Goal: Information Seeking & Learning: Learn about a topic

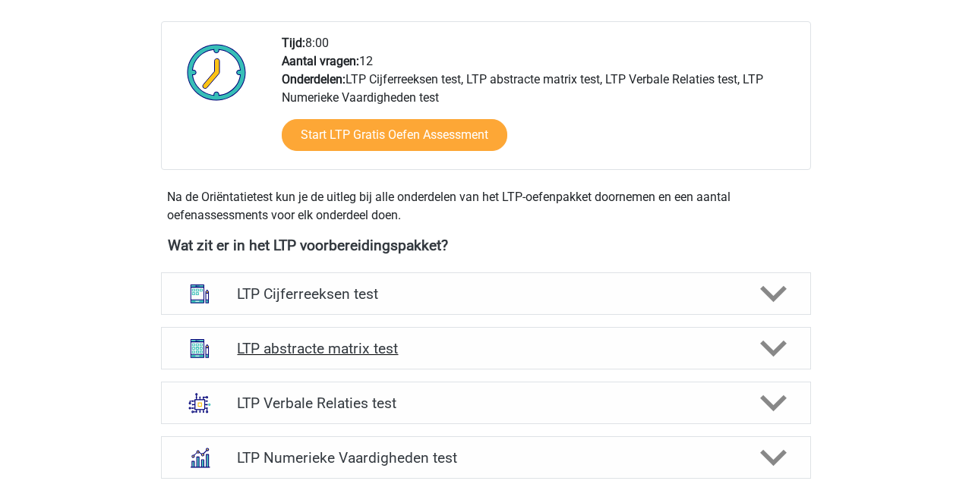
scroll to position [380, 0]
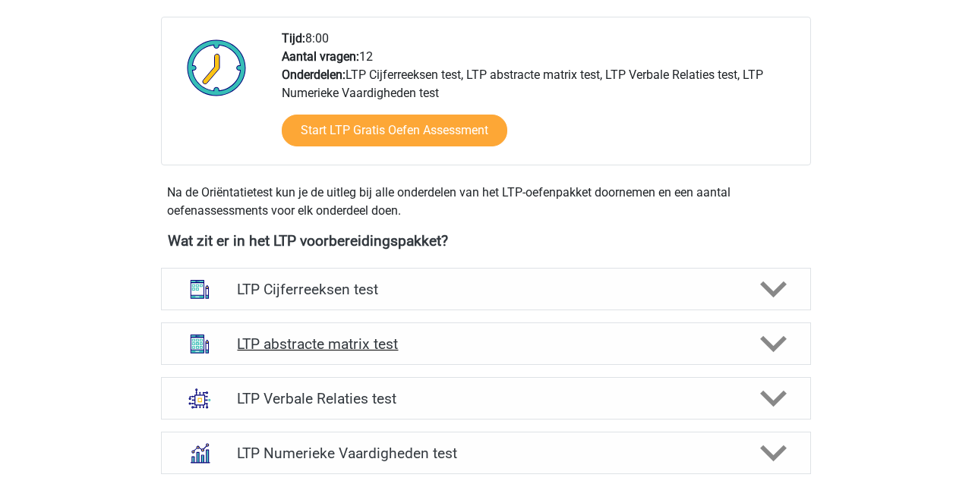
click at [336, 348] on h4 "LTP abstracte matrix test" at bounding box center [485, 344] width 497 height 17
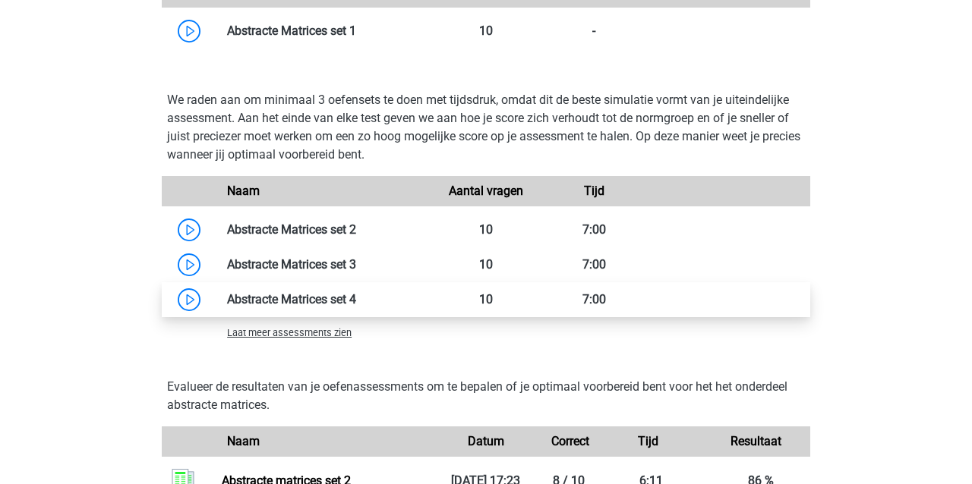
scroll to position [1122, 0]
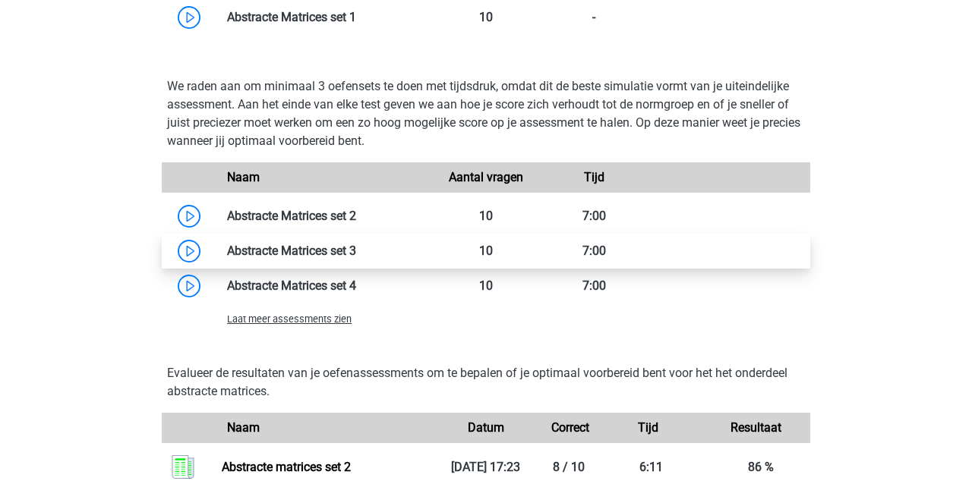
click at [356, 249] on link at bounding box center [356, 251] width 0 height 14
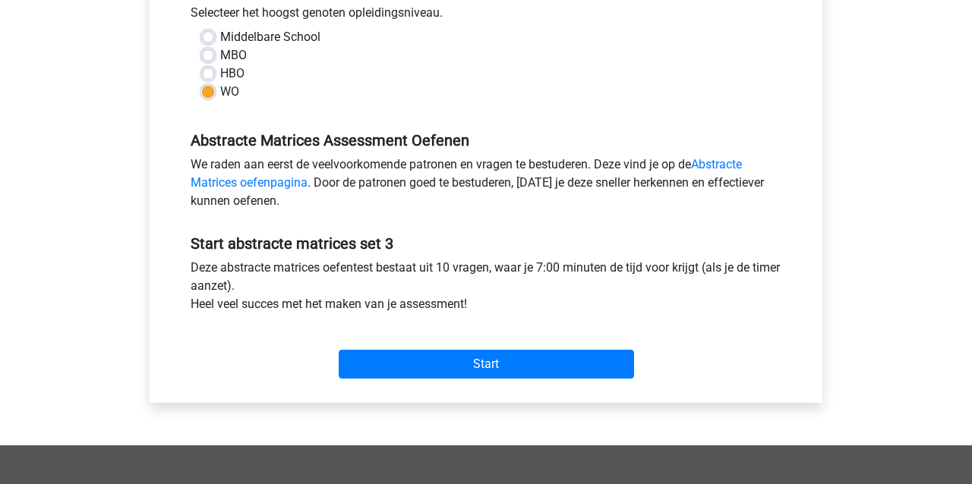
scroll to position [365, 0]
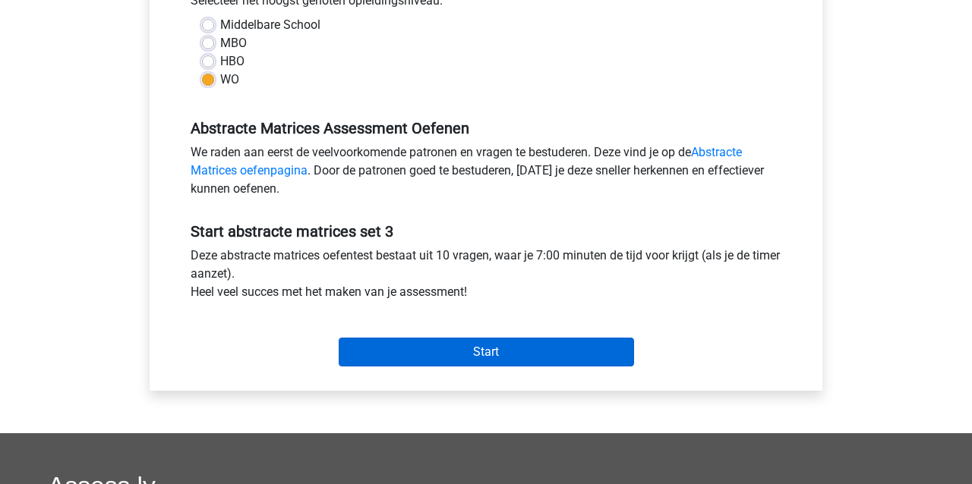
click at [467, 349] on input "Start" at bounding box center [486, 352] width 295 height 29
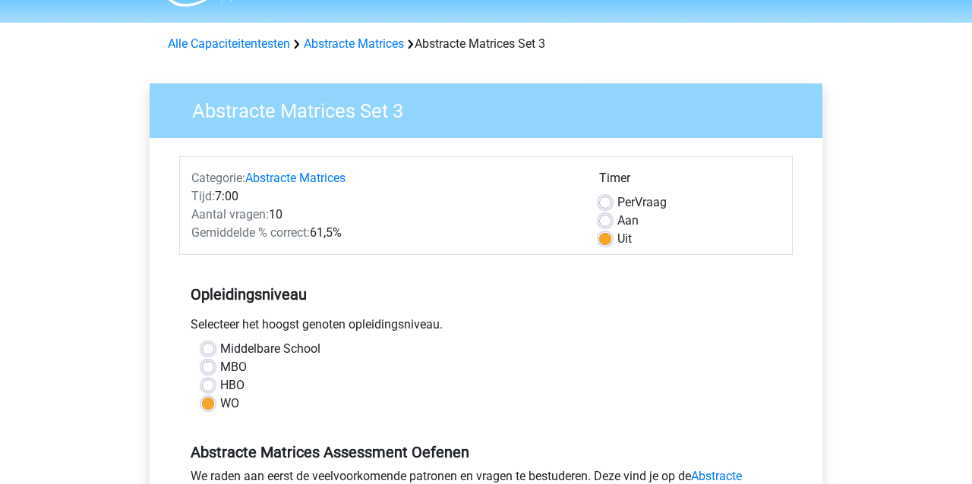
scroll to position [32, 0]
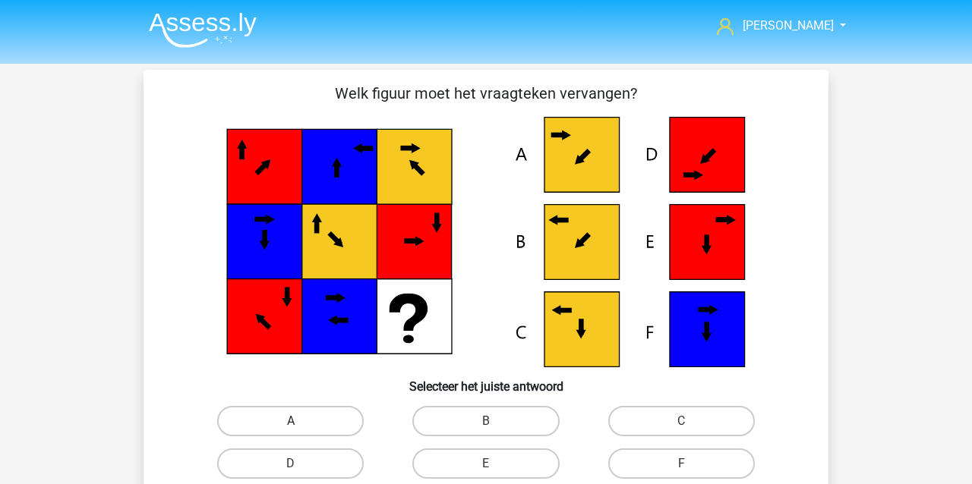
click at [271, 421] on label "A" at bounding box center [290, 421] width 147 height 30
click at [291, 421] on input "A" at bounding box center [296, 426] width 10 height 10
radio input "true"
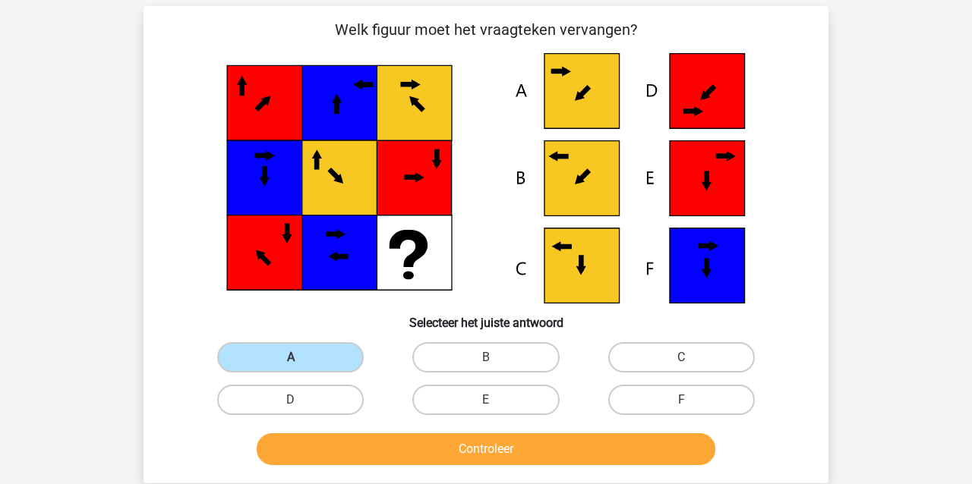
click at [308, 451] on button "Controleer" at bounding box center [486, 450] width 459 height 32
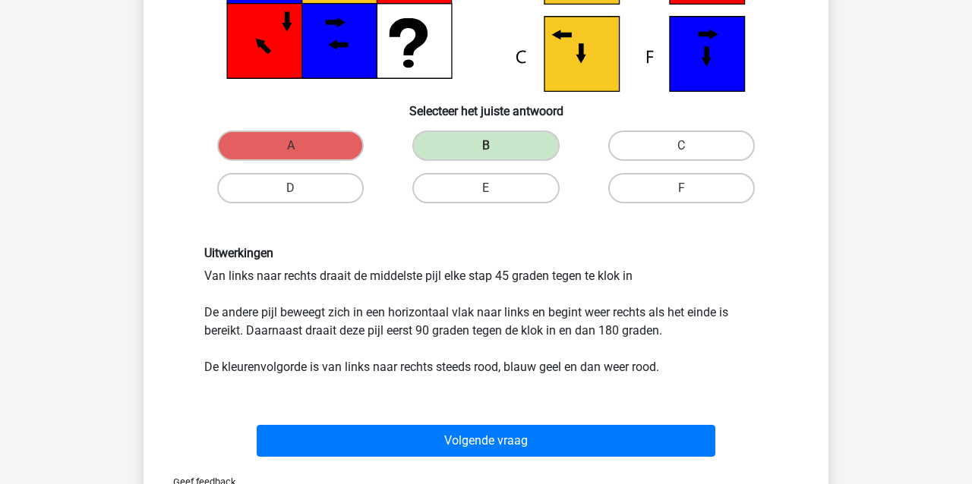
scroll to position [276, 1]
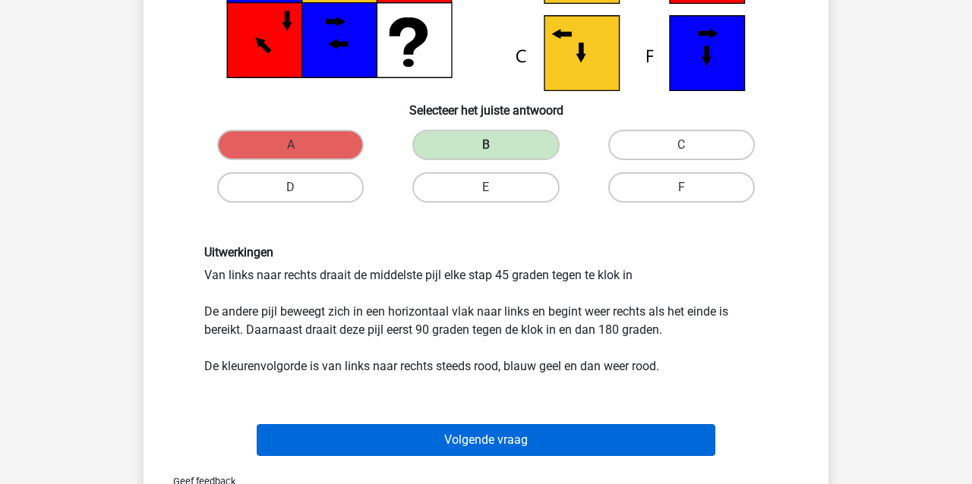
click at [316, 438] on button "Volgende vraag" at bounding box center [486, 440] width 459 height 32
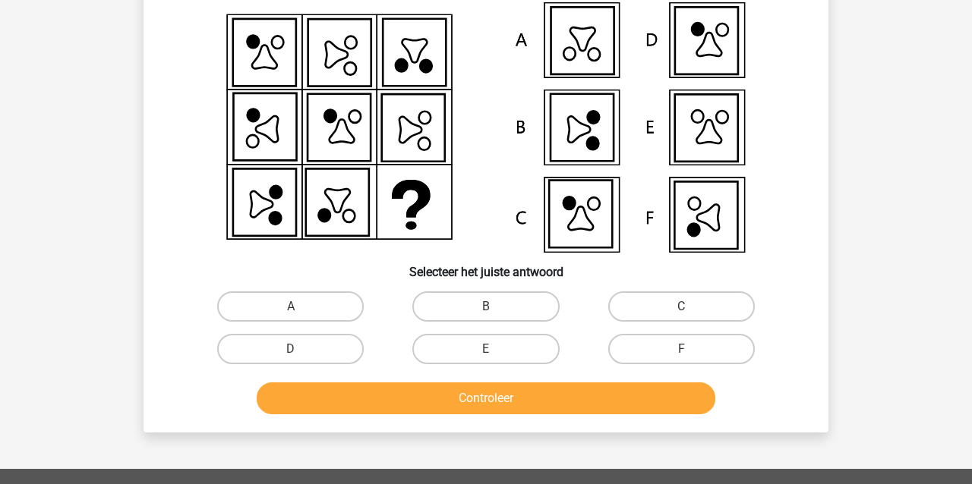
scroll to position [70, 0]
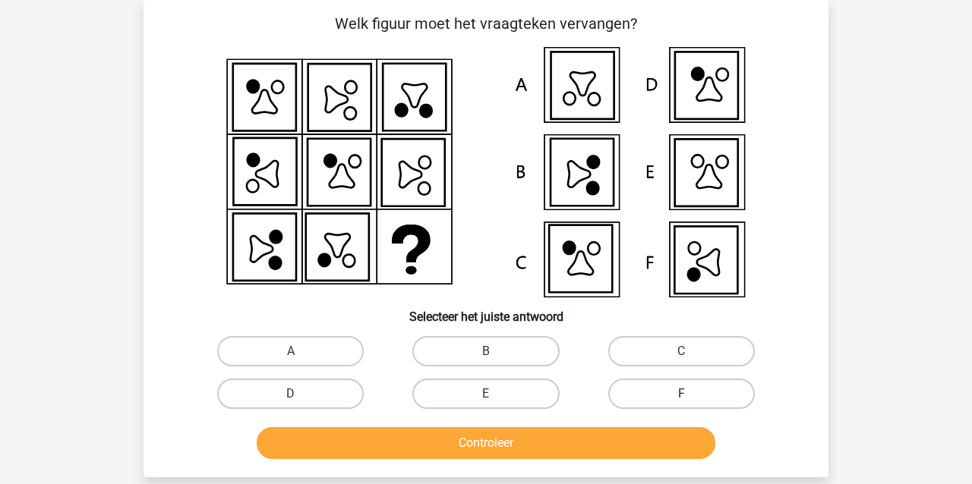
drag, startPoint x: 655, startPoint y: 391, endPoint x: 648, endPoint y: 402, distance: 12.6
click at [655, 392] on label "F" at bounding box center [681, 394] width 147 height 30
click at [681, 394] on input "F" at bounding box center [686, 399] width 10 height 10
radio input "true"
click at [622, 447] on button "Controleer" at bounding box center [486, 444] width 459 height 32
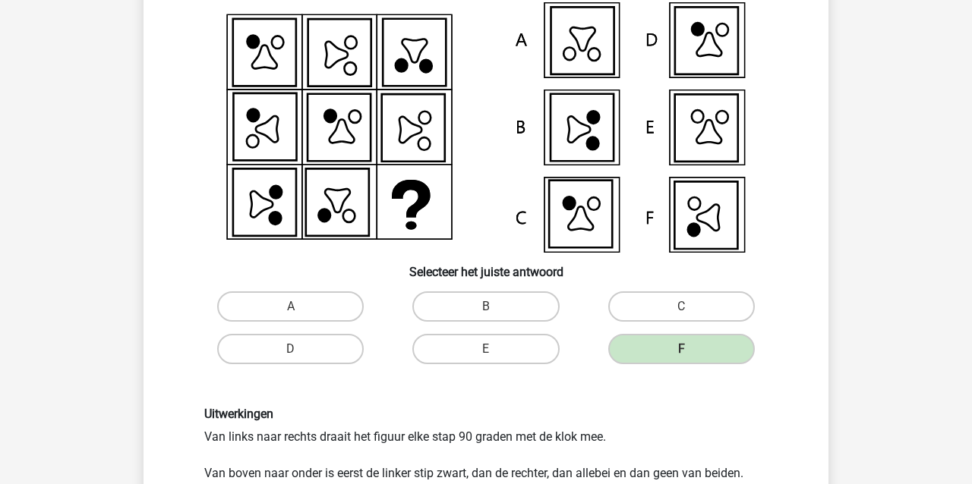
scroll to position [139, 0]
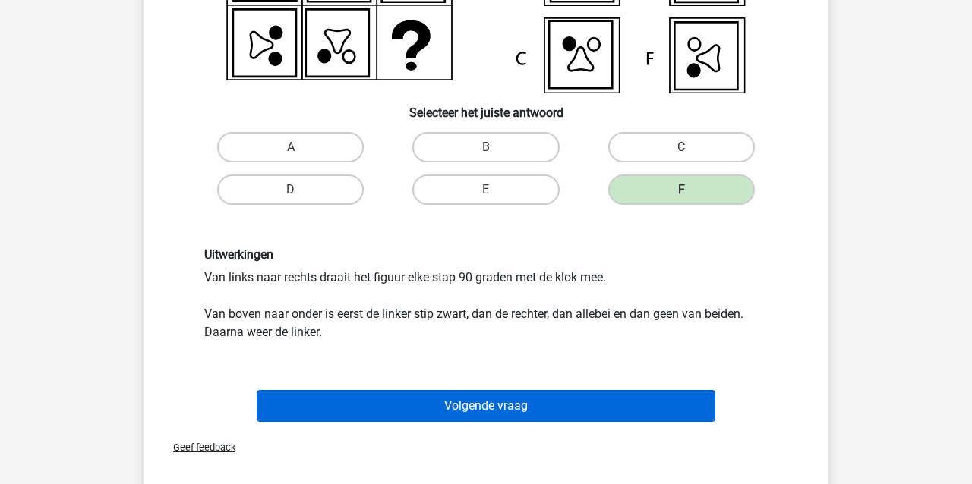
click at [527, 405] on button "Volgende vraag" at bounding box center [486, 406] width 459 height 32
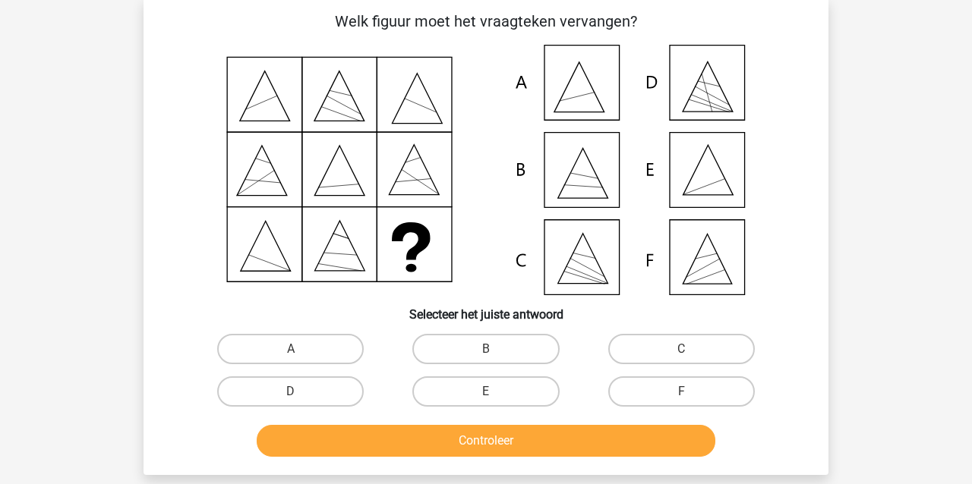
scroll to position [70, 0]
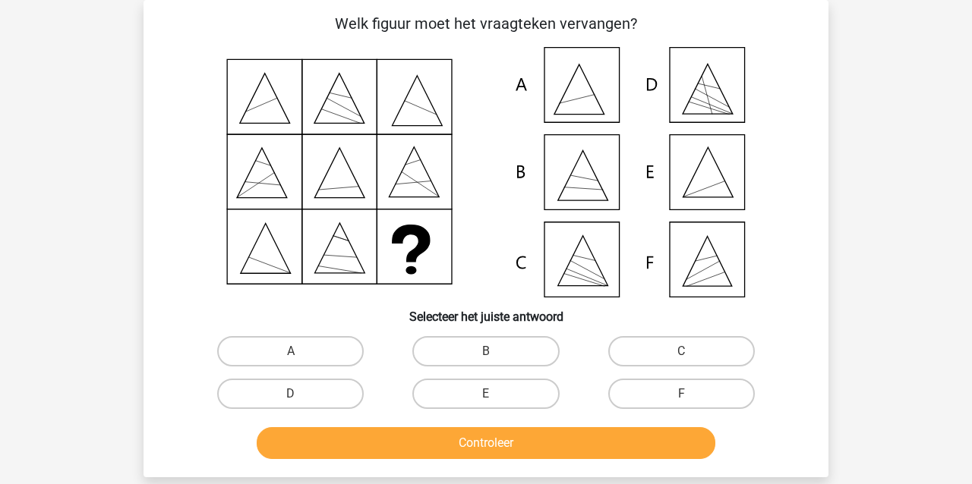
click at [487, 396] on input "E" at bounding box center [491, 399] width 10 height 10
radio input "true"
click at [487, 443] on button "Controleer" at bounding box center [486, 444] width 459 height 32
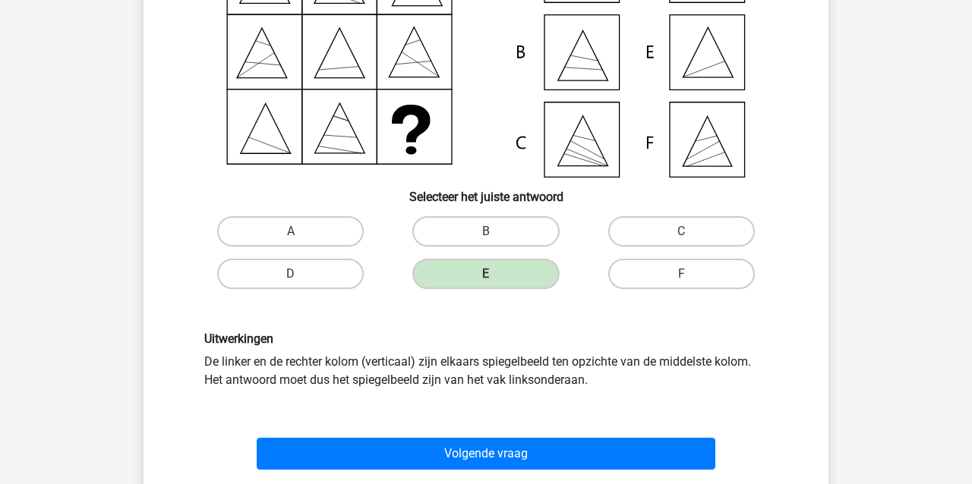
scroll to position [198, 0]
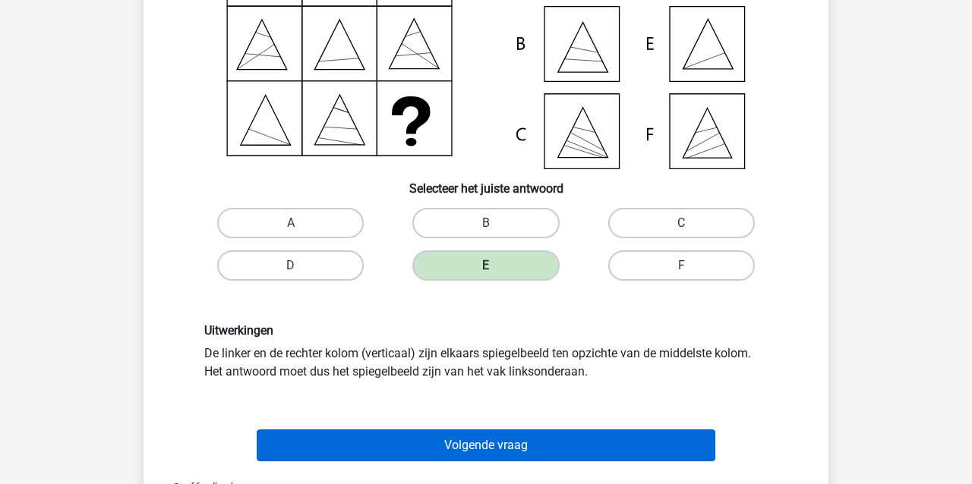
click at [377, 441] on button "Volgende vraag" at bounding box center [486, 446] width 459 height 32
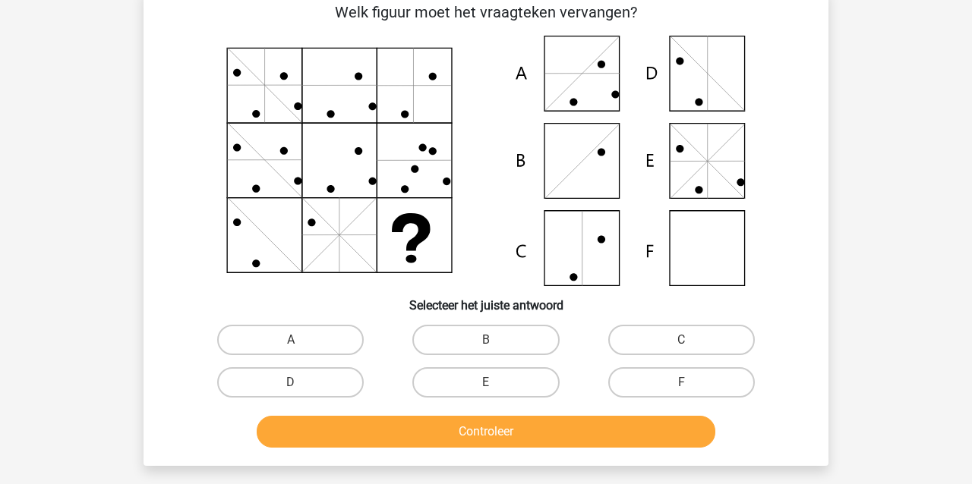
scroll to position [70, 0]
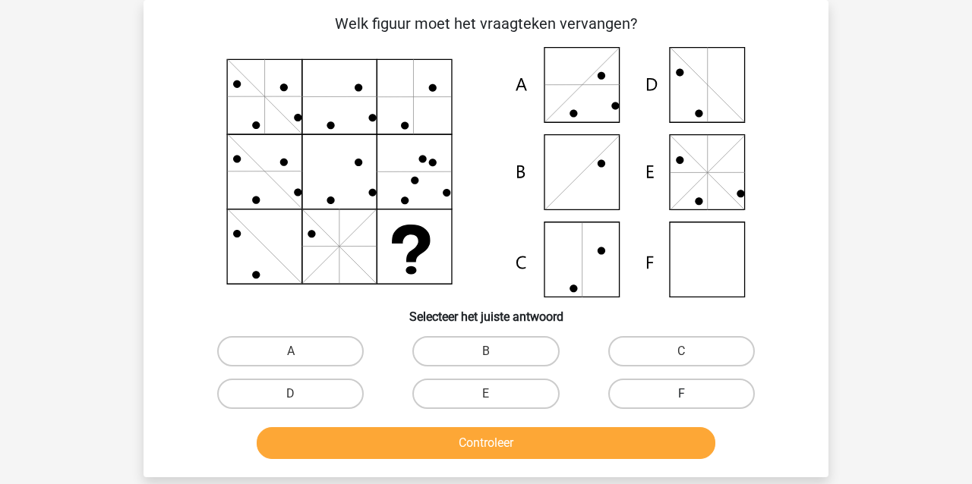
click at [661, 384] on label "F" at bounding box center [681, 394] width 147 height 30
click at [681, 394] on input "F" at bounding box center [686, 399] width 10 height 10
radio input "true"
click at [614, 445] on button "Controleer" at bounding box center [486, 444] width 459 height 32
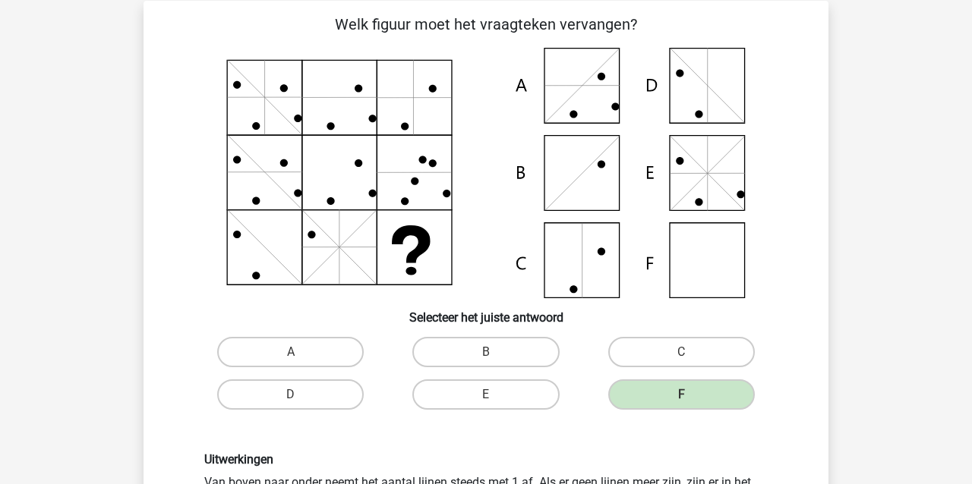
scroll to position [52, 0]
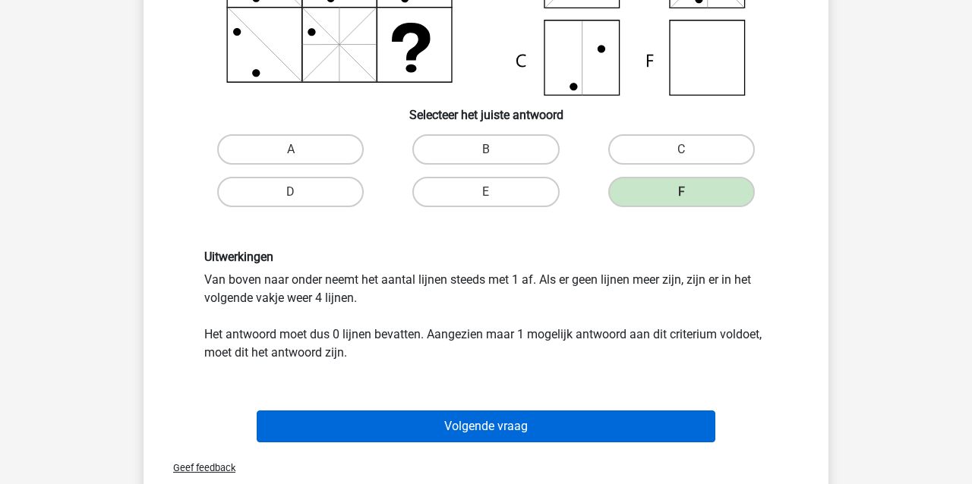
click at [559, 442] on button "Volgende vraag" at bounding box center [486, 427] width 459 height 32
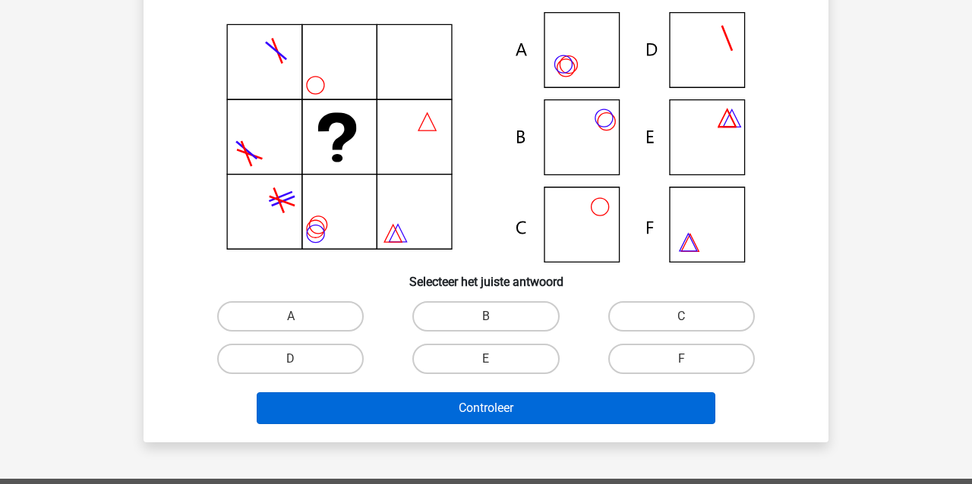
scroll to position [70, 0]
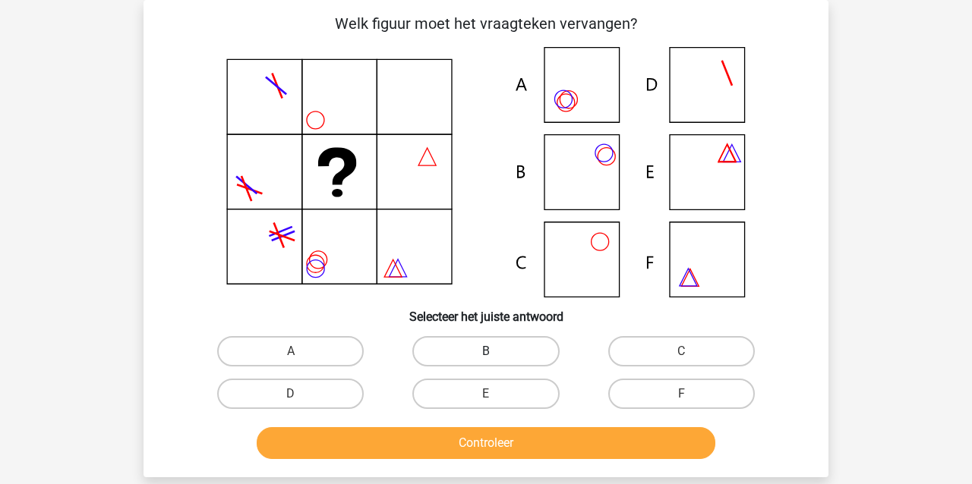
drag, startPoint x: 467, startPoint y: 353, endPoint x: 467, endPoint y: 366, distance: 12.9
click at [467, 353] on label "B" at bounding box center [485, 351] width 147 height 30
click at [486, 353] on input "B" at bounding box center [491, 357] width 10 height 10
radio input "true"
click at [488, 447] on button "Controleer" at bounding box center [486, 444] width 459 height 32
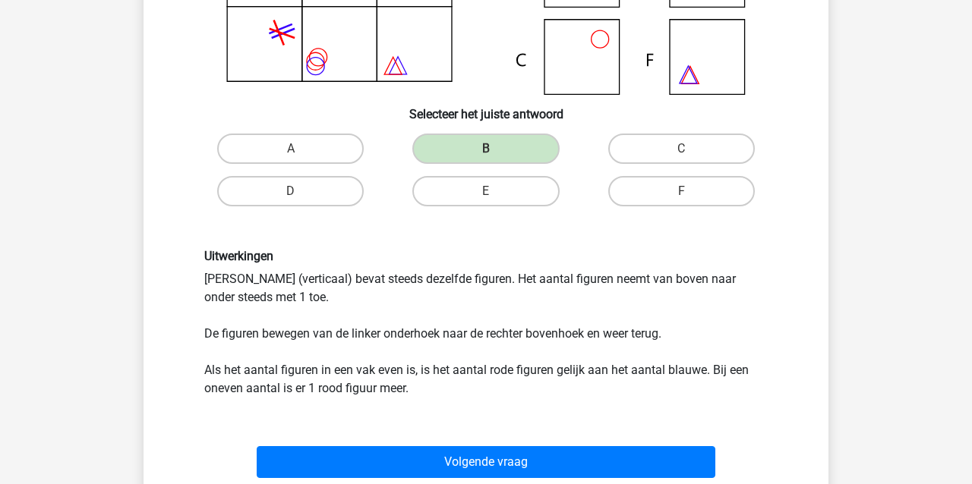
scroll to position [274, 0]
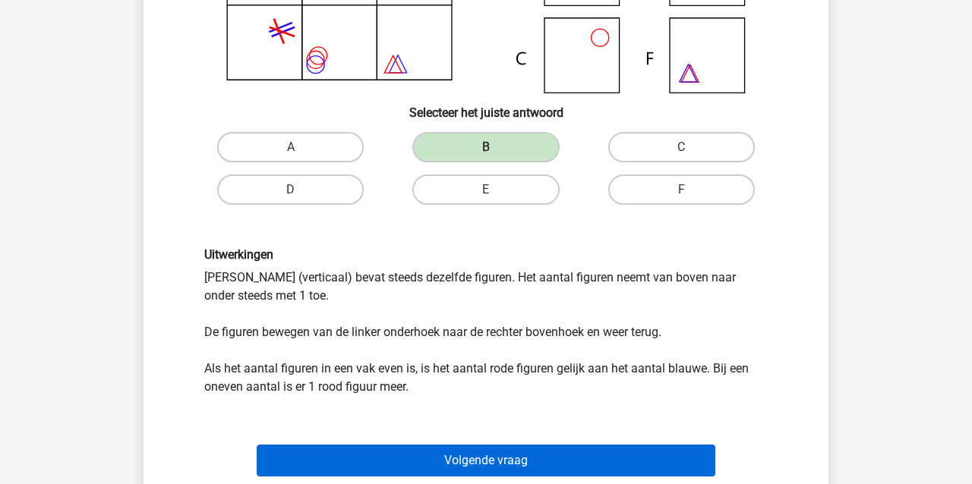
click at [355, 459] on button "Volgende vraag" at bounding box center [486, 461] width 459 height 32
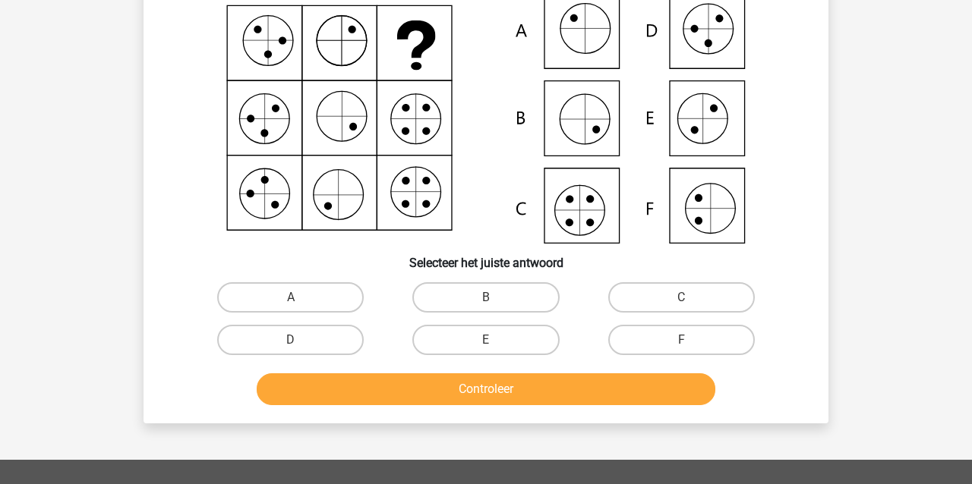
scroll to position [70, 0]
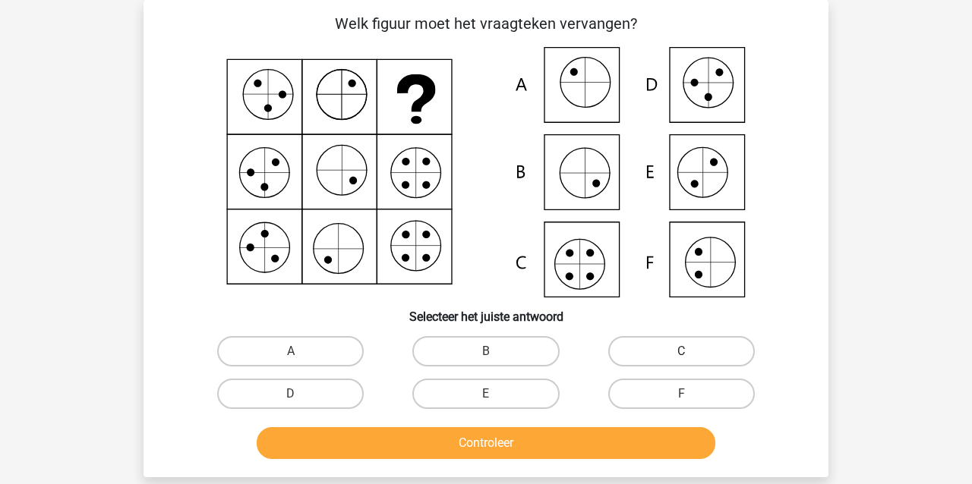
click at [710, 352] on label "C" at bounding box center [681, 351] width 147 height 30
click at [691, 352] on input "C" at bounding box center [686, 357] width 10 height 10
radio input "true"
click at [601, 434] on button "Controleer" at bounding box center [486, 444] width 459 height 32
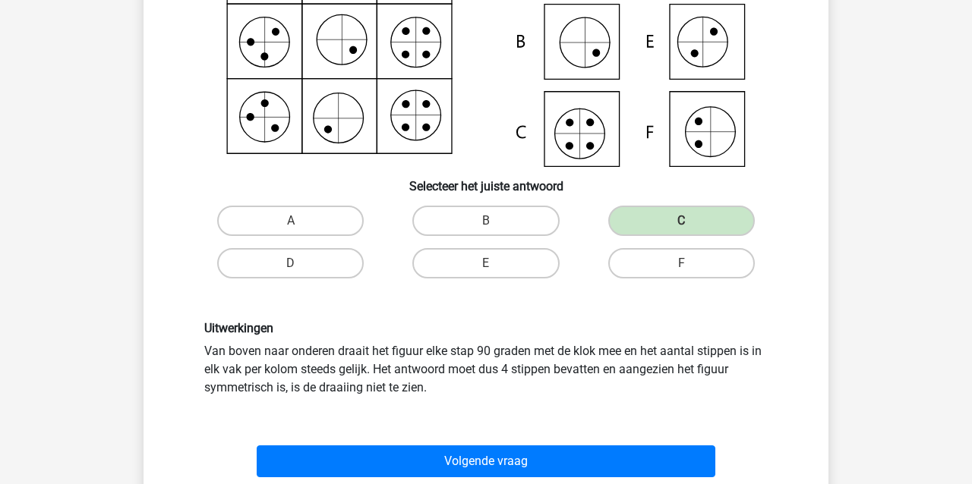
scroll to position [219, 0]
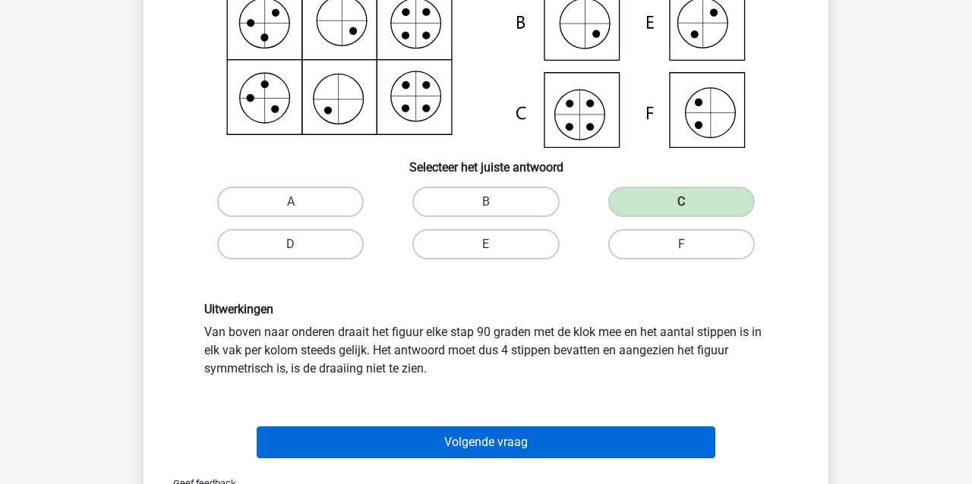
click at [566, 449] on button "Volgende vraag" at bounding box center [486, 443] width 459 height 32
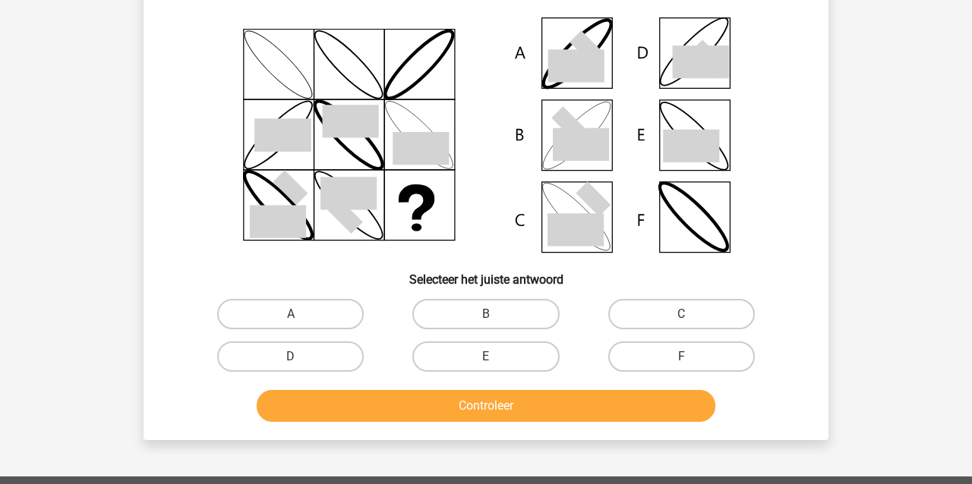
scroll to position [70, 0]
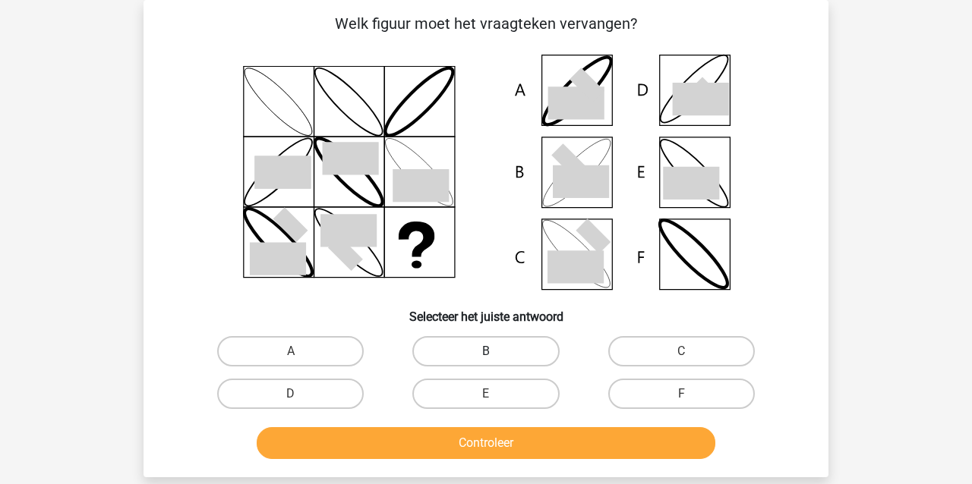
click at [449, 348] on label "B" at bounding box center [485, 351] width 147 height 30
click at [486, 352] on input "B" at bounding box center [491, 357] width 10 height 10
radio input "true"
click at [443, 435] on button "Controleer" at bounding box center [486, 444] width 459 height 32
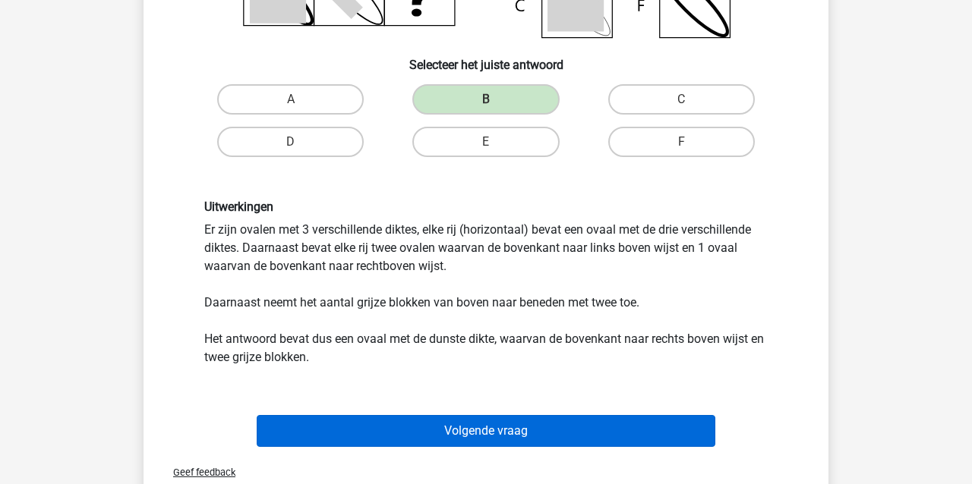
click at [431, 427] on button "Volgende vraag" at bounding box center [486, 431] width 459 height 32
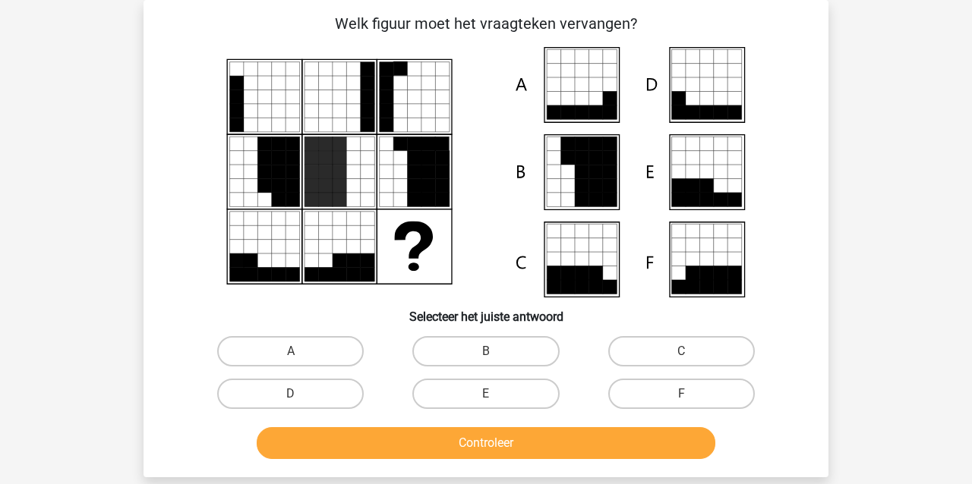
scroll to position [70, 1]
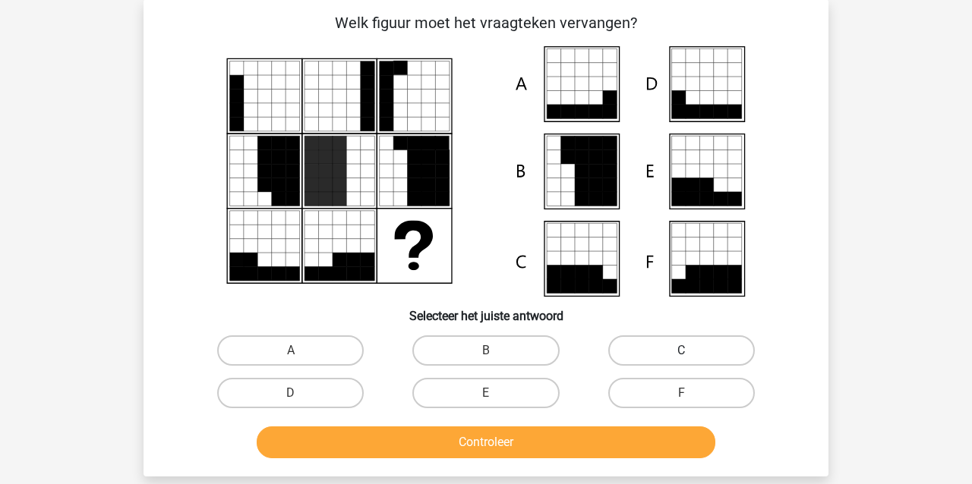
click at [670, 355] on label "C" at bounding box center [681, 351] width 147 height 30
click at [681, 355] on input "C" at bounding box center [686, 356] width 10 height 10
radio input "true"
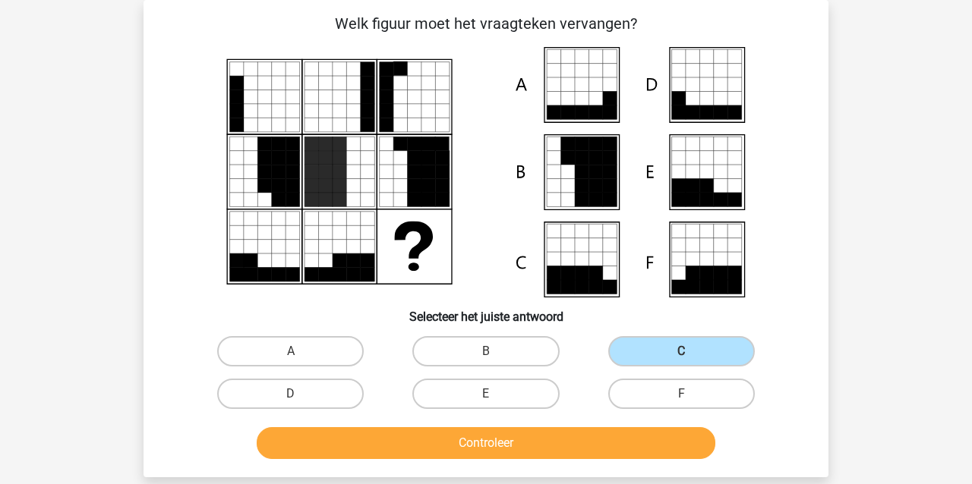
click at [594, 447] on button "Controleer" at bounding box center [486, 444] width 459 height 32
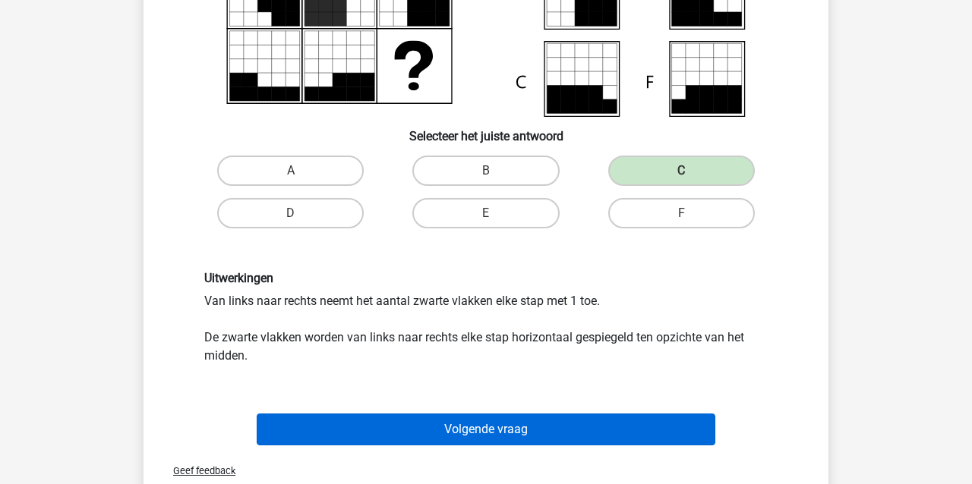
scroll to position [252, 1]
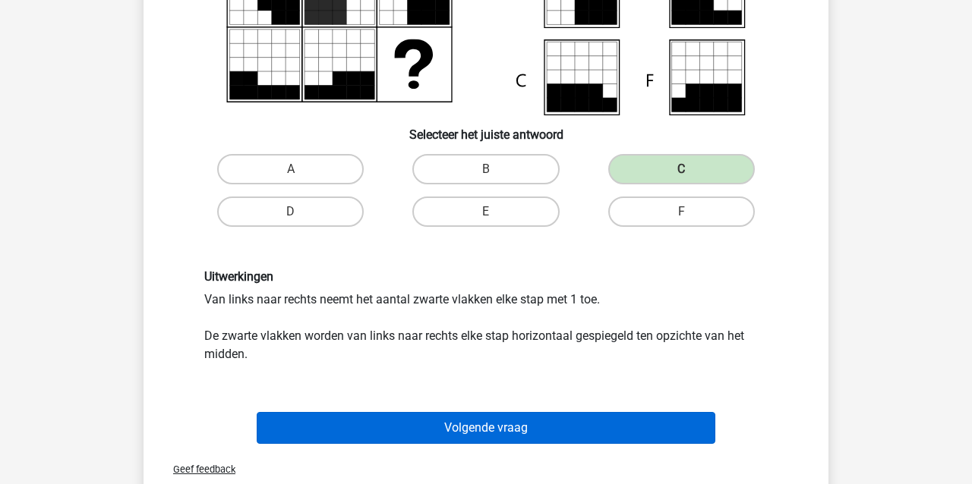
click at [532, 426] on button "Volgende vraag" at bounding box center [486, 428] width 459 height 32
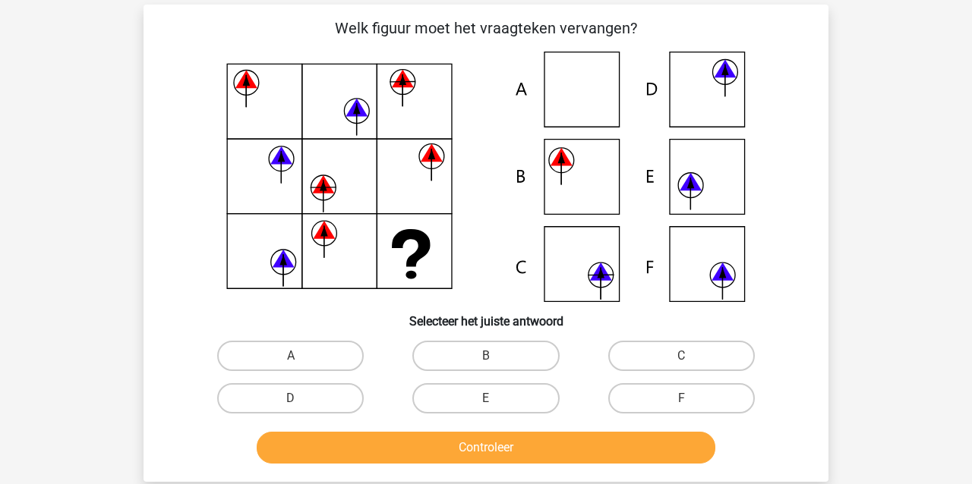
scroll to position [58, 0]
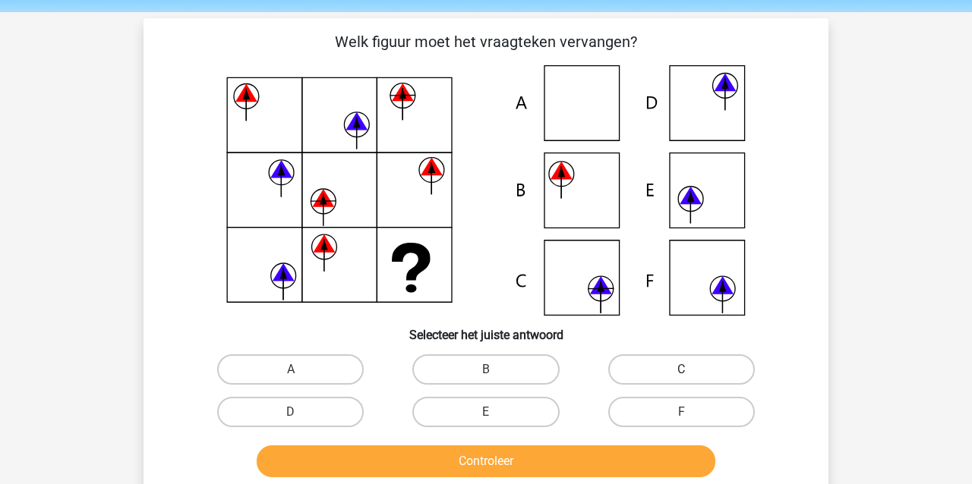
click at [663, 358] on label "C" at bounding box center [681, 370] width 147 height 30
click at [681, 370] on input "C" at bounding box center [686, 375] width 10 height 10
radio input "true"
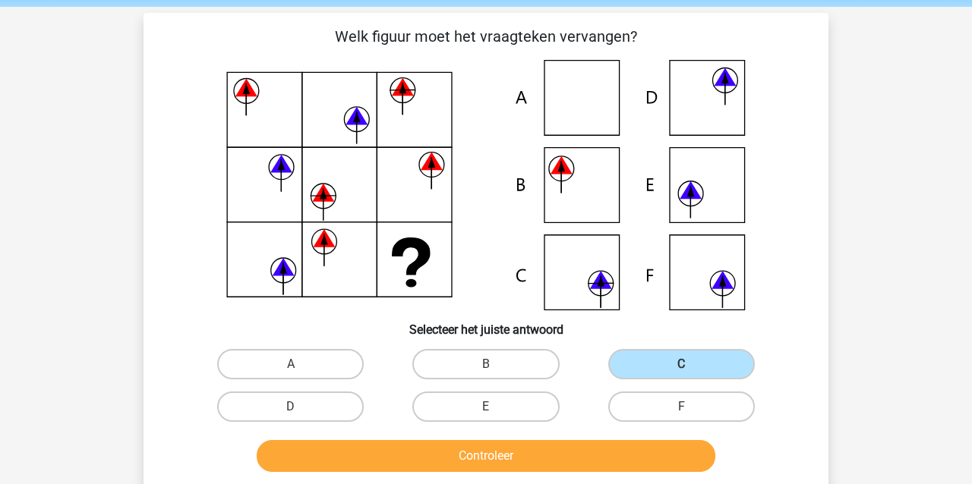
scroll to position [56, 0]
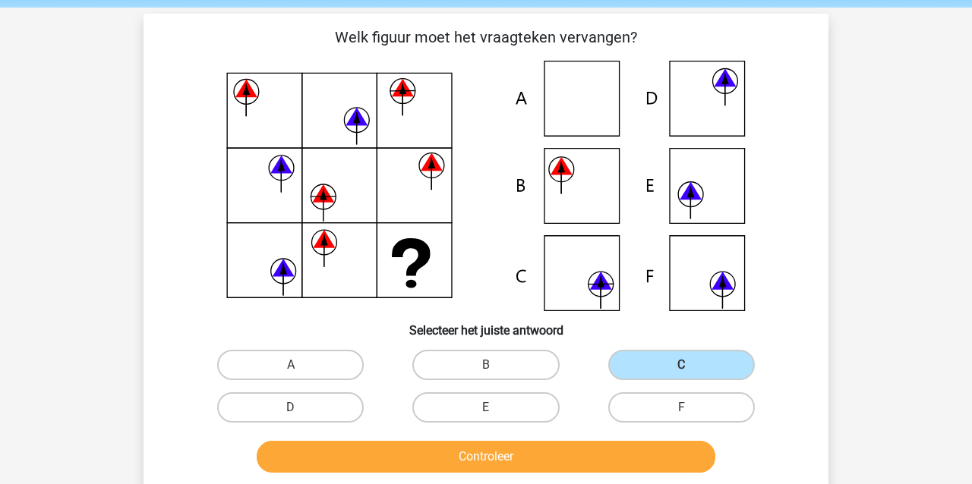
click at [580, 465] on button "Controleer" at bounding box center [486, 457] width 459 height 32
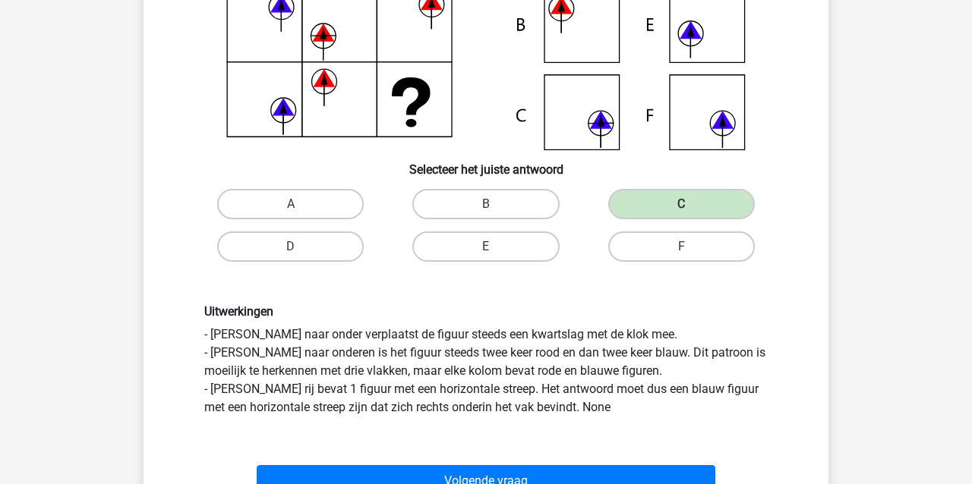
scroll to position [241, 1]
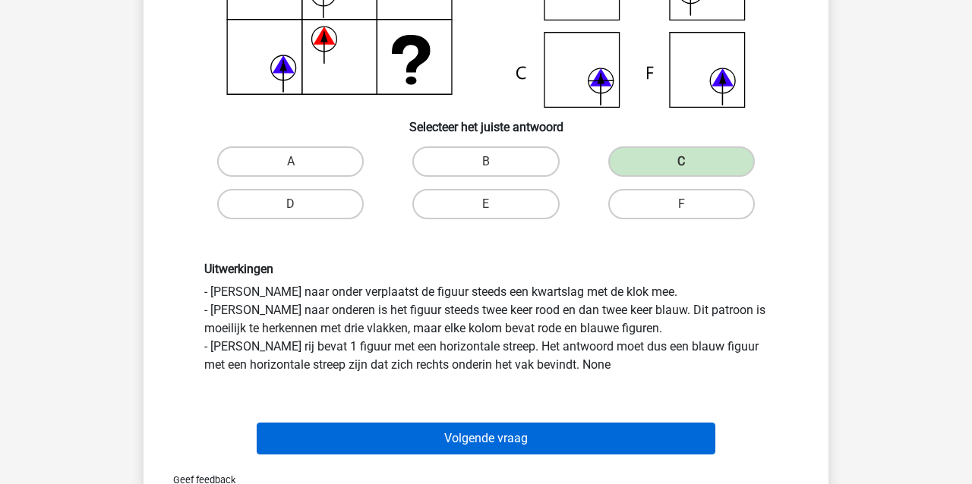
click at [493, 434] on button "Volgende vraag" at bounding box center [486, 439] width 459 height 32
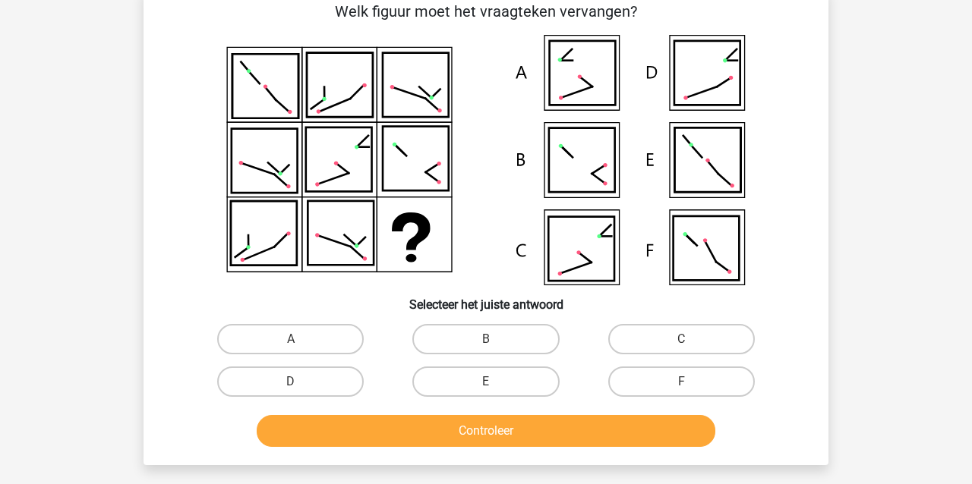
scroll to position [70, 0]
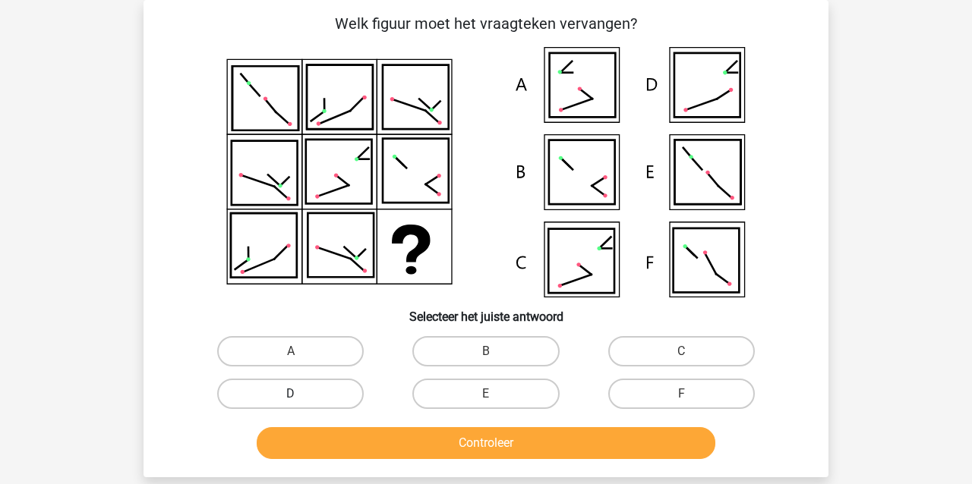
click at [274, 391] on label "D" at bounding box center [290, 394] width 147 height 30
click at [291, 394] on input "D" at bounding box center [296, 399] width 10 height 10
radio input "true"
click at [307, 442] on button "Controleer" at bounding box center [486, 444] width 459 height 32
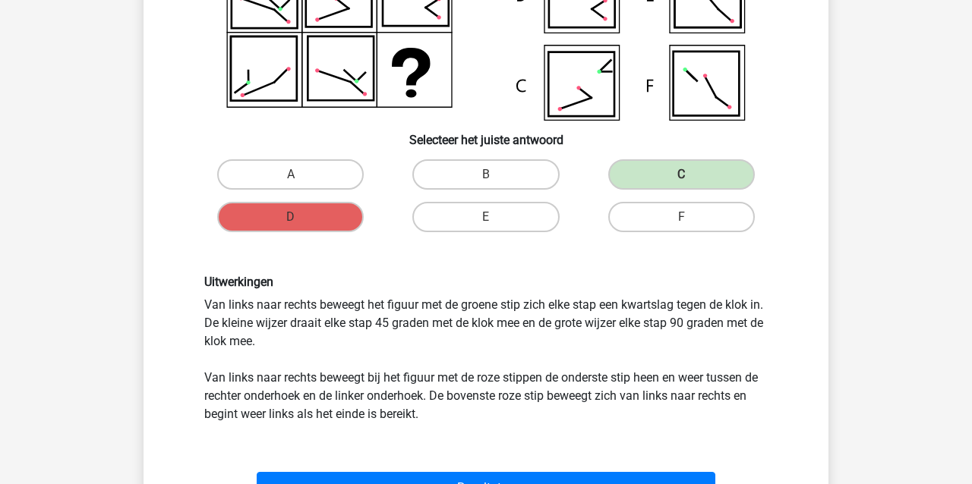
scroll to position [286, 0]
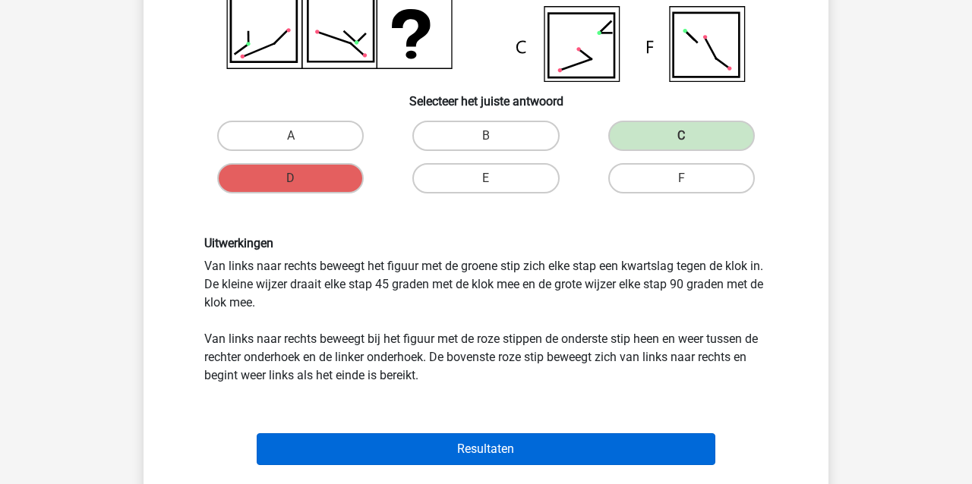
click at [332, 443] on button "Resultaten" at bounding box center [486, 450] width 459 height 32
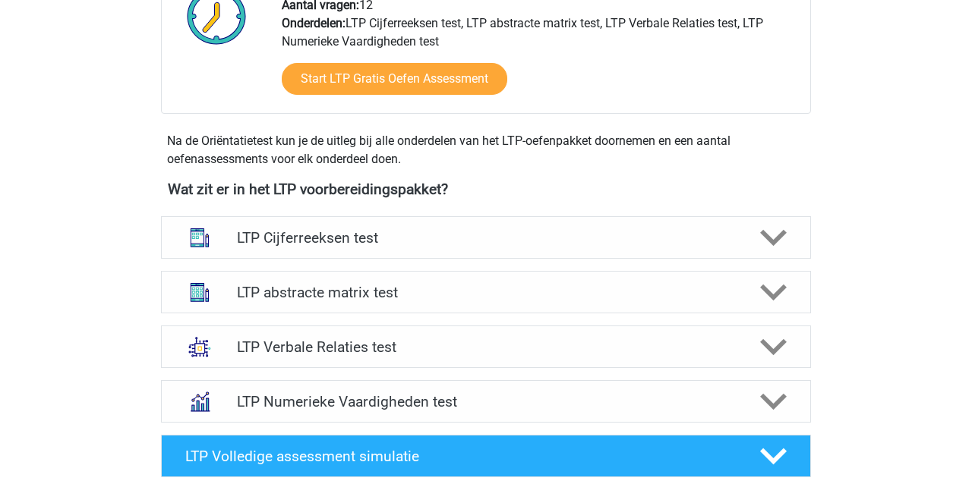
scroll to position [414, 0]
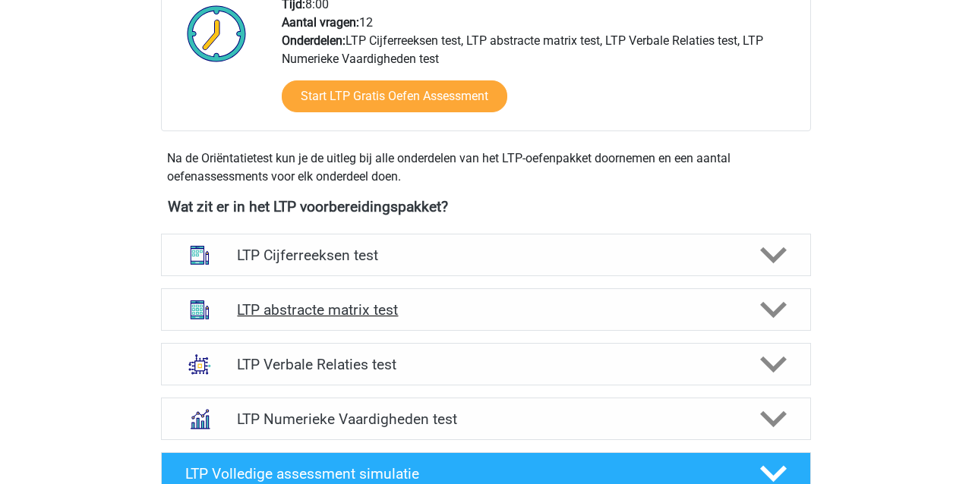
click at [346, 306] on h4 "LTP abstracte matrix test" at bounding box center [485, 309] width 497 height 17
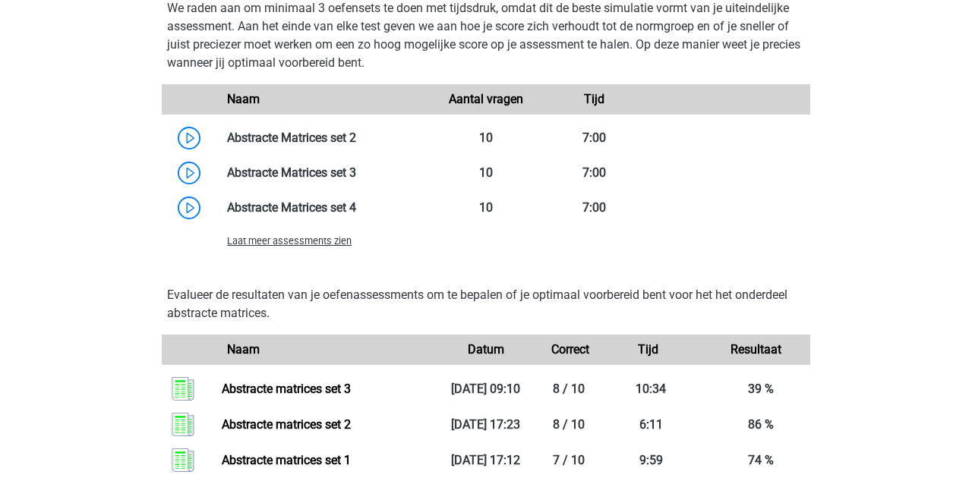
scroll to position [1221, 0]
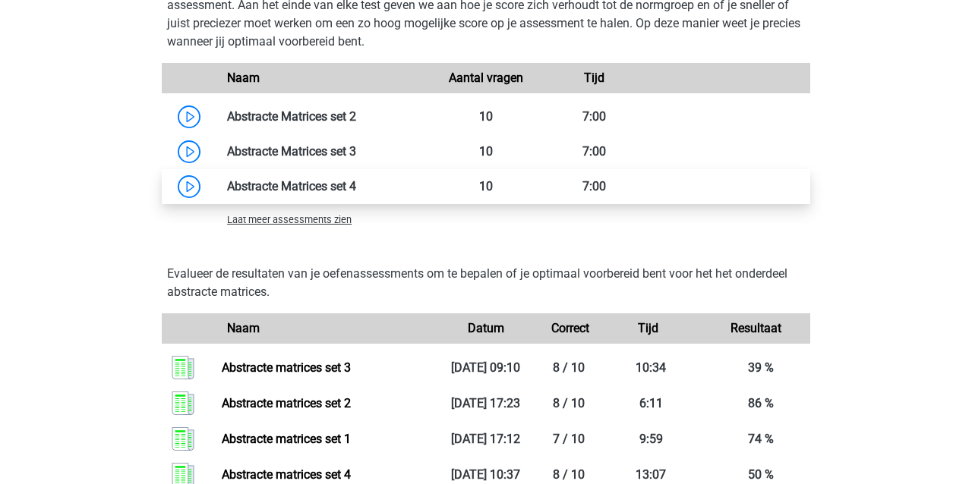
click at [356, 183] on link at bounding box center [356, 186] width 0 height 14
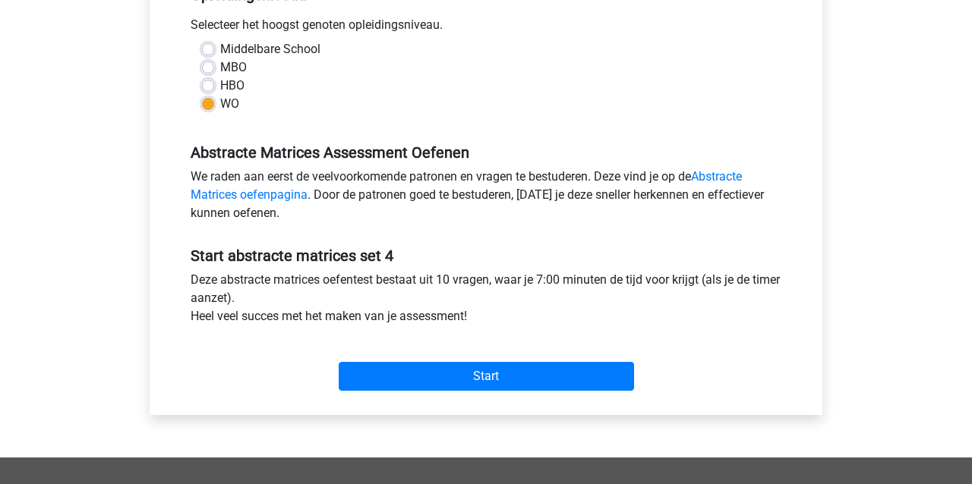
scroll to position [346, 0]
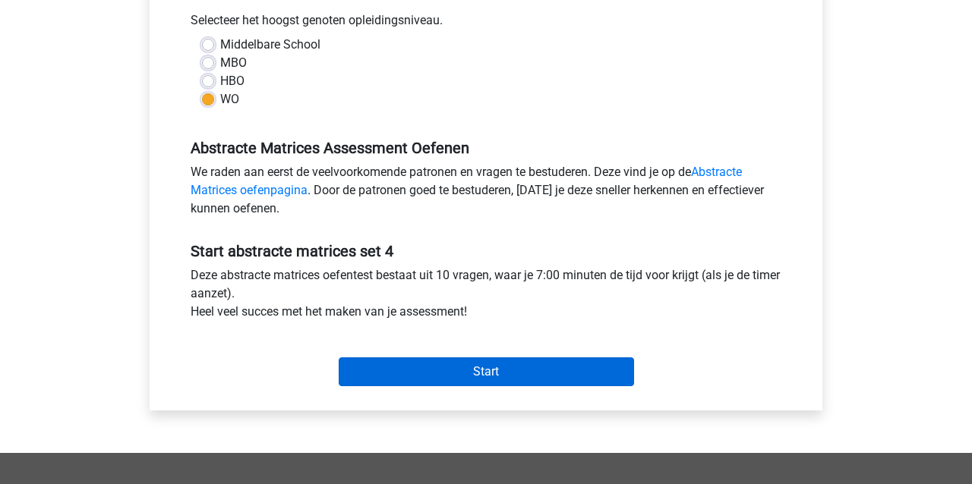
click at [553, 372] on input "Start" at bounding box center [486, 372] width 295 height 29
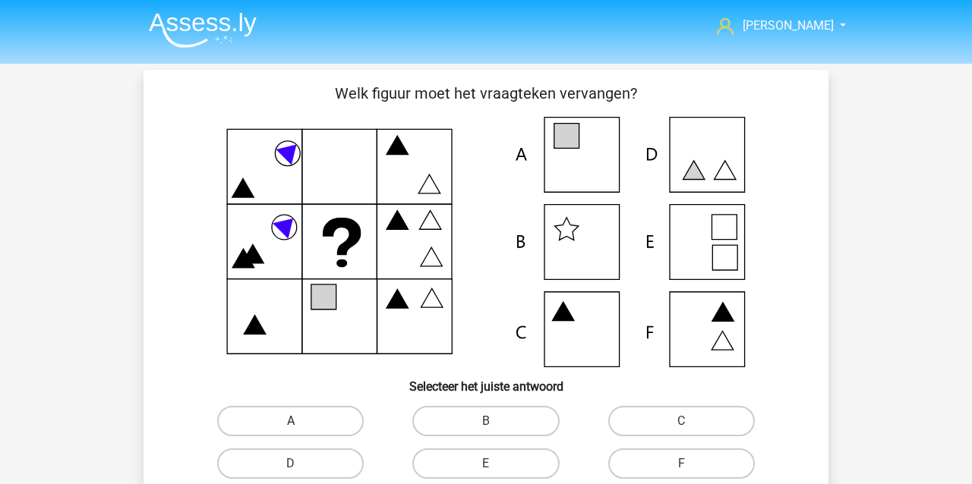
click at [256, 428] on label "A" at bounding box center [290, 421] width 147 height 30
click at [291, 428] on input "A" at bounding box center [296, 426] width 10 height 10
radio input "true"
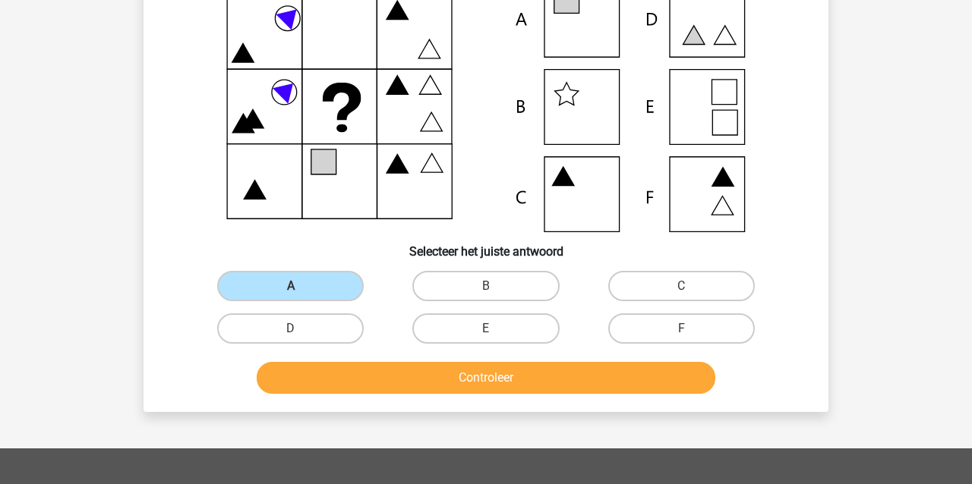
scroll to position [137, 0]
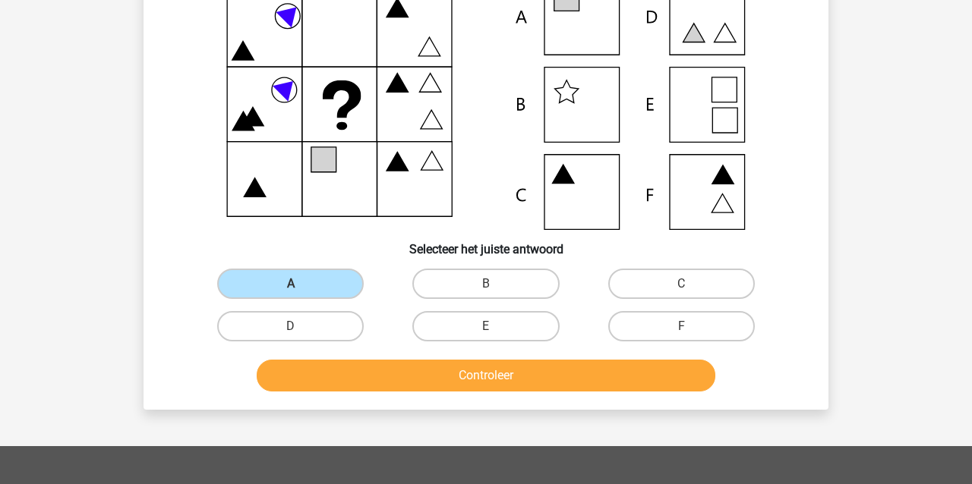
click at [301, 369] on button "Controleer" at bounding box center [486, 376] width 459 height 32
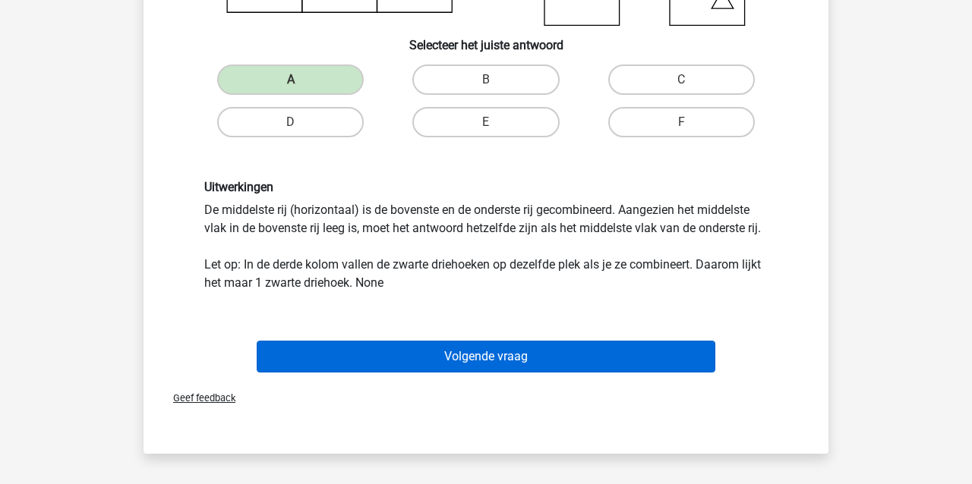
click at [320, 361] on button "Volgende vraag" at bounding box center [486, 357] width 459 height 32
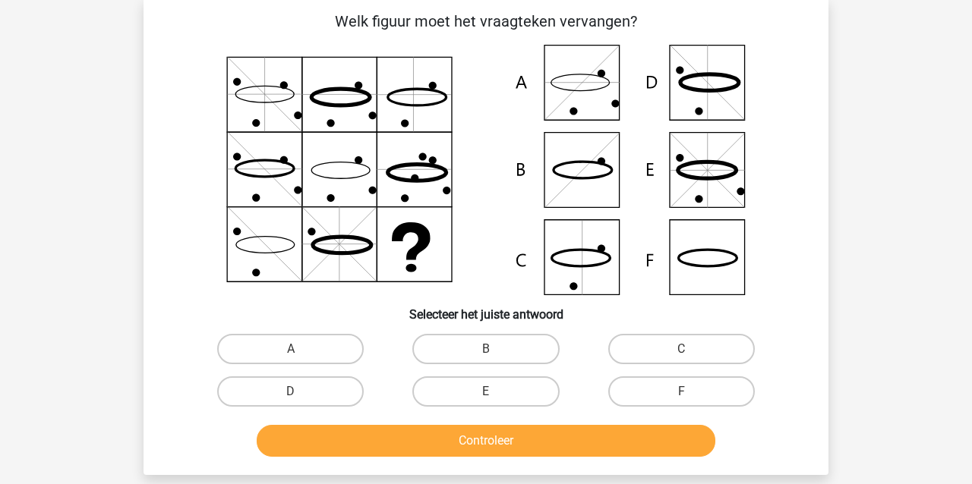
scroll to position [70, 0]
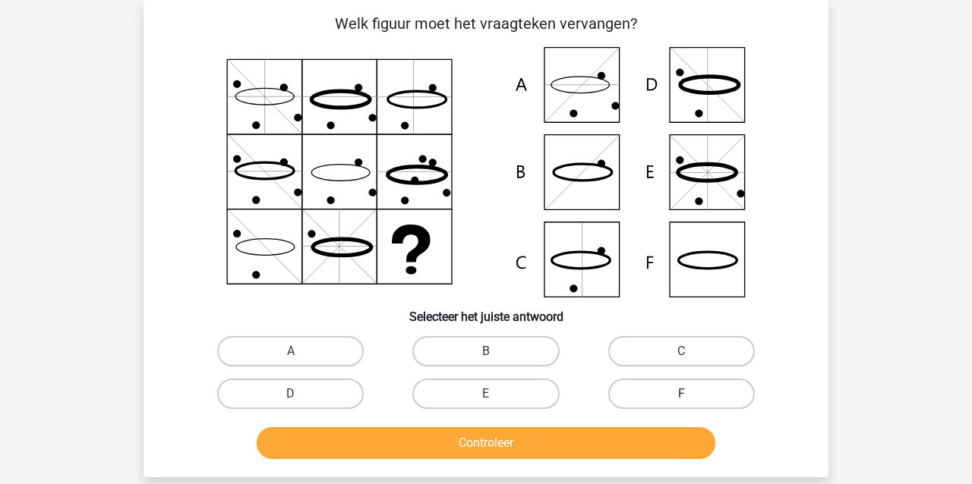
click at [643, 399] on label "F" at bounding box center [681, 394] width 147 height 30
click at [681, 399] on input "F" at bounding box center [686, 399] width 10 height 10
radio input "true"
click at [621, 436] on button "Controleer" at bounding box center [486, 444] width 459 height 32
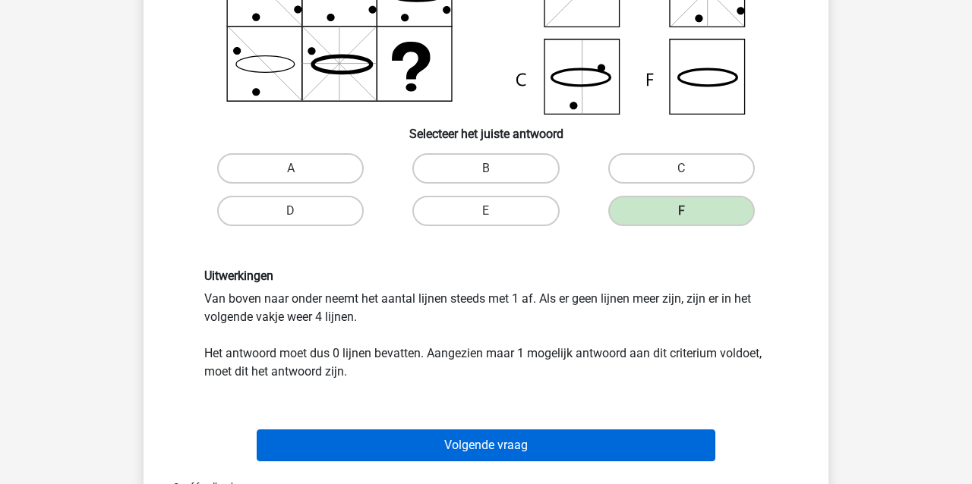
click at [525, 440] on button "Volgende vraag" at bounding box center [486, 446] width 459 height 32
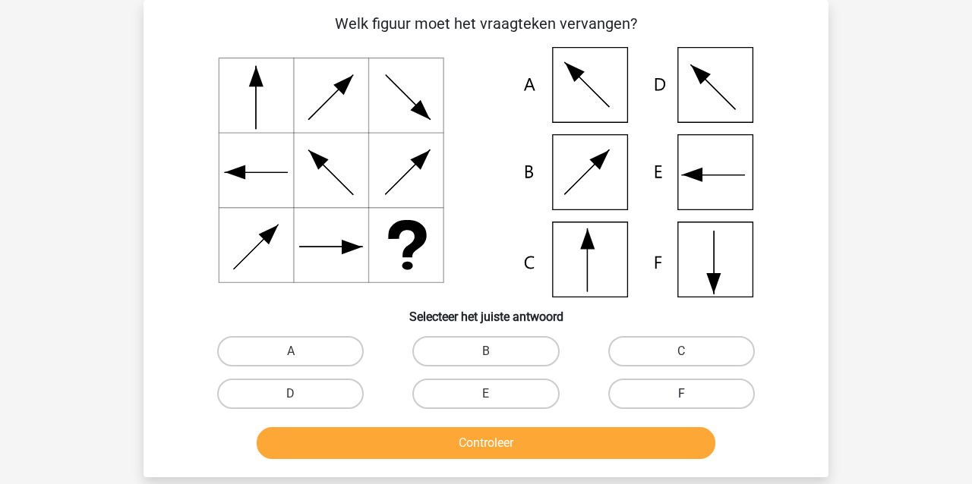
click at [650, 399] on label "F" at bounding box center [681, 394] width 147 height 30
click at [681, 399] on input "F" at bounding box center [686, 399] width 10 height 10
radio input "true"
click at [626, 442] on button "Controleer" at bounding box center [486, 444] width 459 height 32
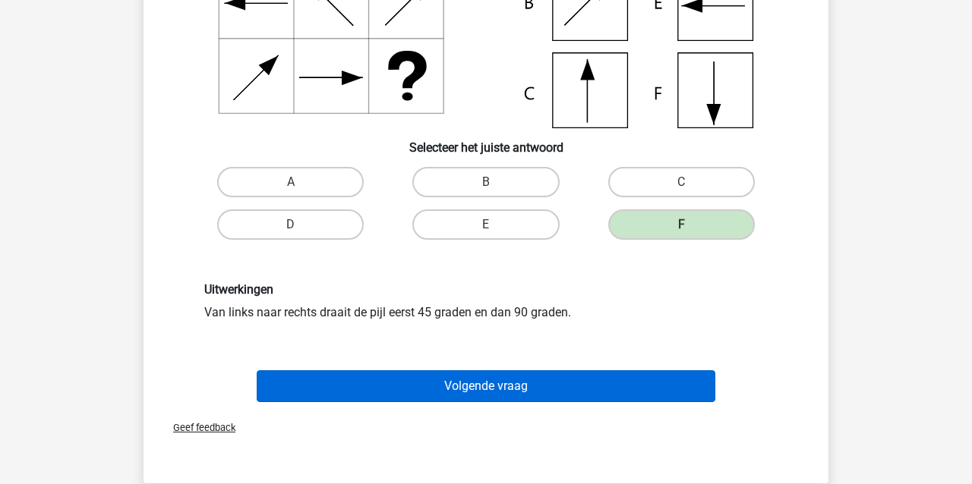
scroll to position [235, 1]
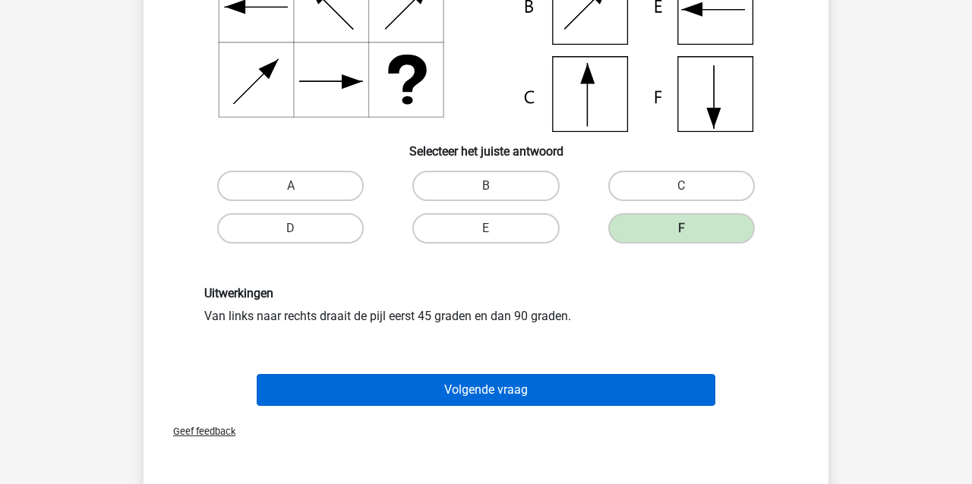
click at [541, 376] on button "Volgende vraag" at bounding box center [486, 390] width 459 height 32
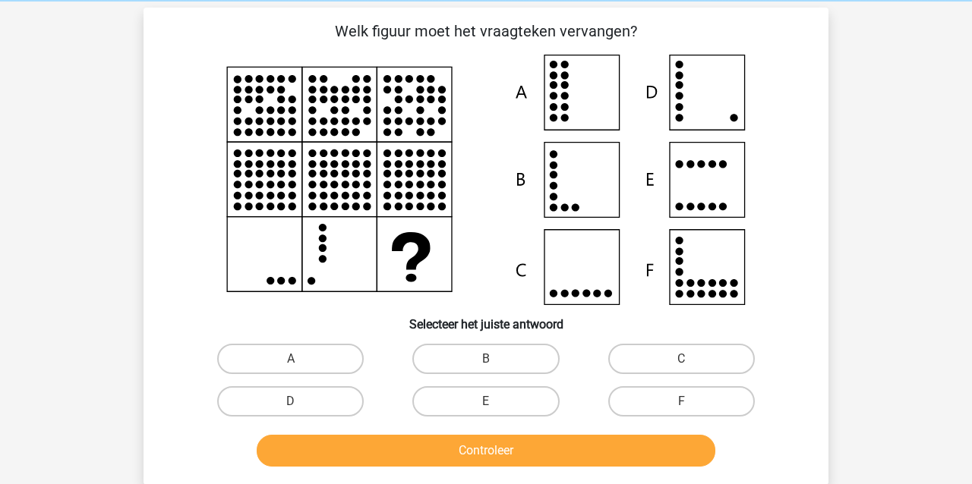
scroll to position [55, 0]
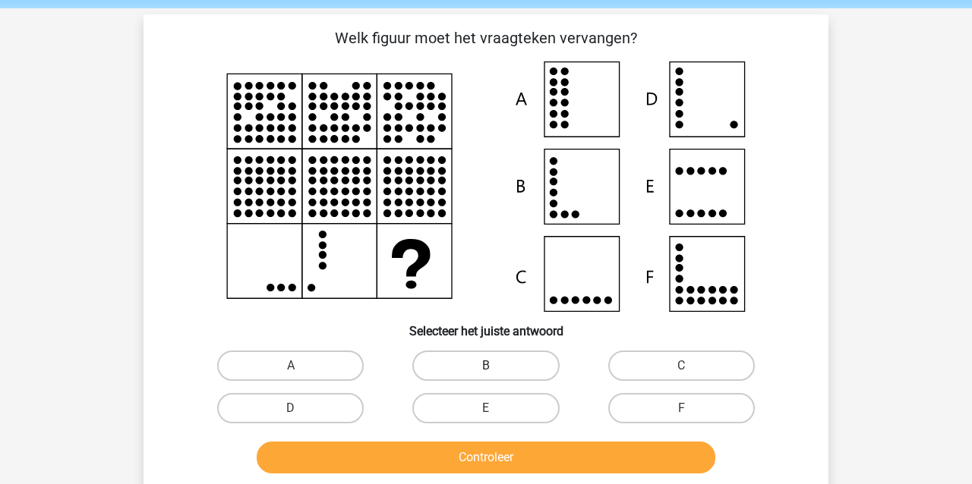
click at [491, 364] on label "B" at bounding box center [485, 366] width 147 height 30
click at [491, 366] on input "B" at bounding box center [491, 371] width 10 height 10
radio input "true"
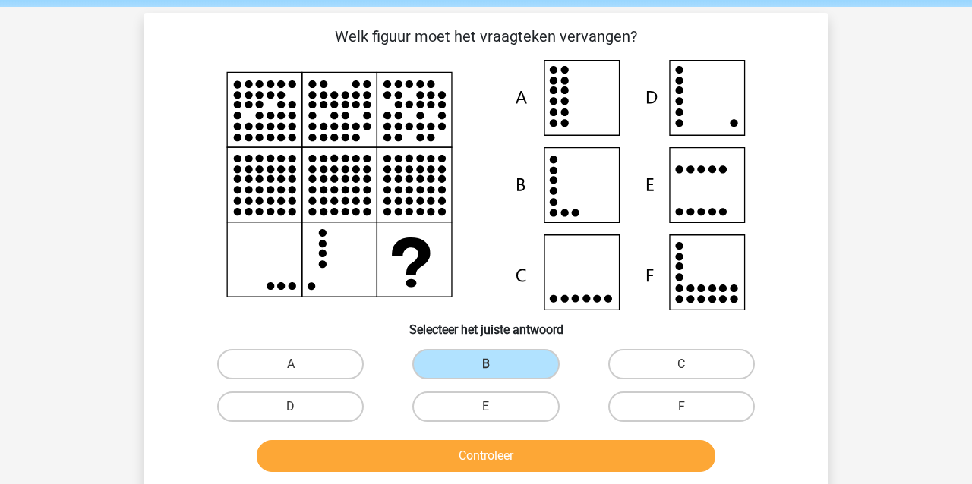
click at [502, 458] on button "Controleer" at bounding box center [486, 456] width 459 height 32
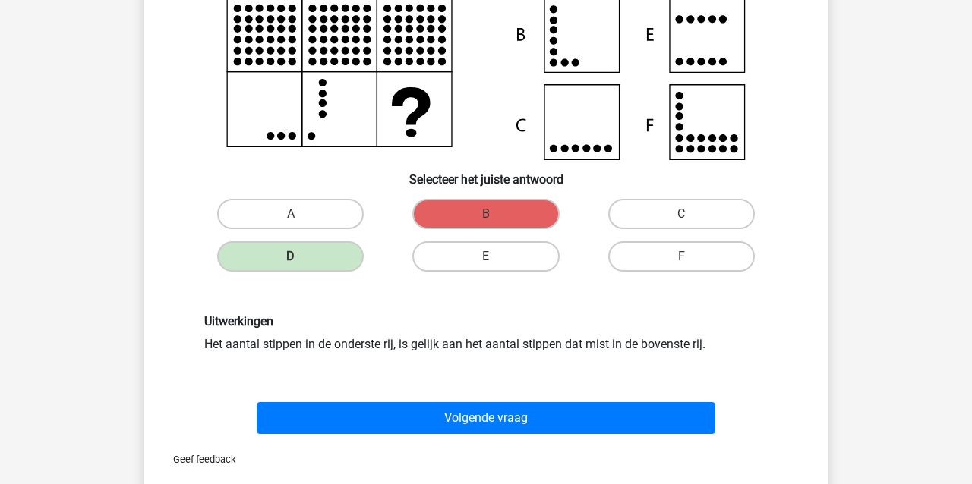
scroll to position [205, 0]
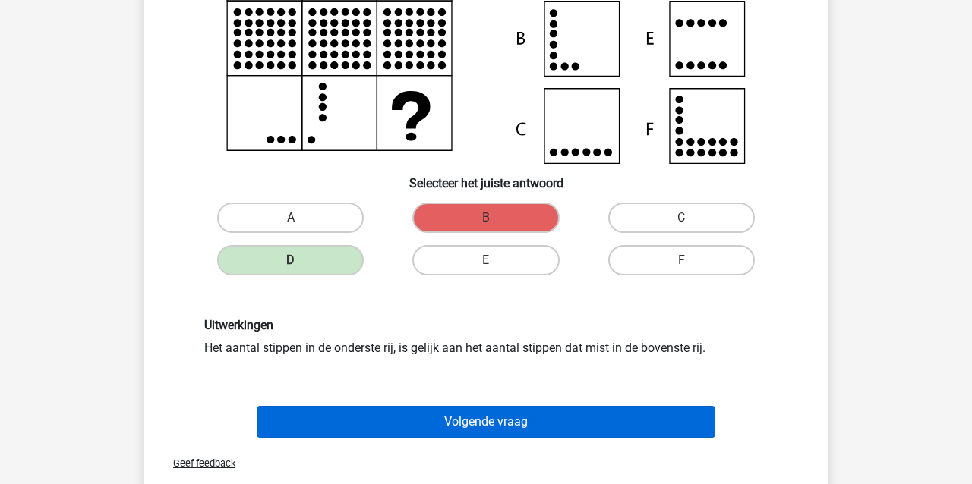
click at [411, 428] on button "Volgende vraag" at bounding box center [486, 422] width 459 height 32
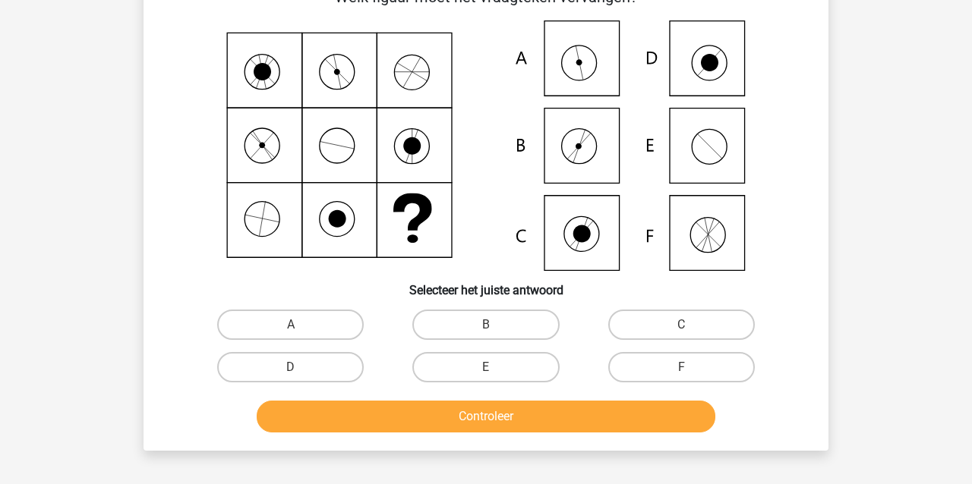
scroll to position [70, 0]
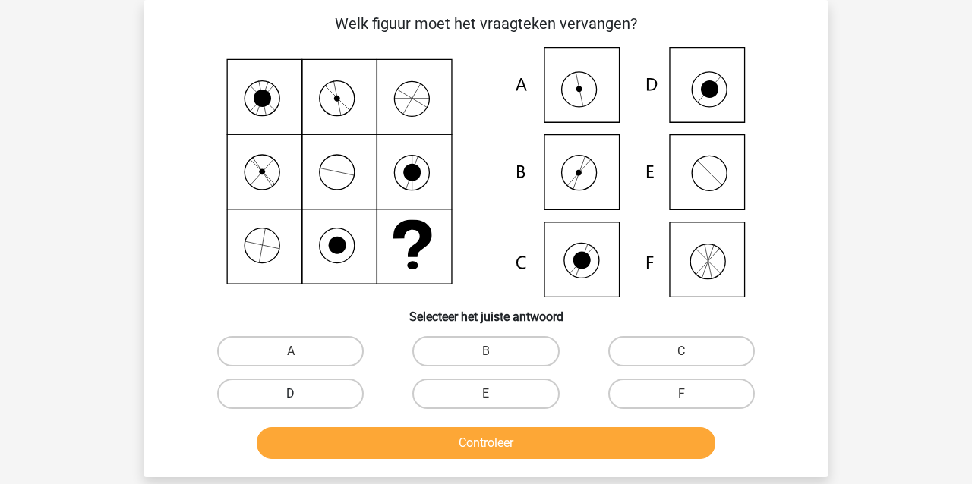
drag, startPoint x: 244, startPoint y: 352, endPoint x: 257, endPoint y: 380, distance: 30.6
click at [245, 353] on label "A" at bounding box center [290, 351] width 147 height 30
click at [291, 353] on input "A" at bounding box center [296, 357] width 10 height 10
radio input "true"
click at [407, 453] on button "Controleer" at bounding box center [486, 444] width 459 height 32
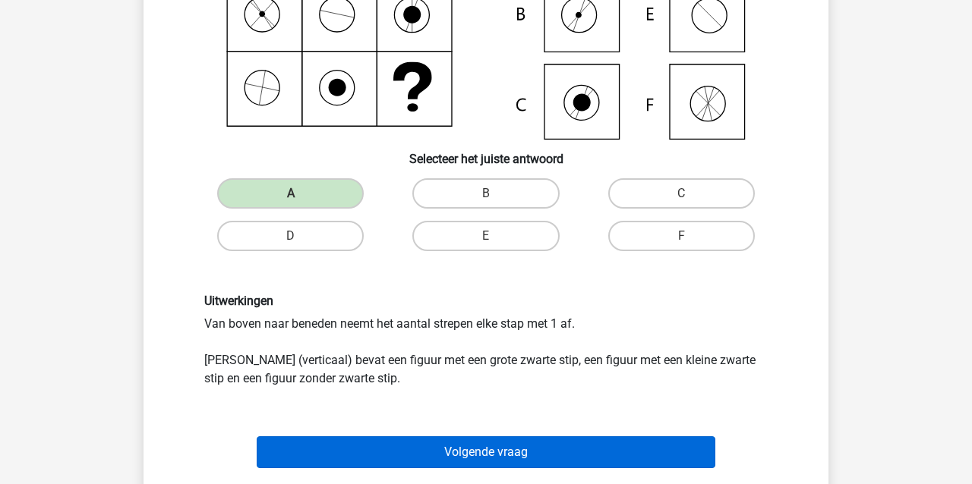
click at [409, 450] on button "Volgende vraag" at bounding box center [486, 453] width 459 height 32
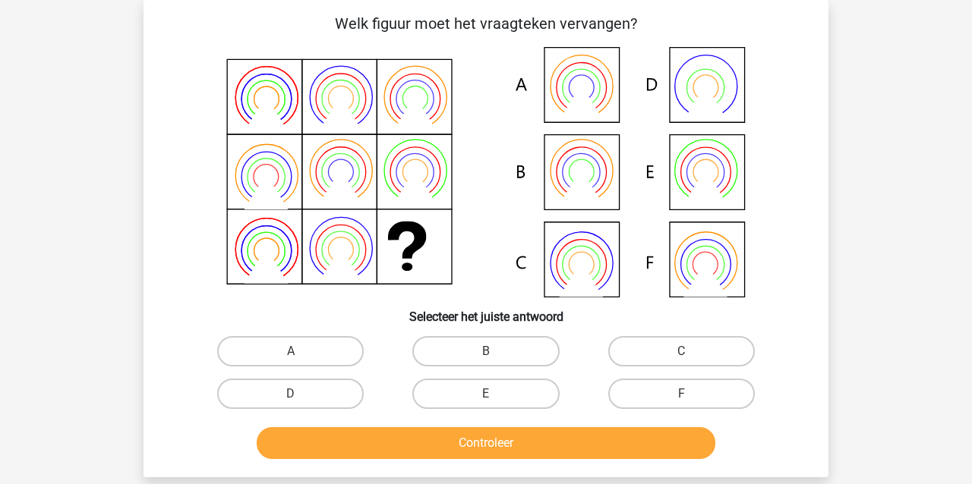
drag, startPoint x: 280, startPoint y: 346, endPoint x: 297, endPoint y: 370, distance: 28.9
click at [282, 347] on label "A" at bounding box center [290, 351] width 147 height 30
click at [291, 352] on input "A" at bounding box center [296, 357] width 10 height 10
radio input "true"
click at [336, 436] on button "Controleer" at bounding box center [486, 444] width 459 height 32
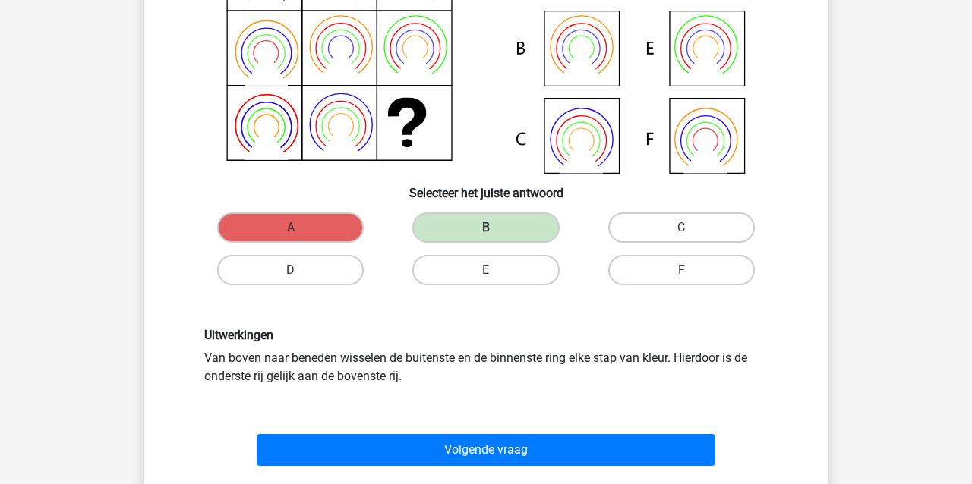
scroll to position [196, 1]
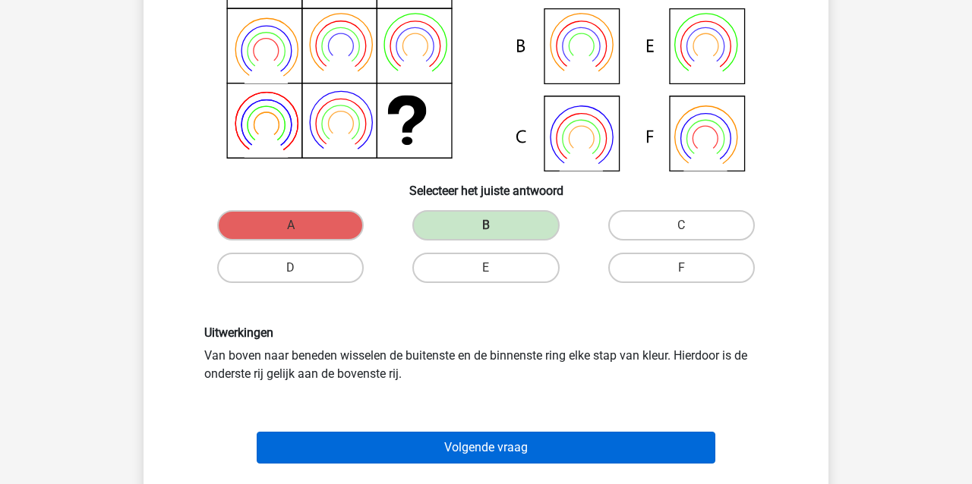
click at [342, 445] on button "Volgende vraag" at bounding box center [486, 448] width 459 height 32
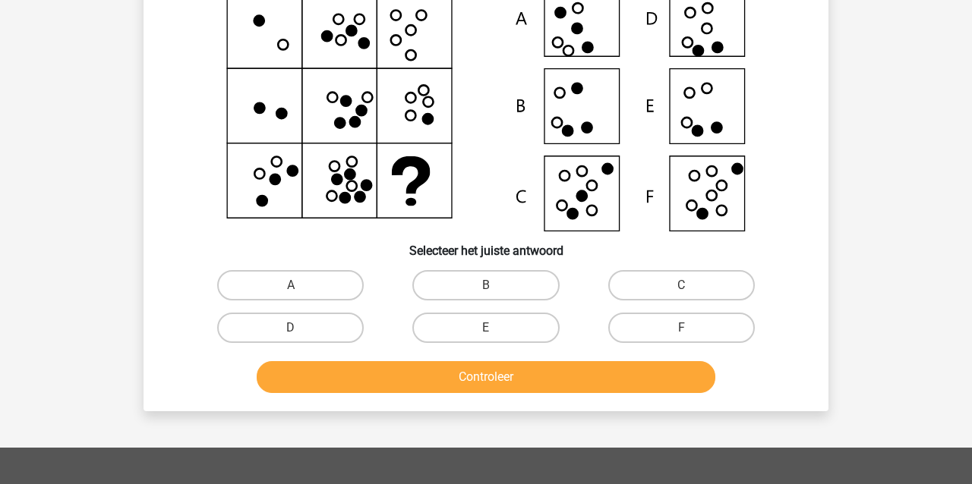
scroll to position [70, 0]
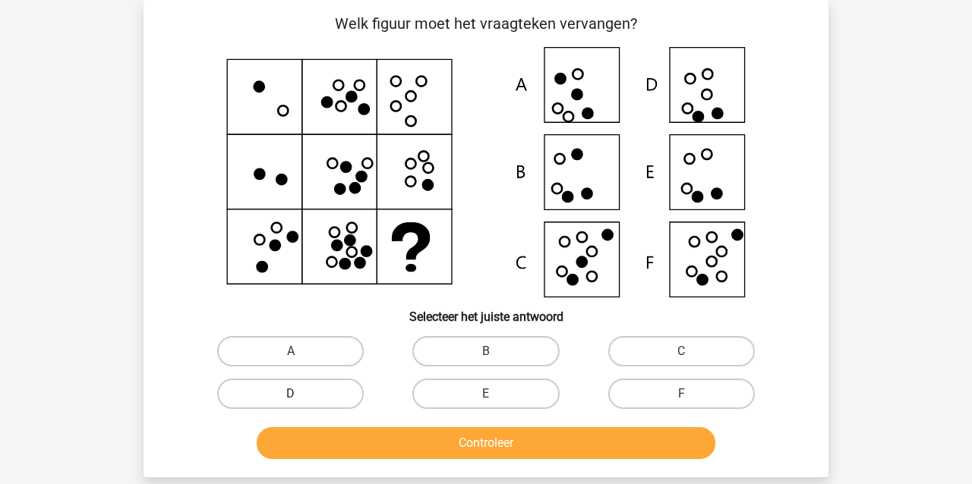
drag, startPoint x: 285, startPoint y: 388, endPoint x: 293, endPoint y: 407, distance: 20.7
click at [285, 388] on label "D" at bounding box center [290, 394] width 147 height 30
click at [291, 394] on input "D" at bounding box center [296, 399] width 10 height 10
radio input "true"
click at [301, 434] on button "Controleer" at bounding box center [486, 444] width 459 height 32
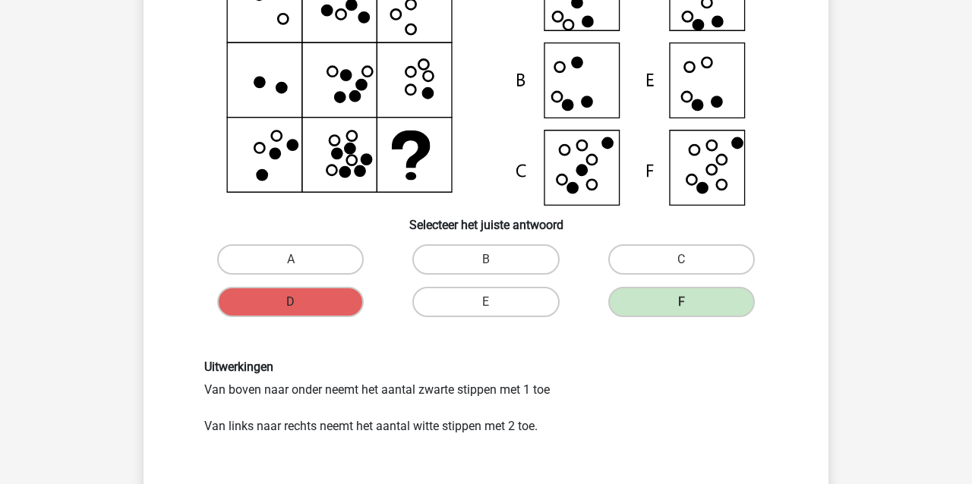
scroll to position [162, 0]
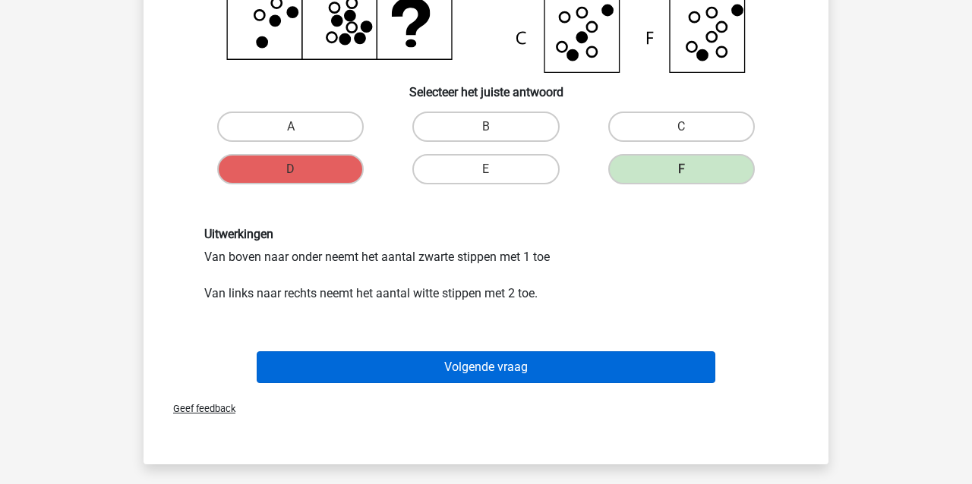
click at [384, 371] on button "Volgende vraag" at bounding box center [486, 368] width 459 height 32
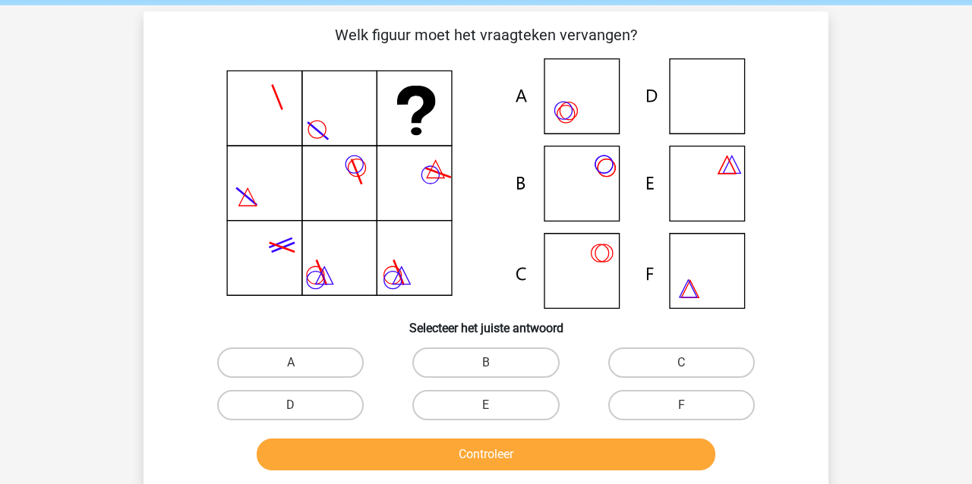
scroll to position [58, 0]
click at [715, 412] on label "F" at bounding box center [681, 405] width 147 height 30
click at [691, 412] on input "F" at bounding box center [686, 410] width 10 height 10
radio input "true"
click at [654, 457] on button "Controleer" at bounding box center [486, 455] width 459 height 32
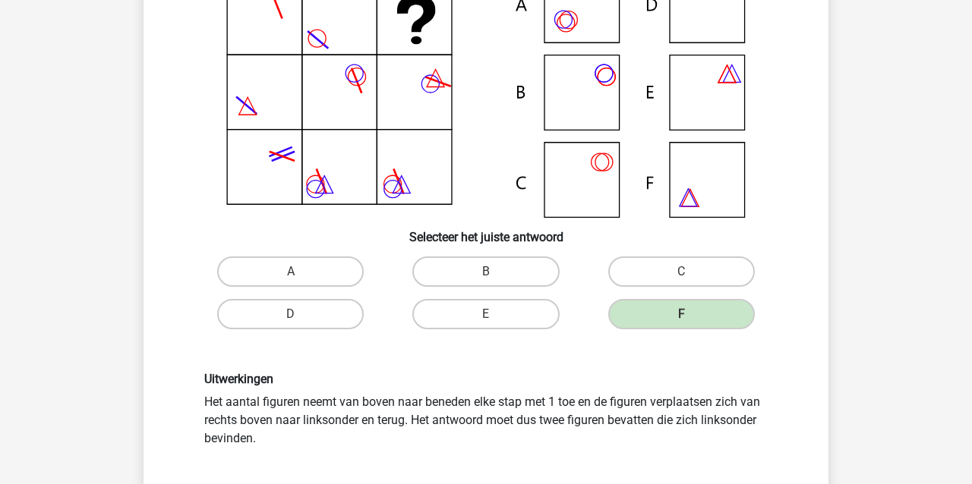
scroll to position [150, 0]
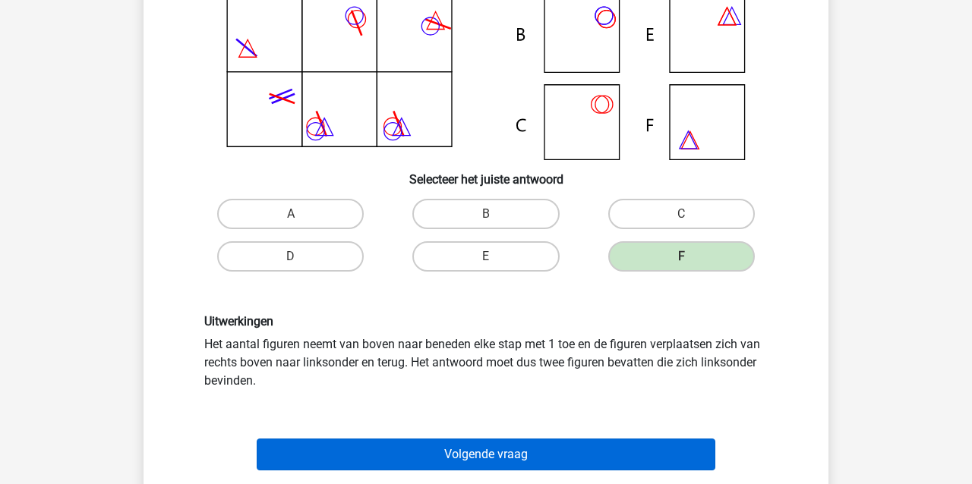
click at [517, 442] on button "Volgende vraag" at bounding box center [486, 455] width 459 height 32
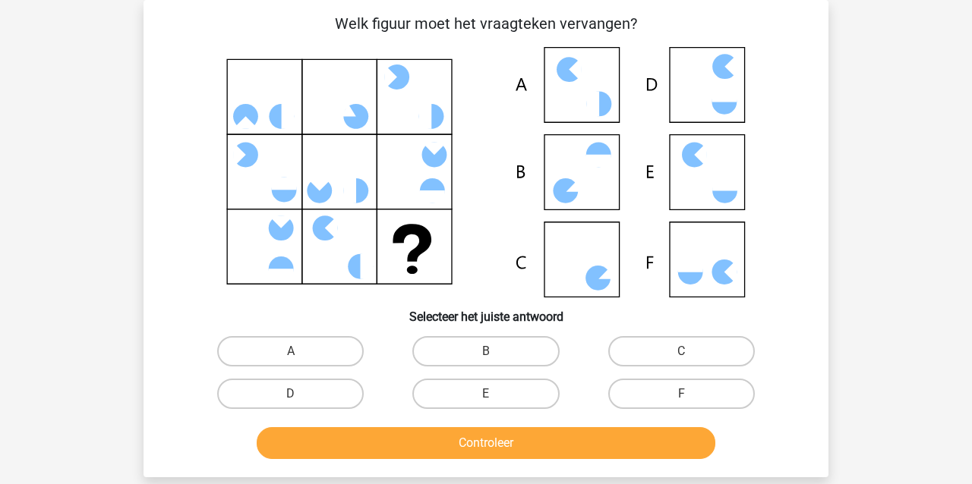
scroll to position [71, 0]
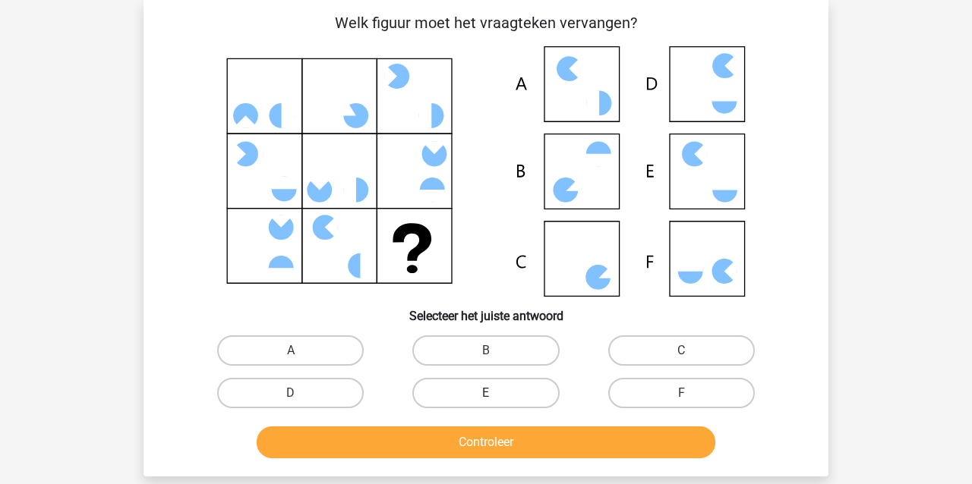
click at [543, 399] on label "E" at bounding box center [485, 393] width 147 height 30
click at [496, 399] on input "E" at bounding box center [491, 398] width 10 height 10
radio input "true"
click at [531, 443] on button "Controleer" at bounding box center [486, 443] width 459 height 32
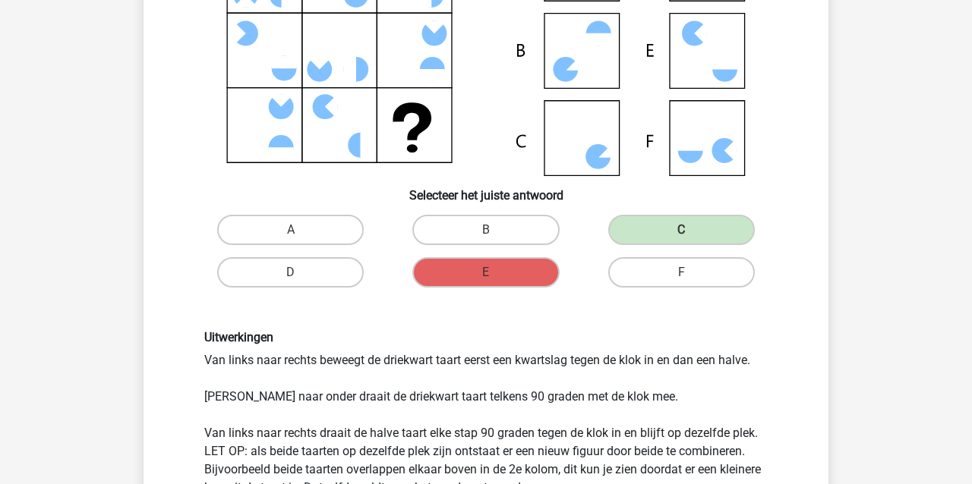
scroll to position [192, 0]
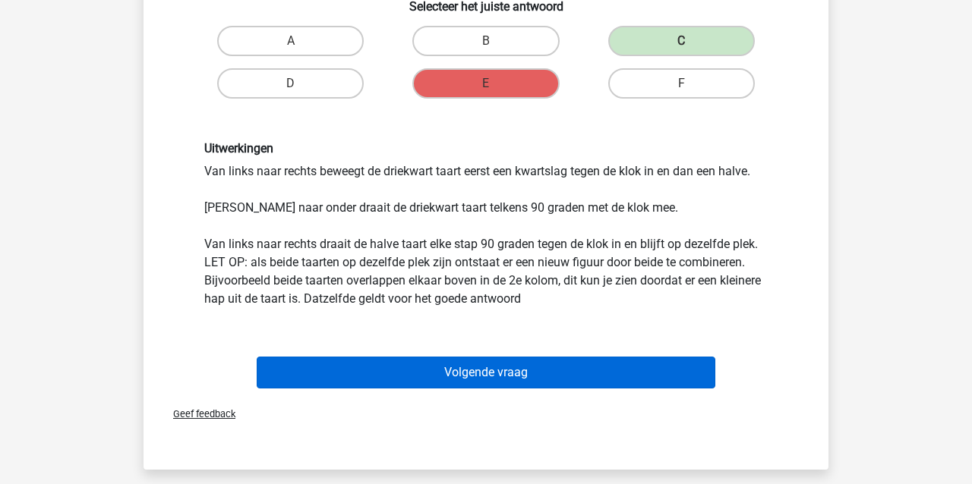
click at [440, 382] on button "Volgende vraag" at bounding box center [486, 373] width 459 height 32
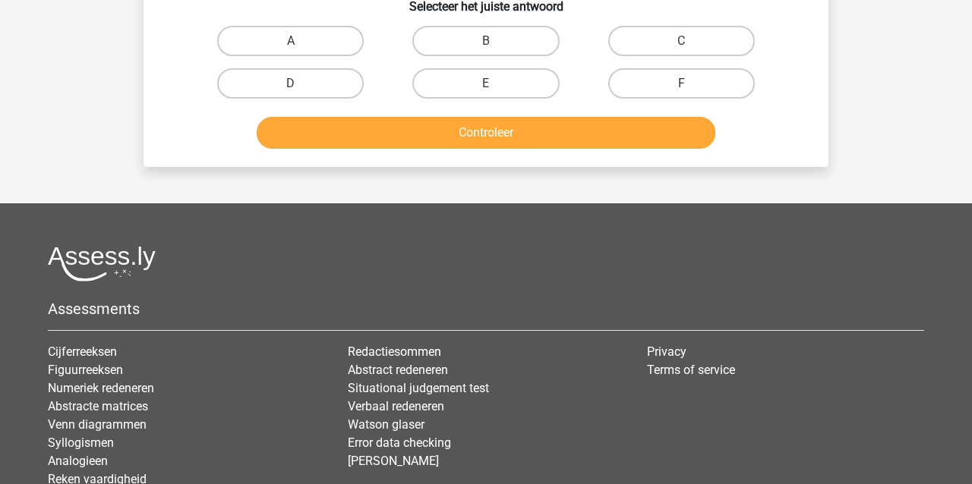
scroll to position [70, 0]
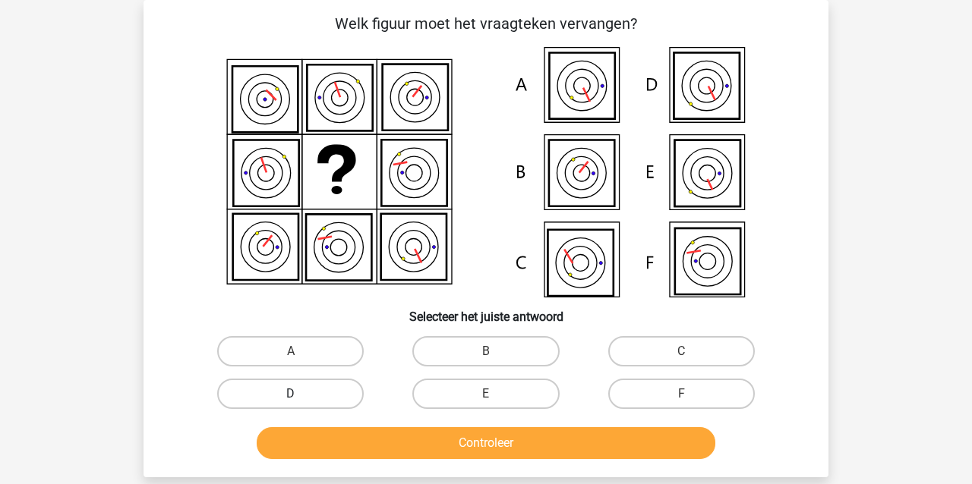
click at [307, 395] on label "D" at bounding box center [290, 394] width 147 height 30
click at [301, 395] on input "D" at bounding box center [296, 399] width 10 height 10
radio input "true"
click at [352, 444] on button "Controleer" at bounding box center [486, 444] width 459 height 32
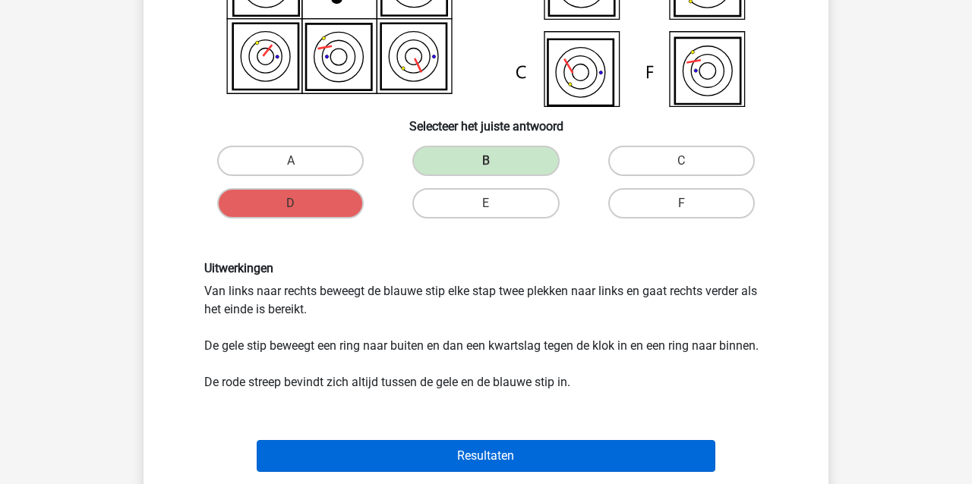
scroll to position [269, 0]
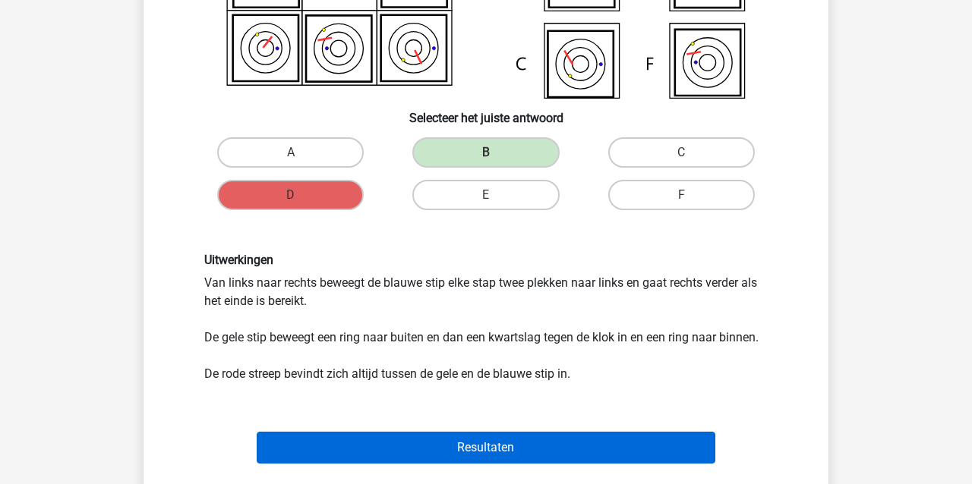
click at [352, 440] on button "Resultaten" at bounding box center [486, 448] width 459 height 32
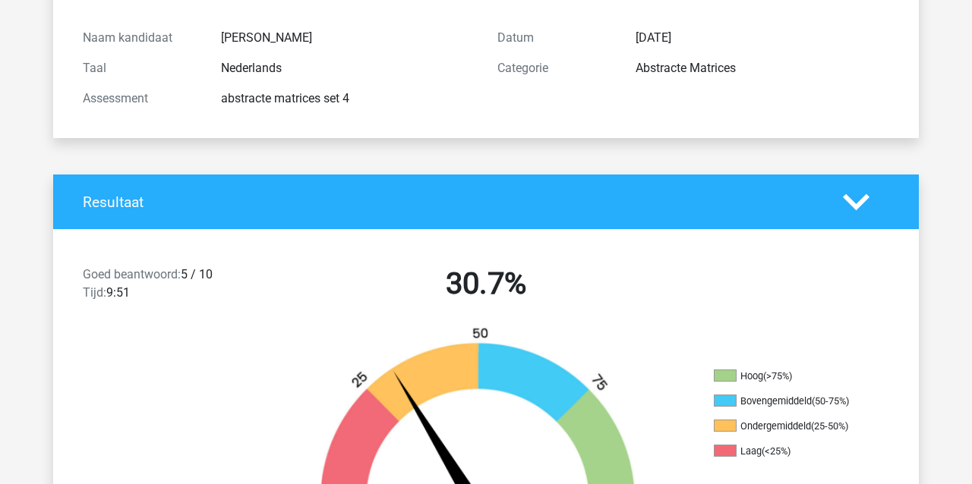
scroll to position [156, 0]
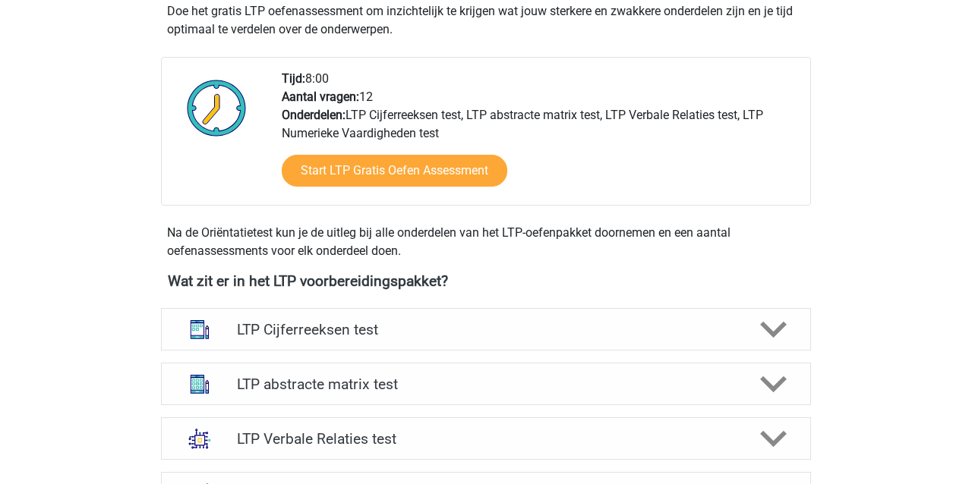
scroll to position [339, 0]
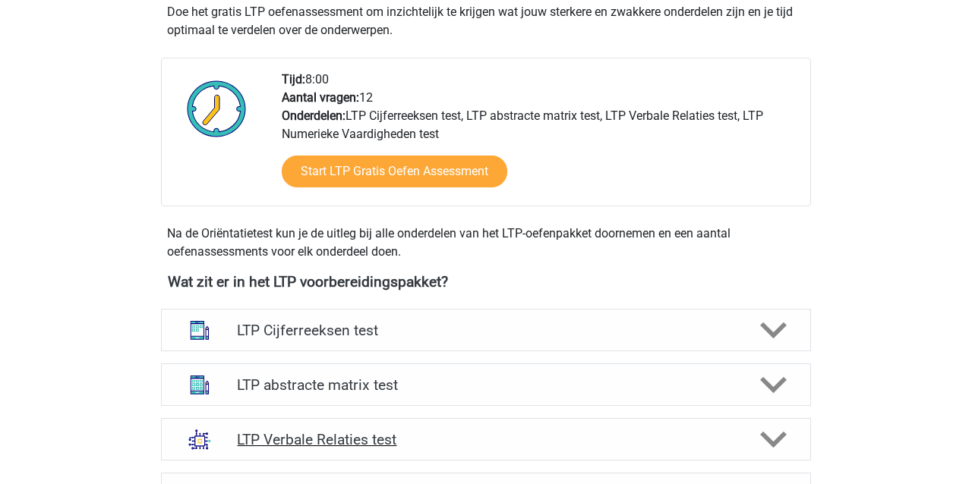
click at [359, 445] on h4 "LTP Verbale Relaties test" at bounding box center [485, 439] width 497 height 17
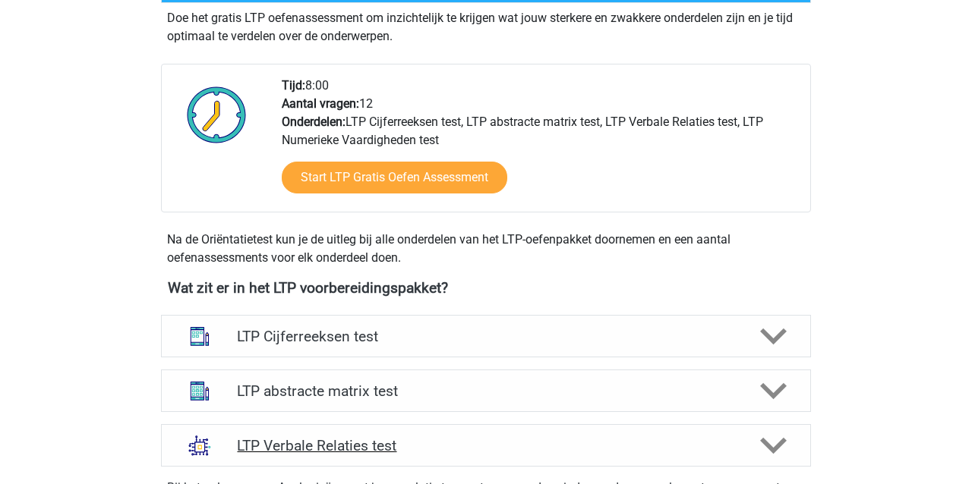
click at [283, 440] on h4 "LTP Verbale Relaties test" at bounding box center [485, 445] width 497 height 17
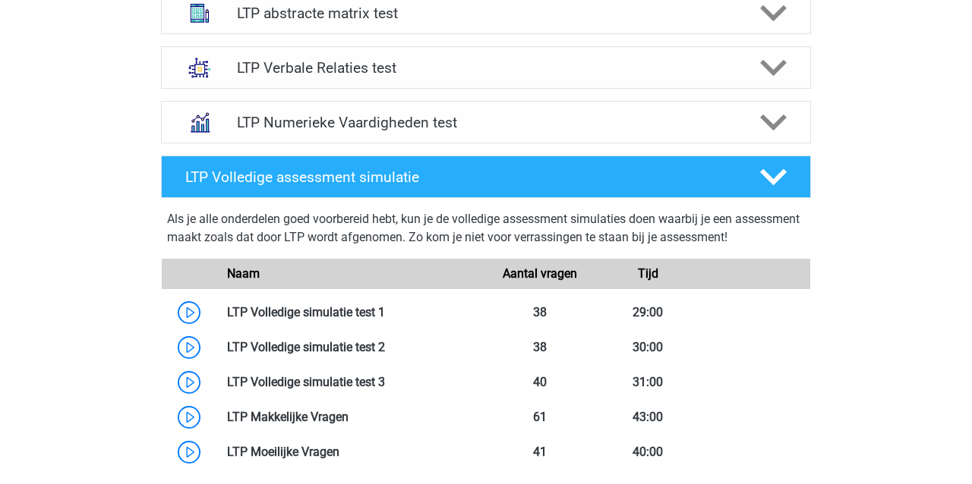
scroll to position [708, 0]
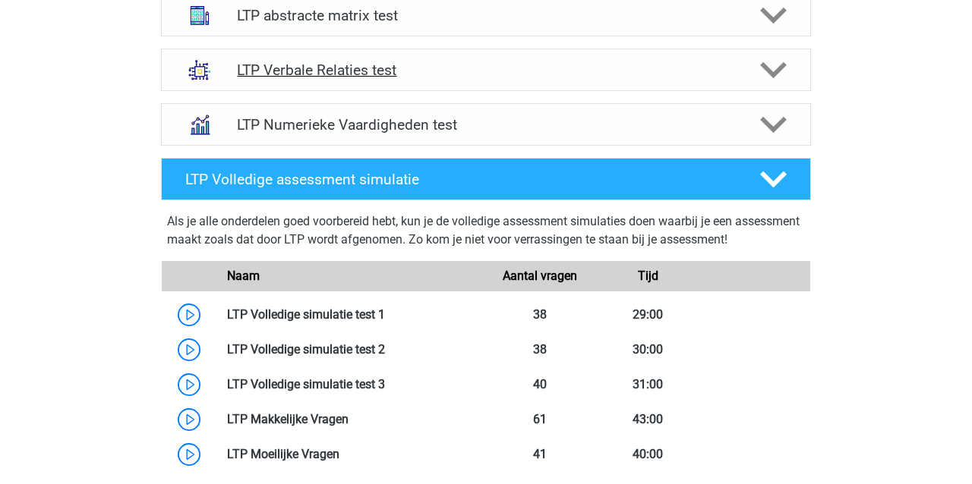
click at [325, 73] on h4 "LTP Verbale Relaties test" at bounding box center [485, 70] width 497 height 17
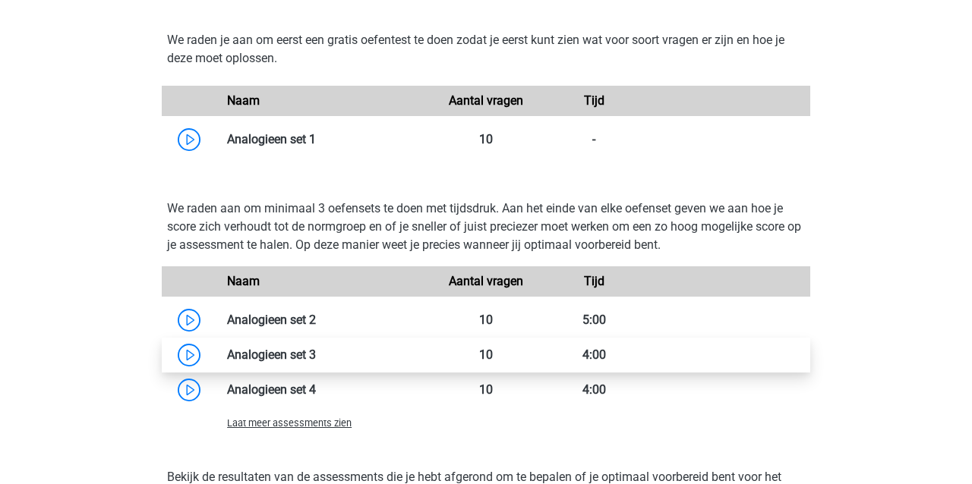
scroll to position [1245, 0]
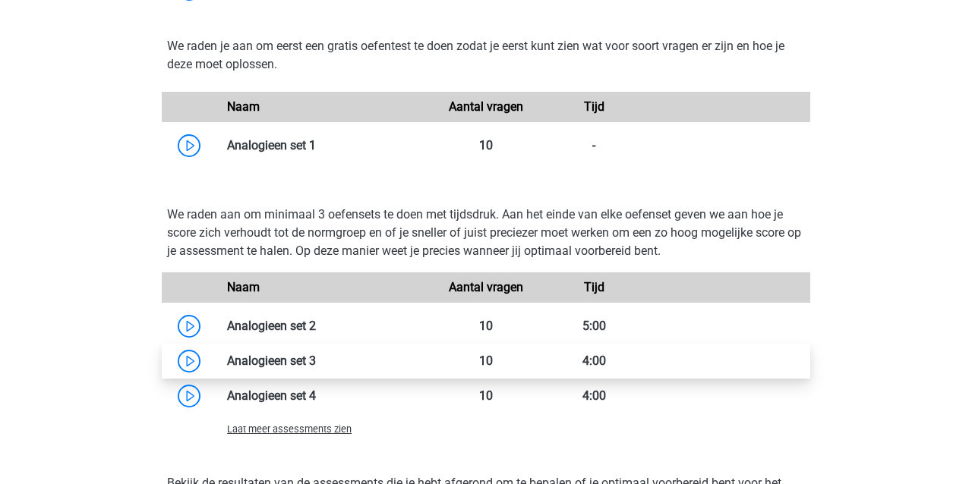
click at [316, 355] on link at bounding box center [316, 361] width 0 height 14
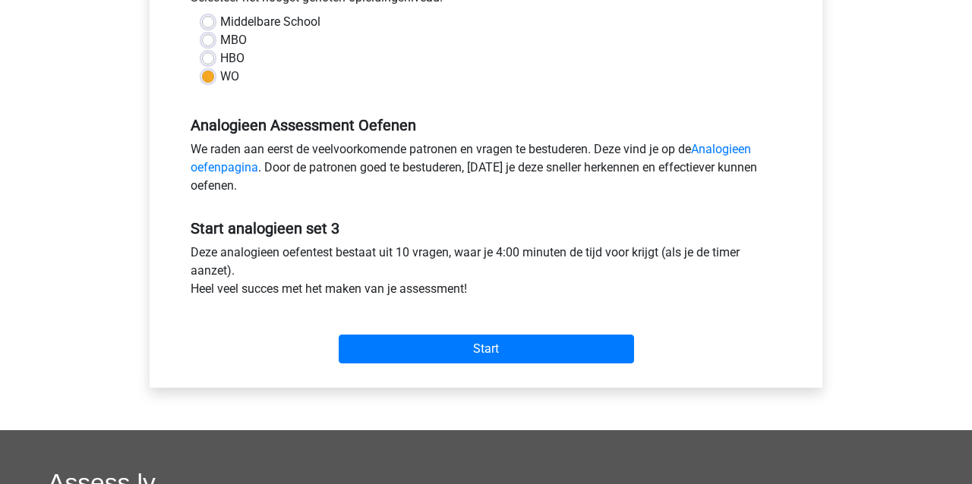
scroll to position [374, 0]
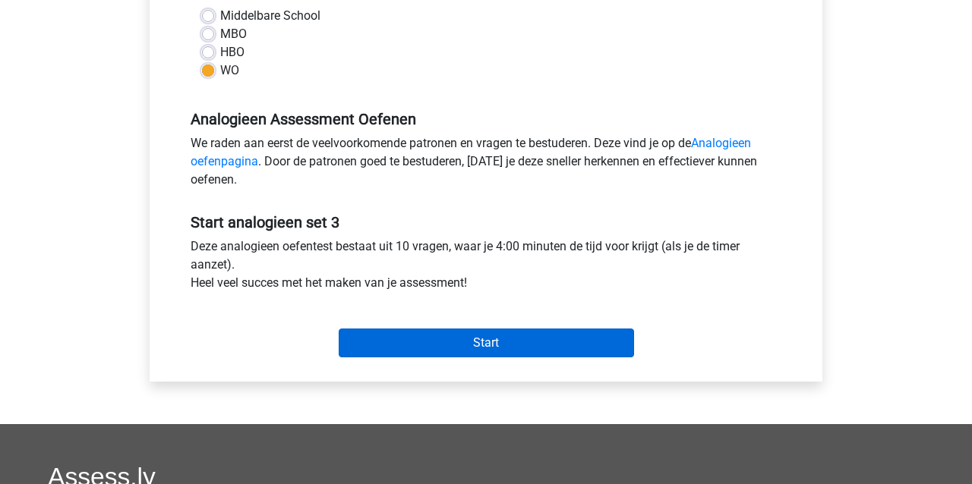
click at [402, 349] on input "Start" at bounding box center [486, 343] width 295 height 29
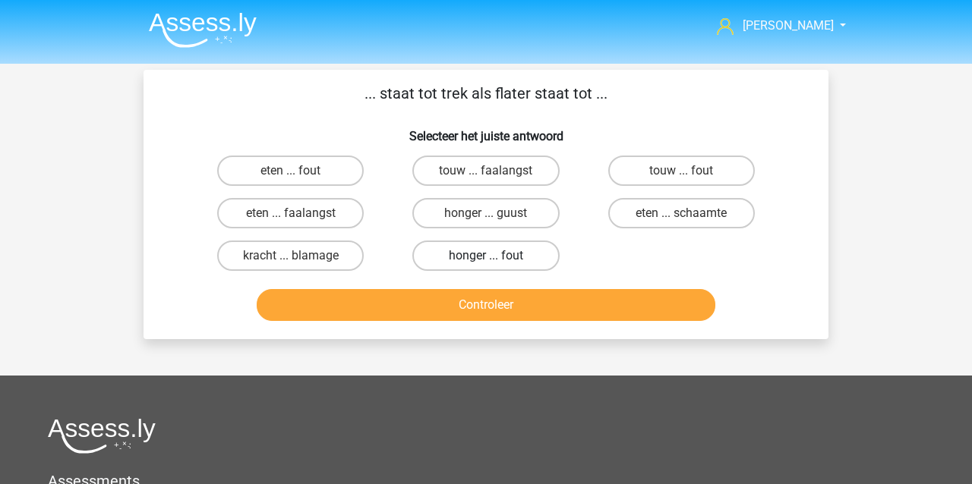
click at [503, 262] on label "honger ... fout" at bounding box center [485, 256] width 147 height 30
click at [496, 262] on input "honger ... fout" at bounding box center [491, 261] width 10 height 10
radio input "true"
click at [480, 313] on button "Controleer" at bounding box center [486, 305] width 459 height 32
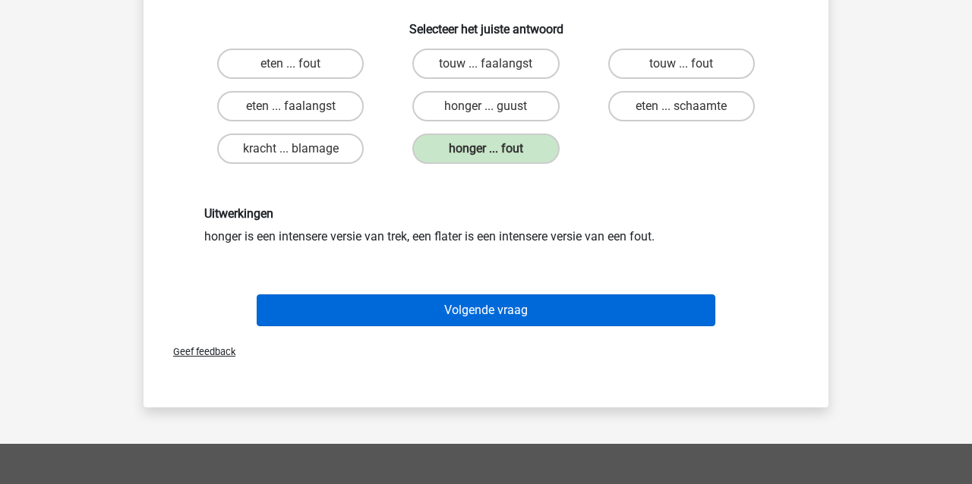
click at [496, 313] on button "Volgende vraag" at bounding box center [486, 311] width 459 height 32
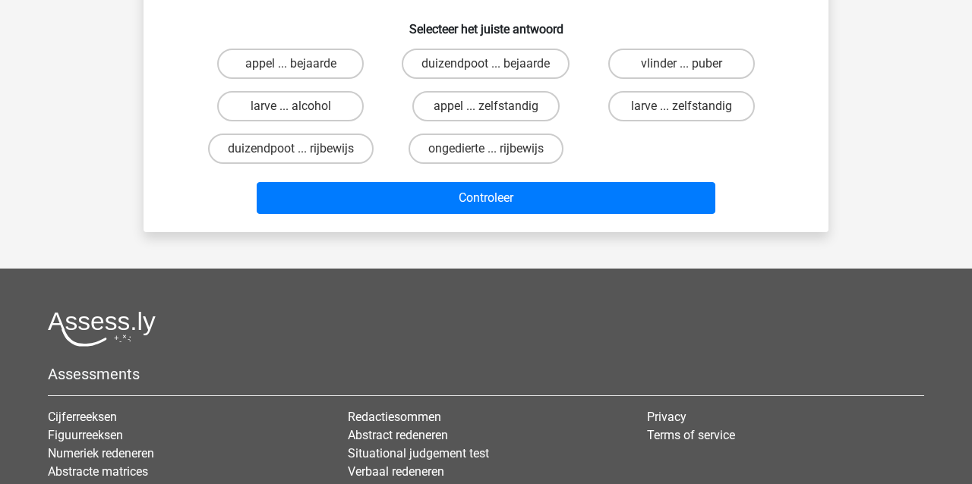
scroll to position [70, 0]
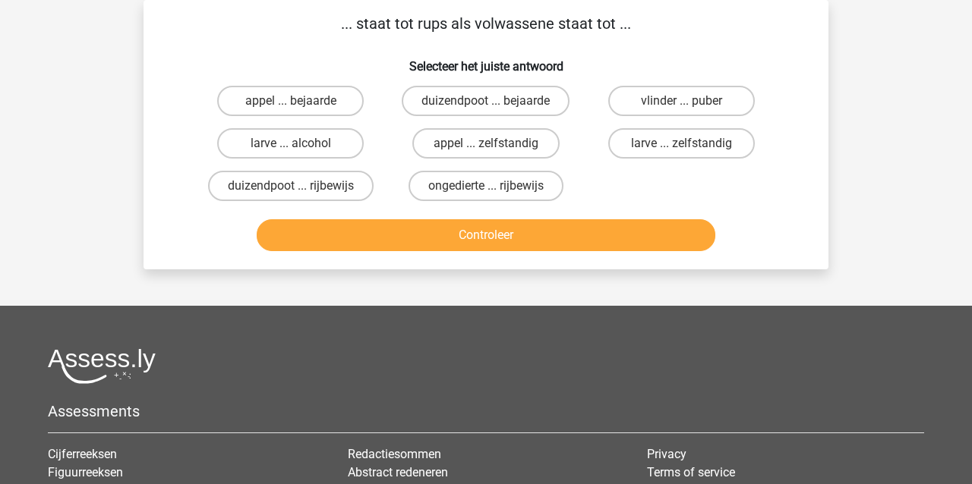
click at [685, 103] on input "vlinder ... puber" at bounding box center [686, 106] width 10 height 10
radio input "true"
click at [576, 248] on button "Controleer" at bounding box center [486, 235] width 459 height 32
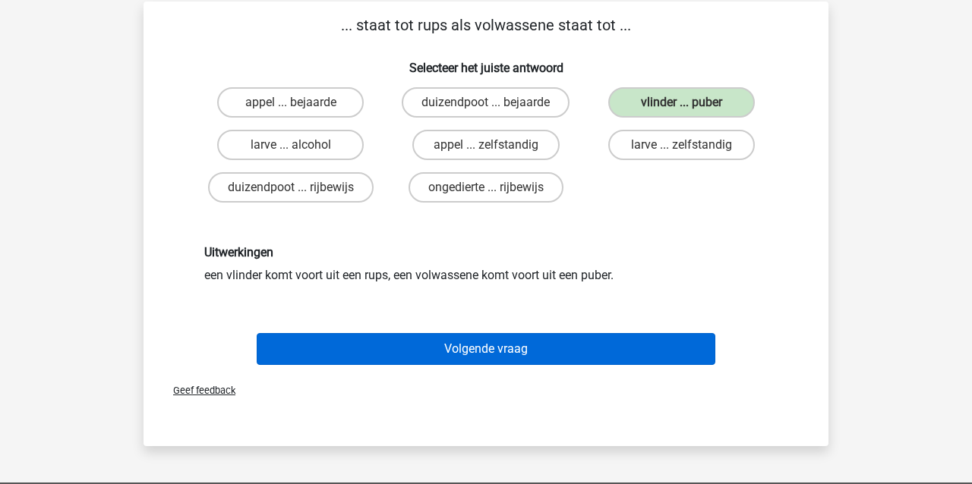
click at [578, 352] on button "Volgende vraag" at bounding box center [486, 349] width 459 height 32
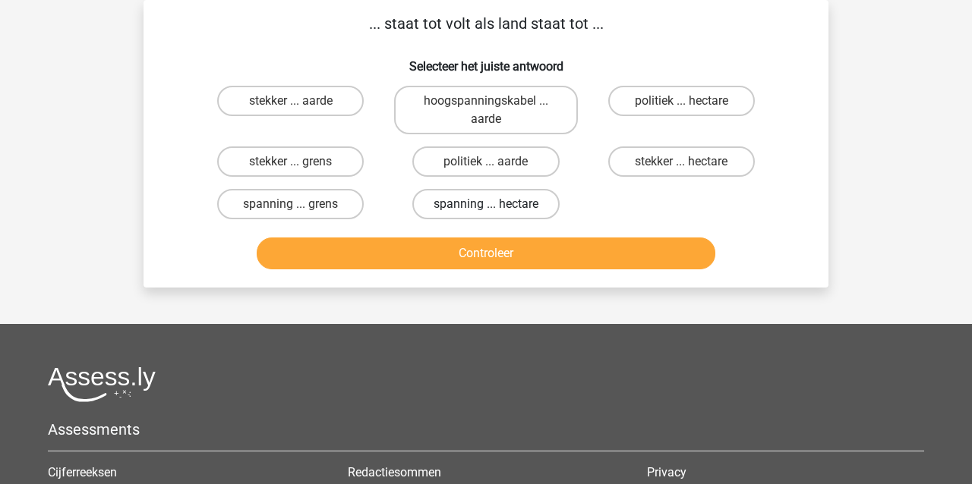
click at [513, 213] on label "spanning ... hectare" at bounding box center [485, 204] width 147 height 30
click at [496, 213] on input "spanning ... hectare" at bounding box center [491, 209] width 10 height 10
radio input "true"
click at [496, 269] on button "Controleer" at bounding box center [486, 254] width 459 height 32
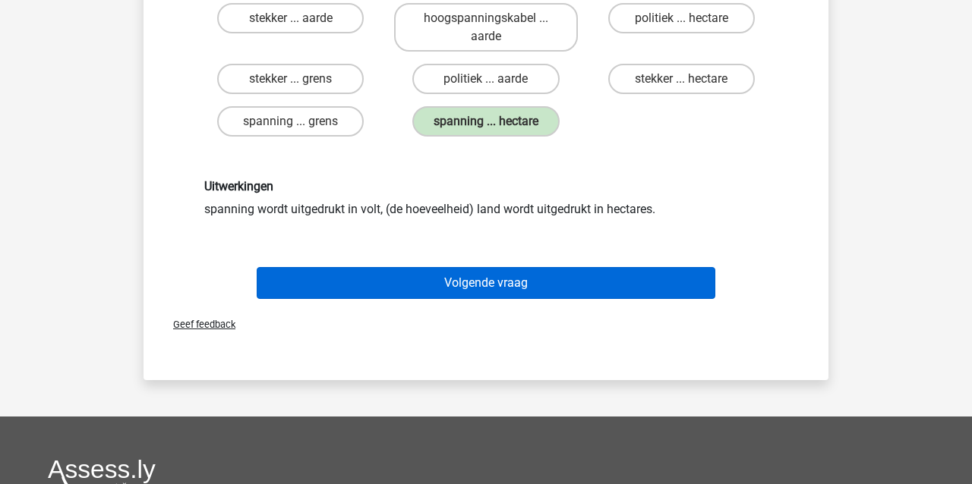
scroll to position [153, 0]
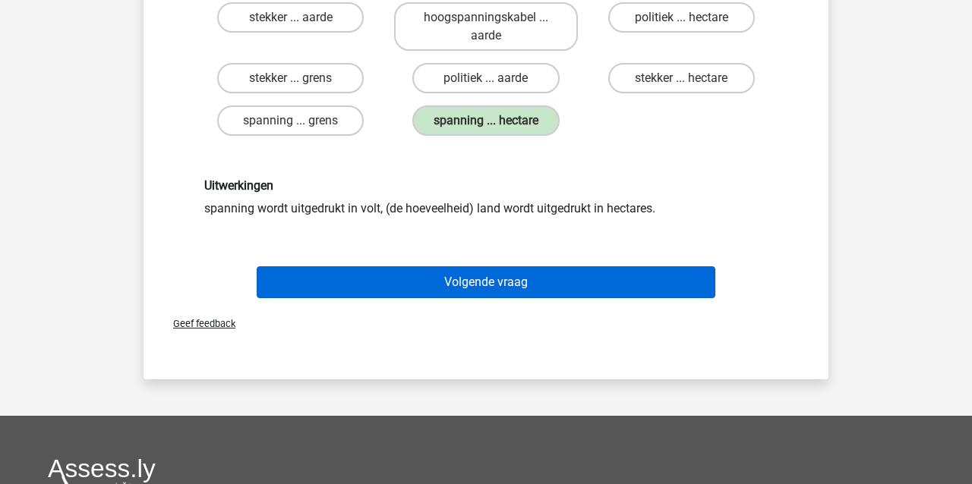
click at [494, 289] on button "Volgende vraag" at bounding box center [486, 283] width 459 height 32
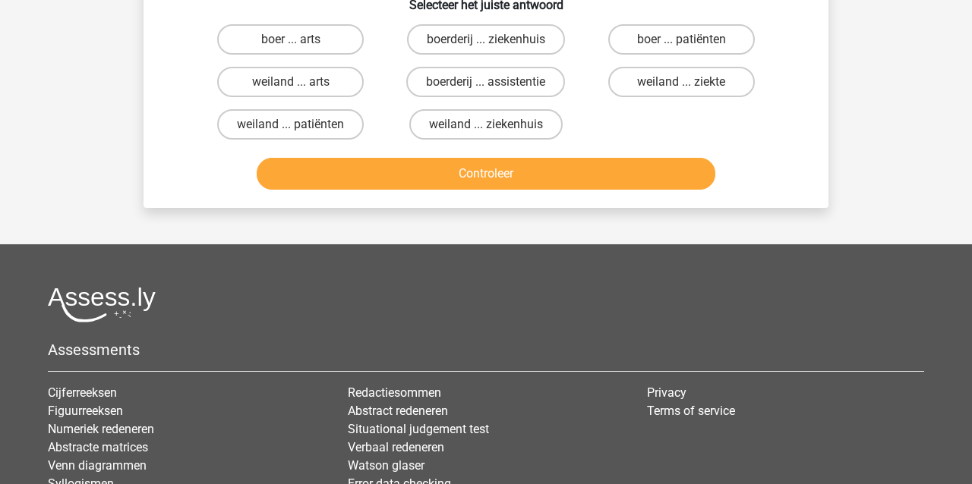
scroll to position [70, 0]
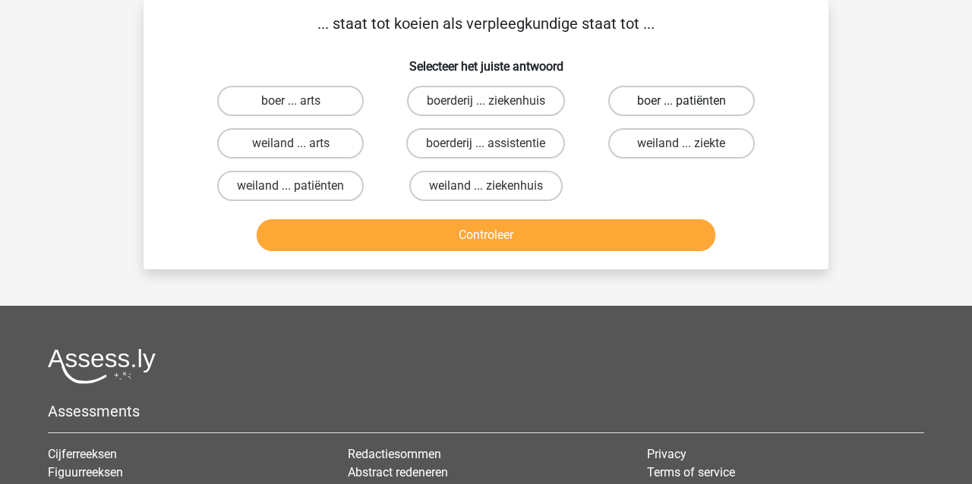
drag, startPoint x: 702, startPoint y: 92, endPoint x: 693, endPoint y: 98, distance: 11.0
click at [703, 93] on label "boer ... patiënten" at bounding box center [681, 101] width 147 height 30
click at [691, 101] on input "boer ... patiënten" at bounding box center [686, 106] width 10 height 10
radio input "true"
click at [586, 240] on button "Controleer" at bounding box center [486, 235] width 459 height 32
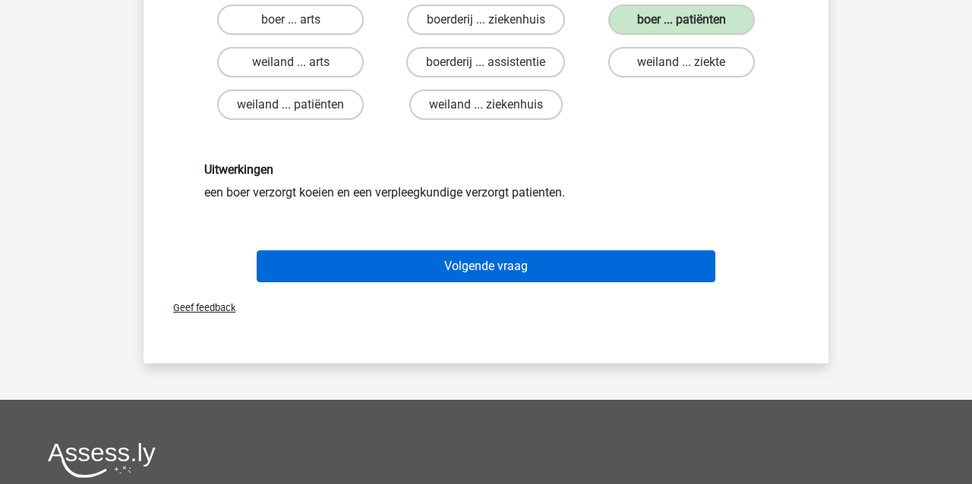
click at [555, 271] on button "Volgende vraag" at bounding box center [486, 267] width 459 height 32
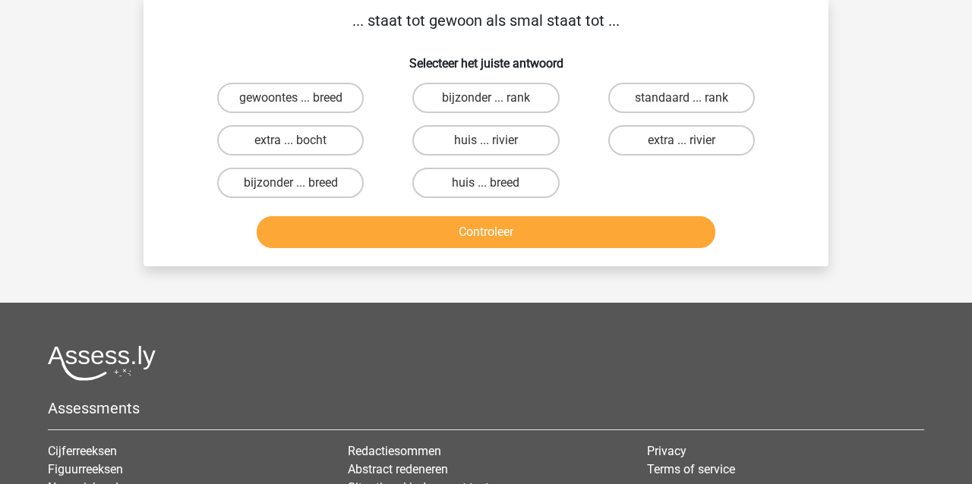
scroll to position [73, 0]
click at [262, 181] on label "bijzonder ... breed" at bounding box center [290, 183] width 147 height 30
click at [291, 183] on input "bijzonder ... breed" at bounding box center [296, 188] width 10 height 10
radio input "true"
click at [338, 238] on button "Controleer" at bounding box center [486, 232] width 459 height 32
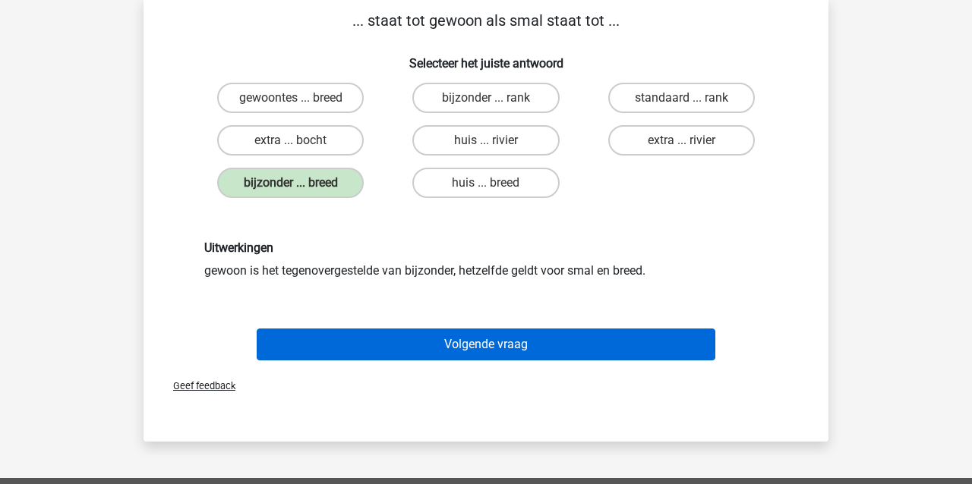
click at [406, 349] on button "Volgende vraag" at bounding box center [486, 345] width 459 height 32
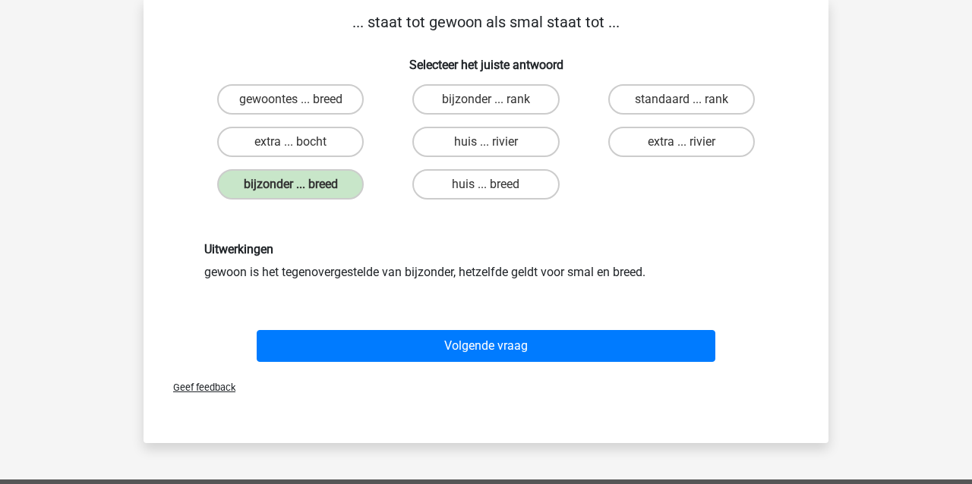
scroll to position [70, 0]
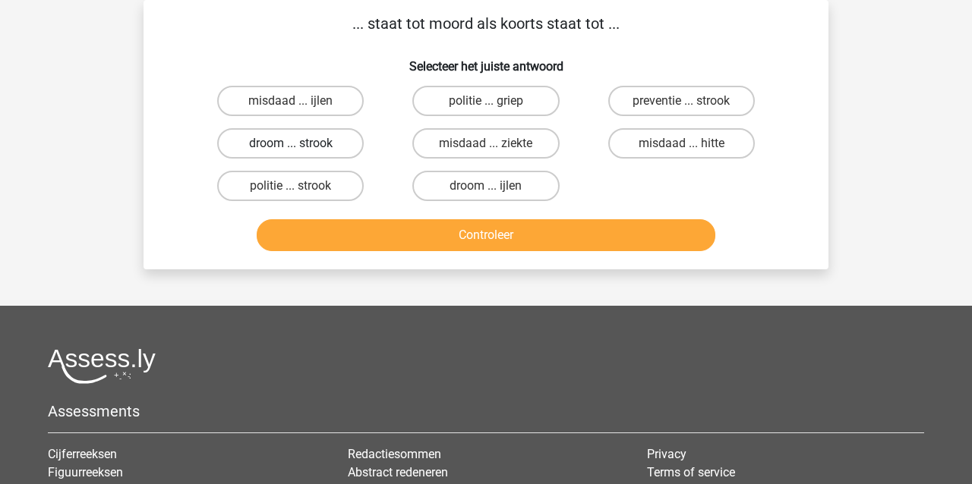
click at [320, 149] on label "droom ... strook" at bounding box center [290, 143] width 147 height 30
click at [301, 149] on input "droom ... strook" at bounding box center [296, 149] width 10 height 10
radio input "true"
click at [340, 245] on button "Controleer" at bounding box center [486, 235] width 459 height 32
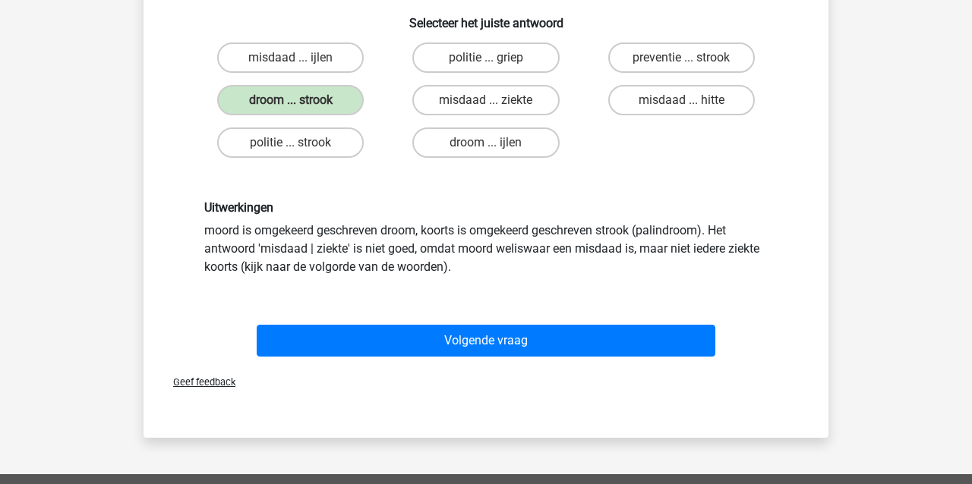
scroll to position [114, 0]
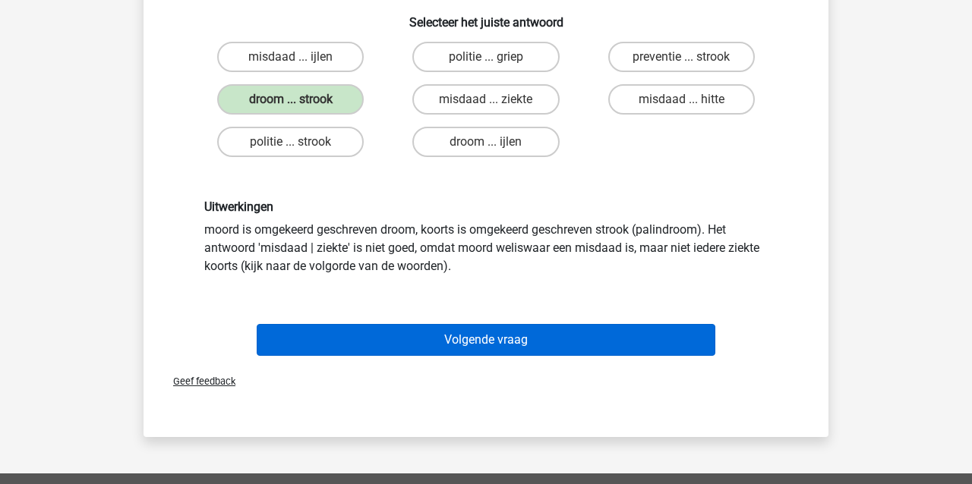
click at [439, 344] on button "Volgende vraag" at bounding box center [486, 340] width 459 height 32
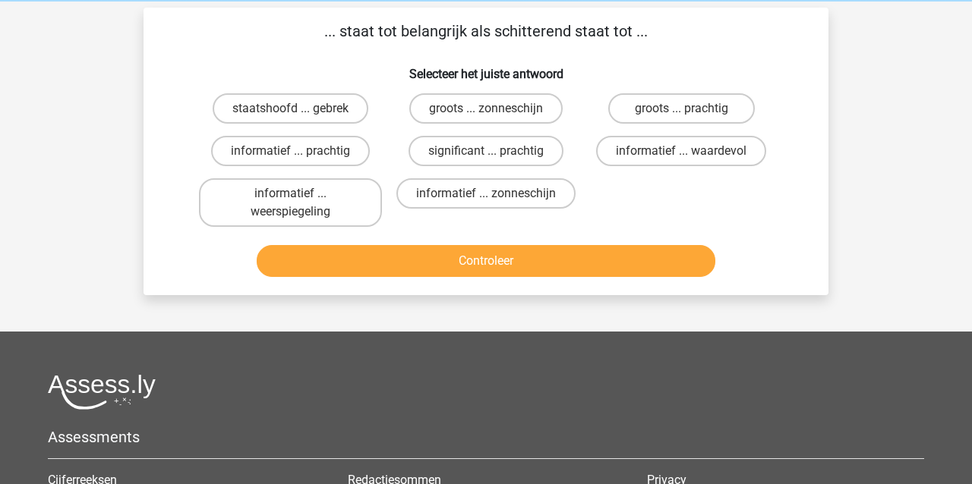
scroll to position [62, 0]
click at [708, 102] on label "groots ... prachtig" at bounding box center [681, 108] width 147 height 30
click at [691, 109] on input "groots ... prachtig" at bounding box center [686, 114] width 10 height 10
radio input "true"
click at [581, 265] on button "Controleer" at bounding box center [486, 261] width 459 height 32
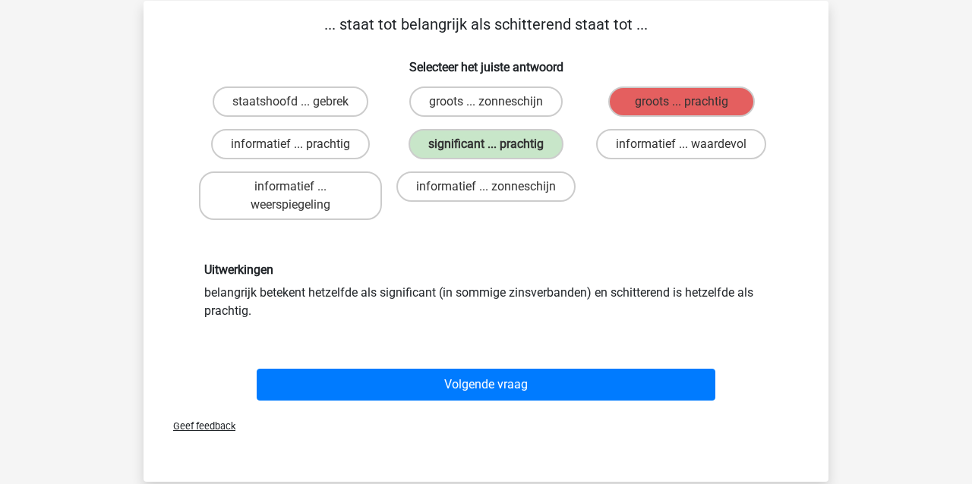
scroll to position [69, 0]
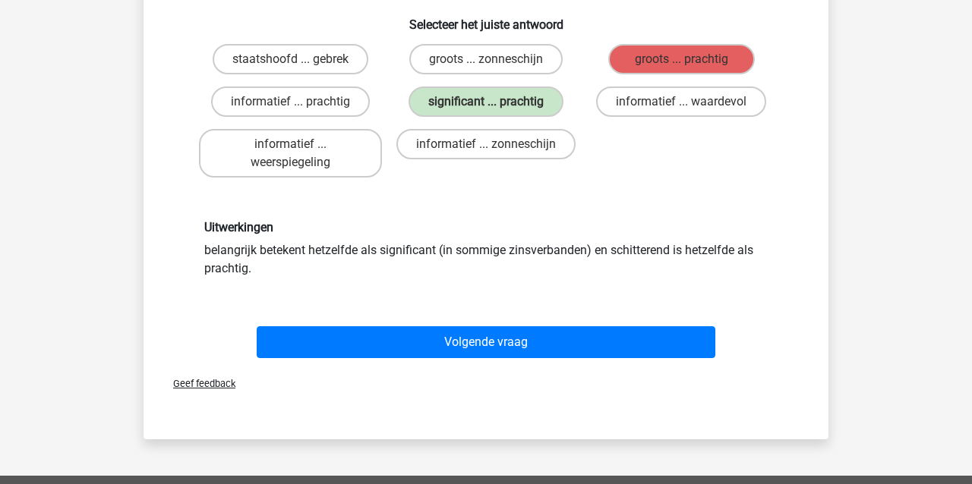
click at [512, 345] on button "Volgende vraag" at bounding box center [486, 343] width 459 height 32
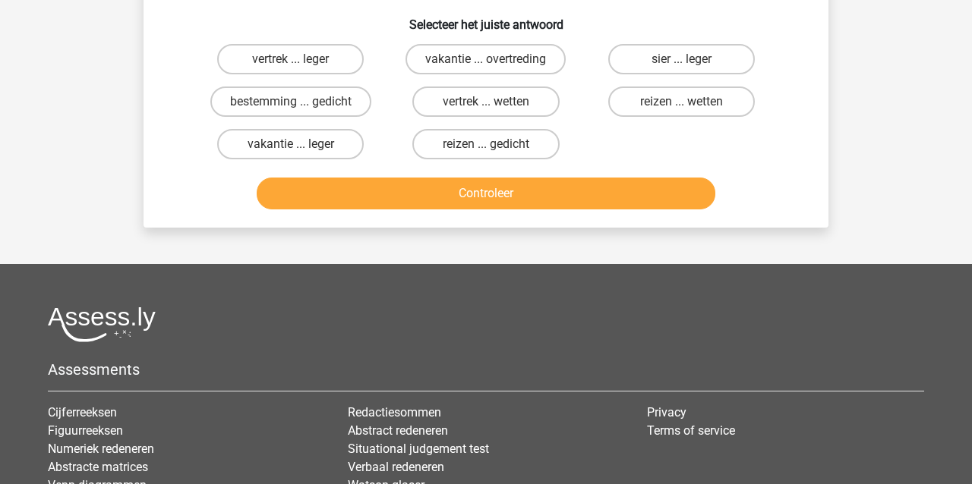
scroll to position [70, 0]
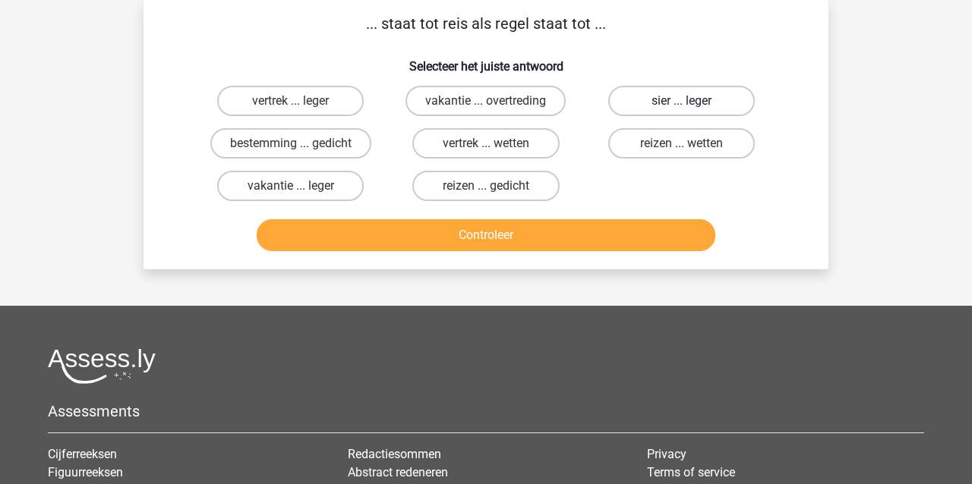
click at [711, 93] on label "sier ... leger" at bounding box center [681, 101] width 147 height 30
click at [691, 101] on input "sier ... leger" at bounding box center [686, 106] width 10 height 10
radio input "true"
click at [564, 232] on button "Controleer" at bounding box center [486, 235] width 459 height 32
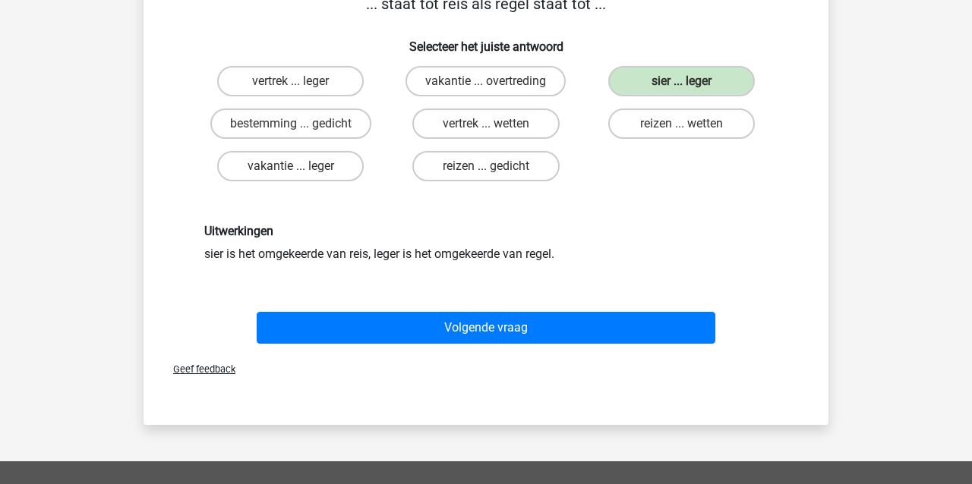
scroll to position [93, 0]
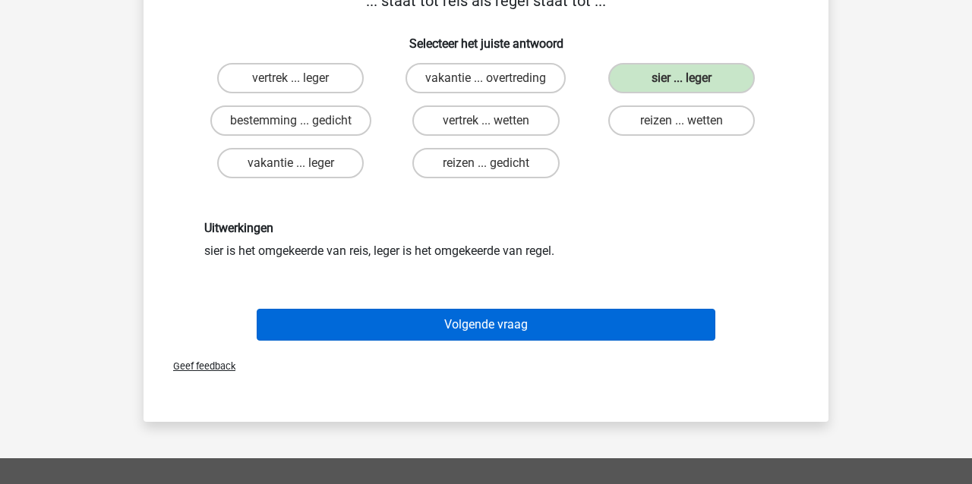
click at [535, 321] on button "Volgende vraag" at bounding box center [486, 325] width 459 height 32
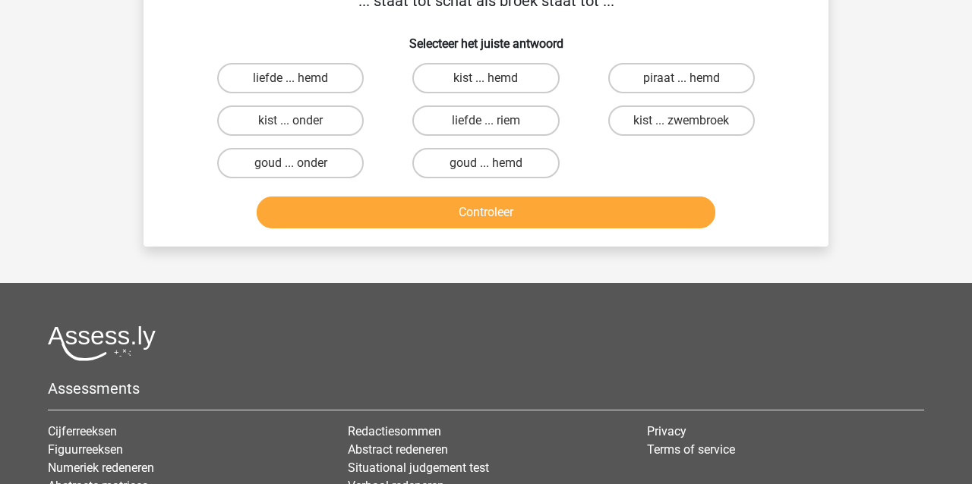
scroll to position [70, 0]
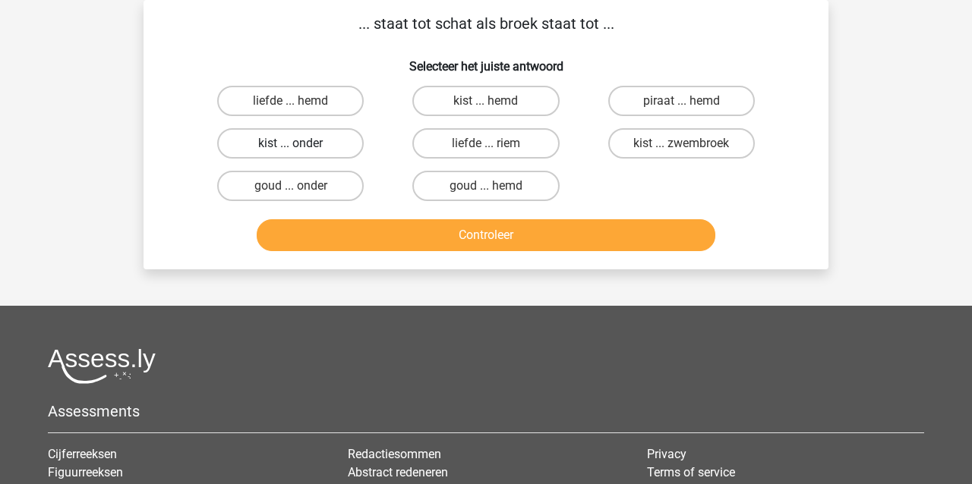
click at [347, 147] on label "kist ... onder" at bounding box center [290, 143] width 147 height 30
click at [301, 147] on input "kist ... onder" at bounding box center [296, 149] width 10 height 10
radio input "true"
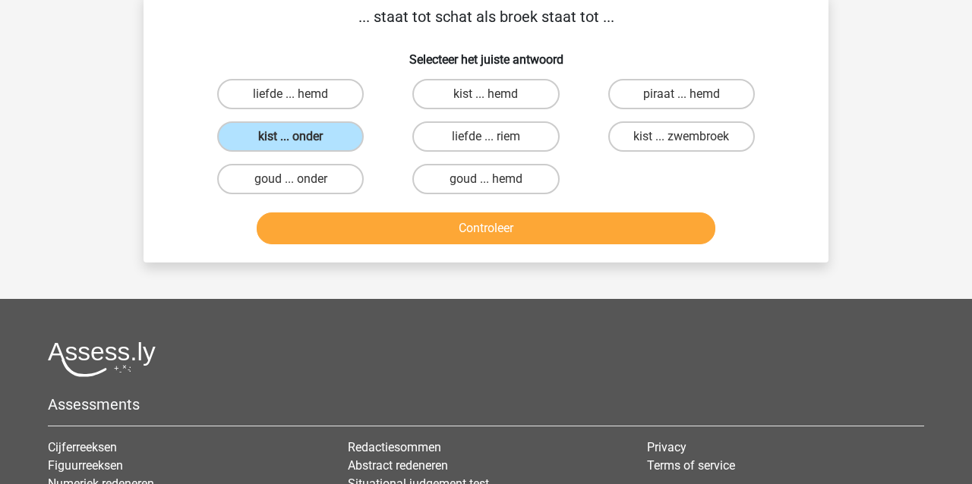
scroll to position [74, 1]
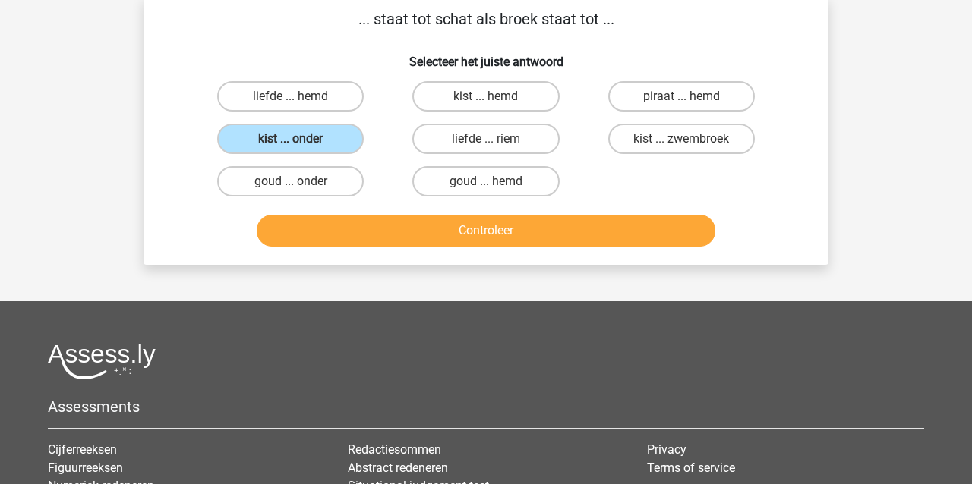
click at [352, 225] on button "Controleer" at bounding box center [486, 231] width 459 height 32
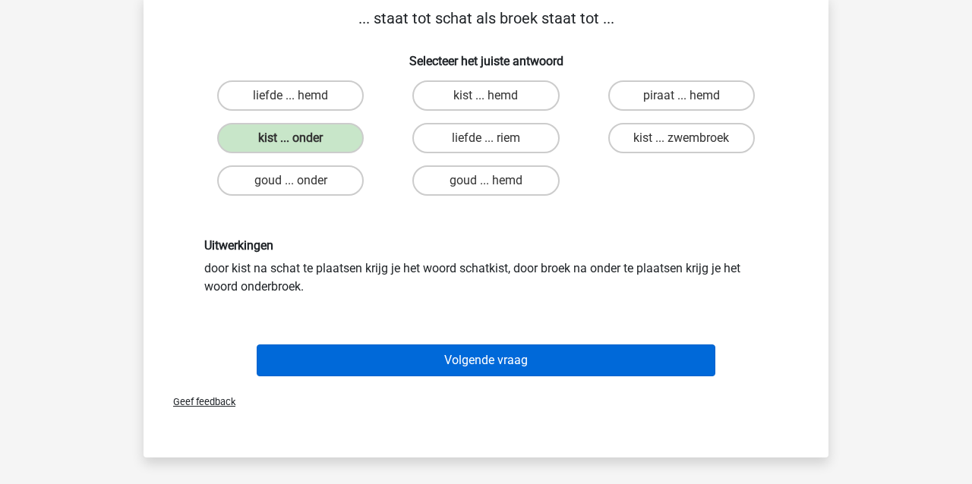
click at [381, 355] on button "Volgende vraag" at bounding box center [486, 361] width 459 height 32
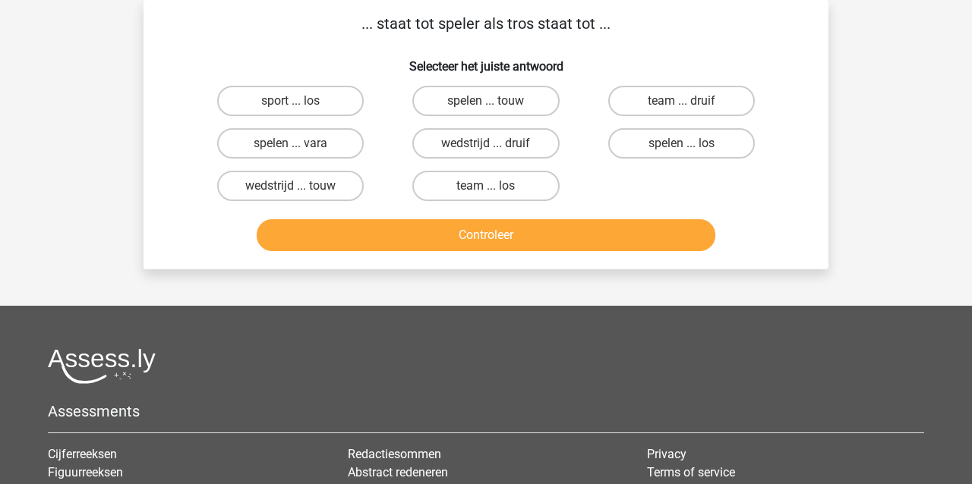
scroll to position [70, 0]
drag, startPoint x: 712, startPoint y: 100, endPoint x: 705, endPoint y: 109, distance: 11.4
click at [712, 100] on label "team ... druif" at bounding box center [681, 101] width 147 height 30
click at [691, 101] on input "team ... druif" at bounding box center [686, 106] width 10 height 10
radio input "true"
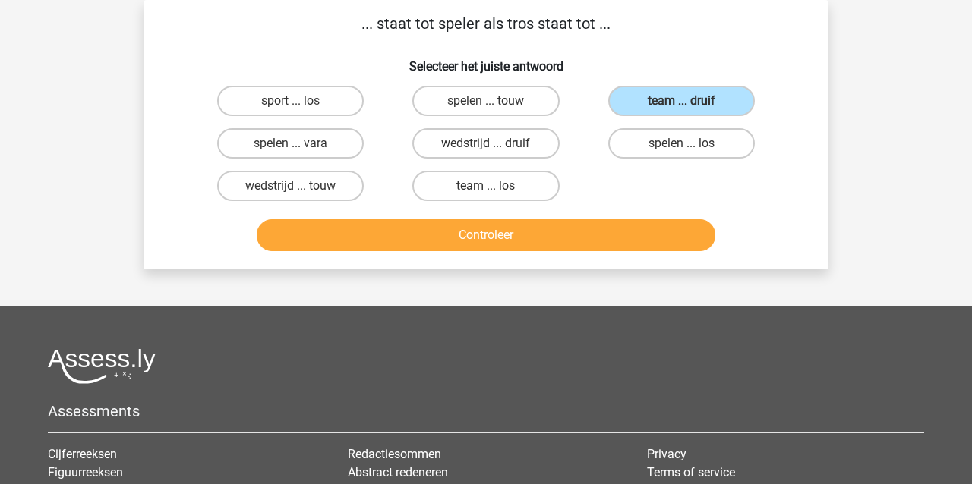
click at [611, 240] on button "Controleer" at bounding box center [486, 235] width 459 height 32
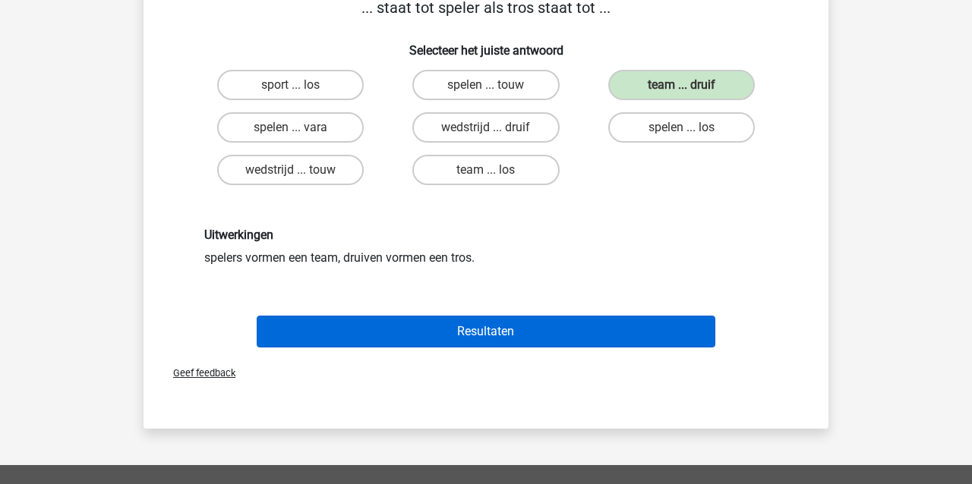
click at [557, 336] on button "Resultaten" at bounding box center [486, 332] width 459 height 32
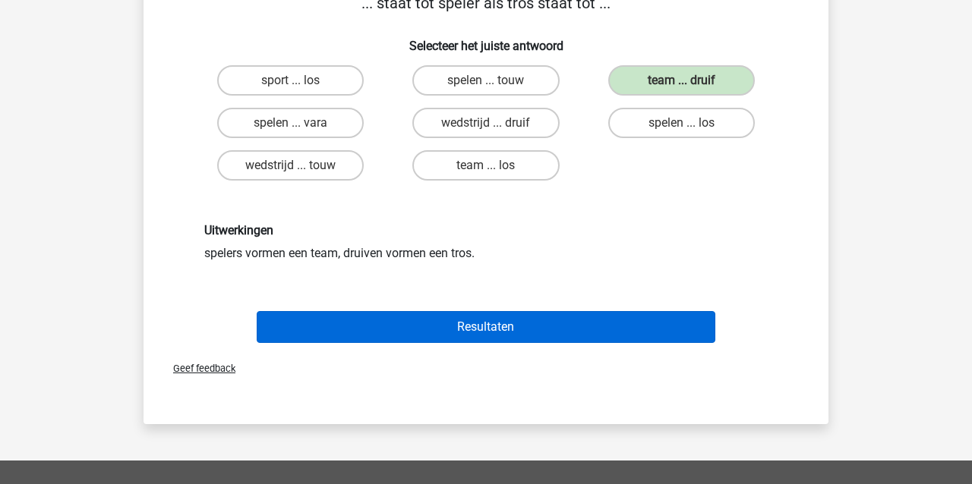
scroll to position [90, 2]
click at [485, 327] on button "Resultaten" at bounding box center [486, 327] width 459 height 32
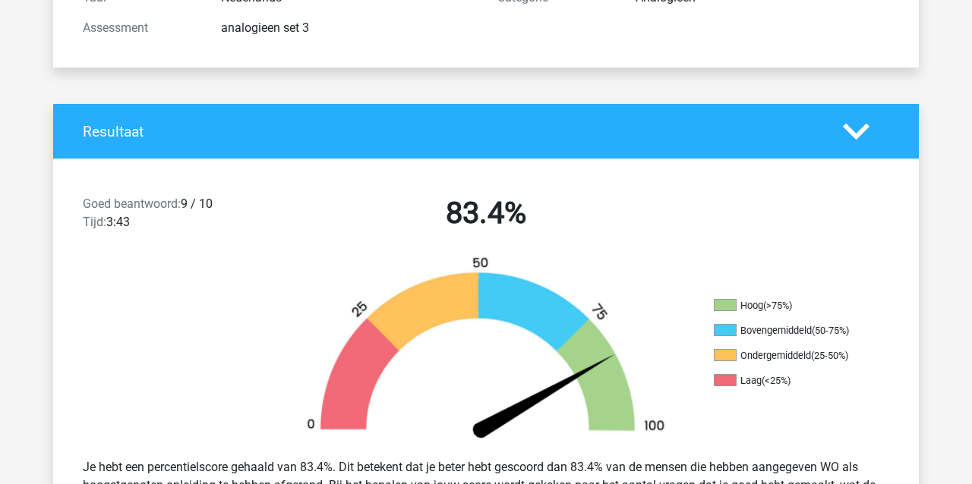
scroll to position [229, 0]
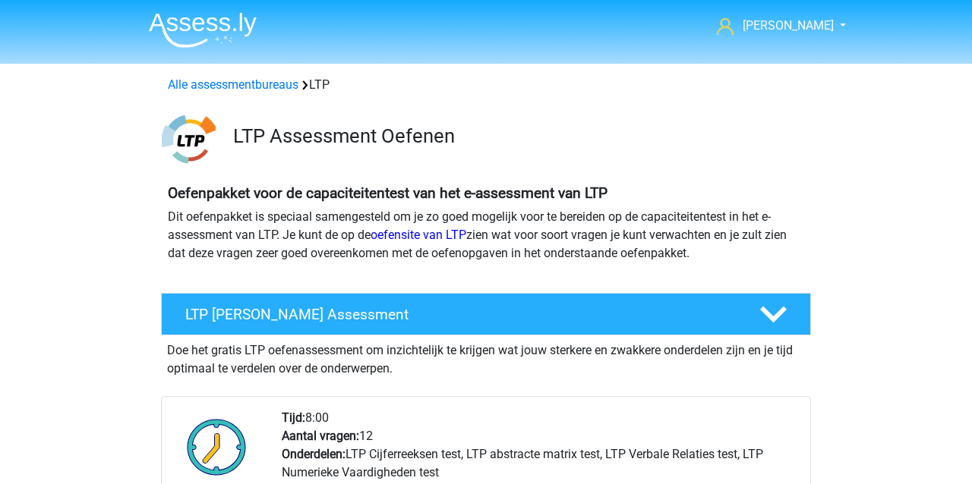
scroll to position [1122, 0]
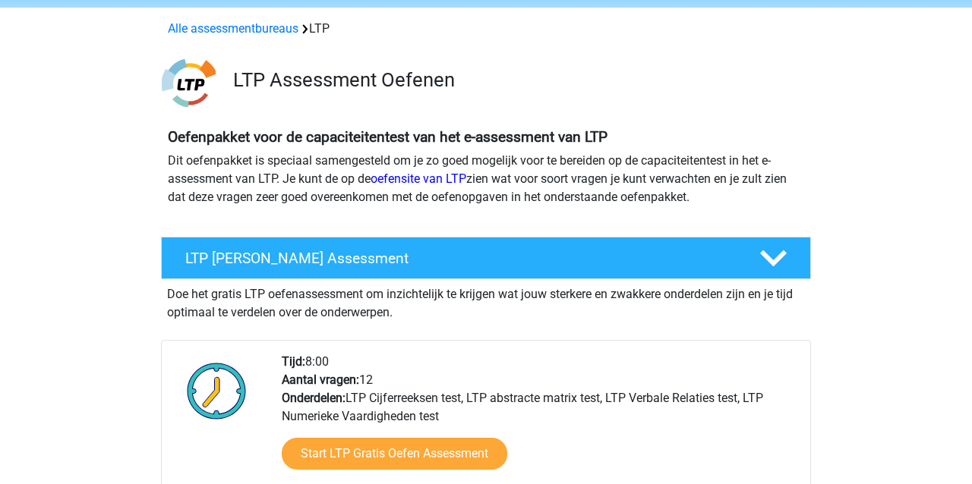
scroll to position [53, 0]
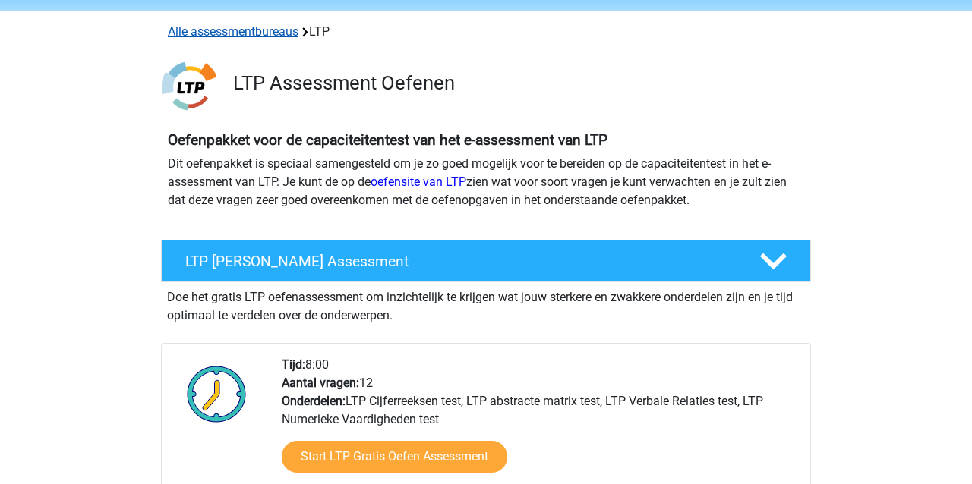
click at [250, 33] on link "Alle assessmentbureaus" at bounding box center [233, 31] width 131 height 14
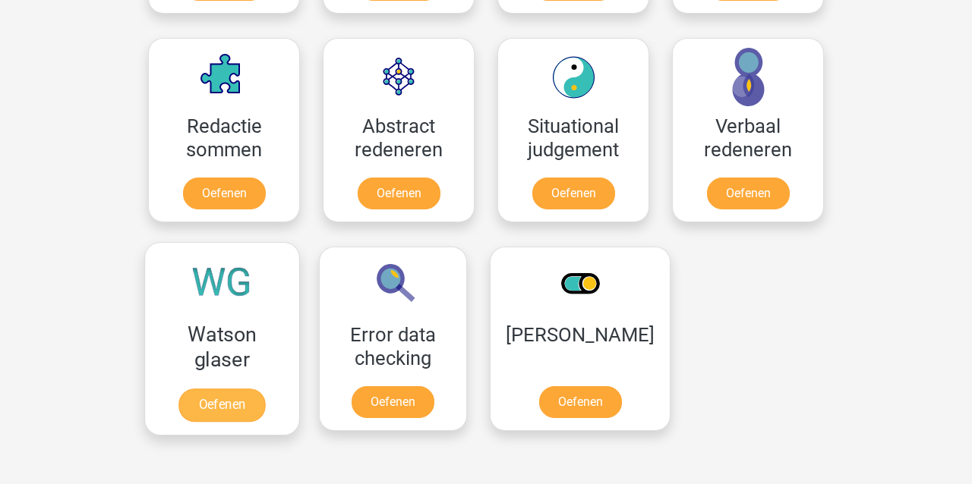
scroll to position [1860, 0]
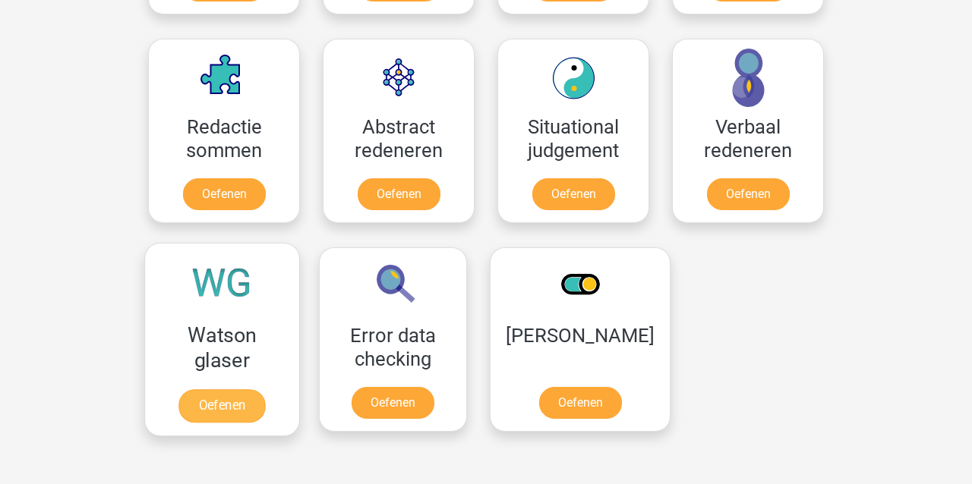
click at [215, 390] on link "Oefenen" at bounding box center [221, 406] width 87 height 33
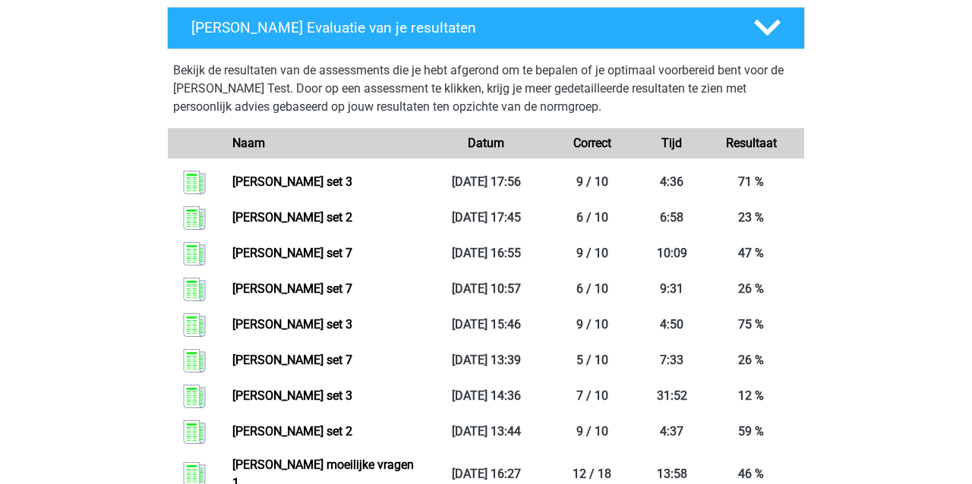
scroll to position [697, 0]
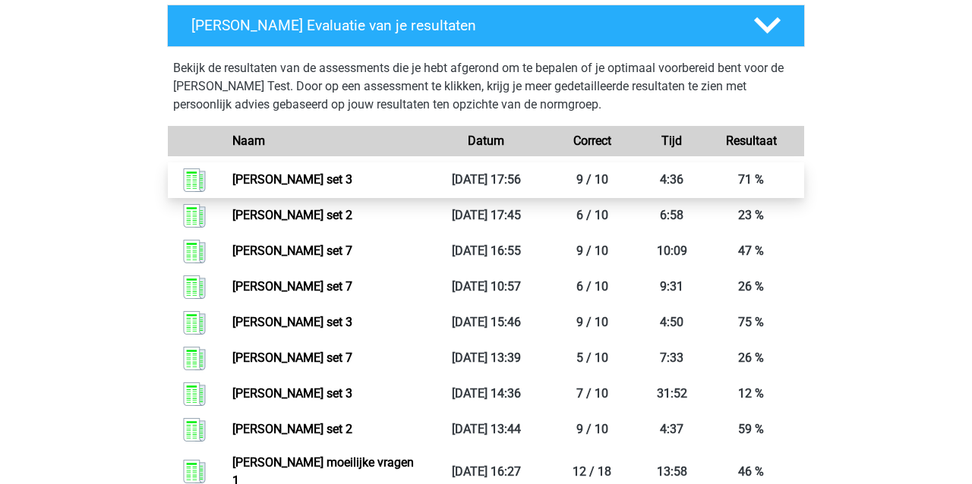
click at [300, 179] on link "Watson glaser set 3" at bounding box center [292, 179] width 120 height 14
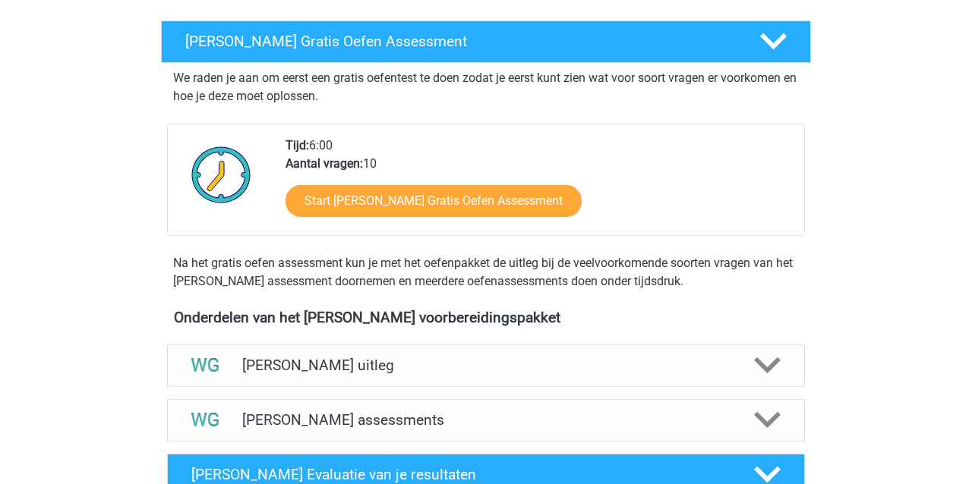
scroll to position [244, 0]
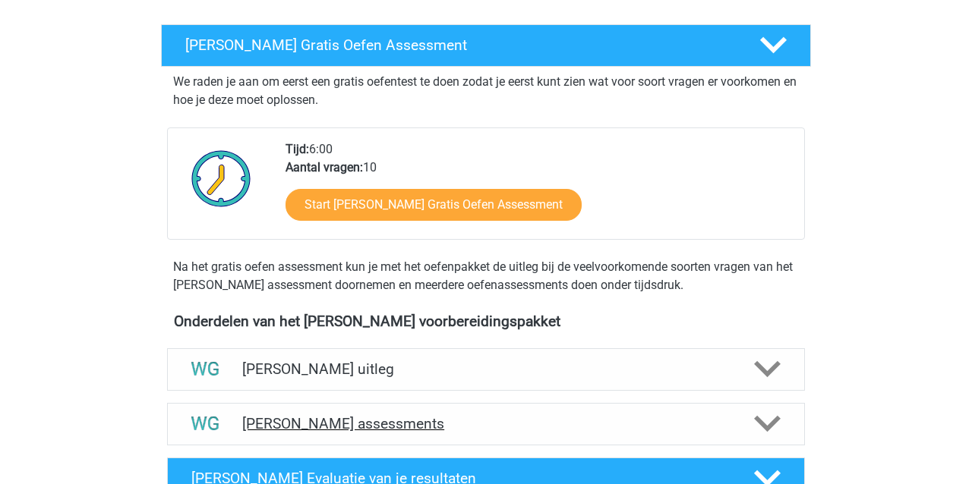
click at [351, 425] on h4 "Watson Glaser assessments" at bounding box center [485, 423] width 487 height 17
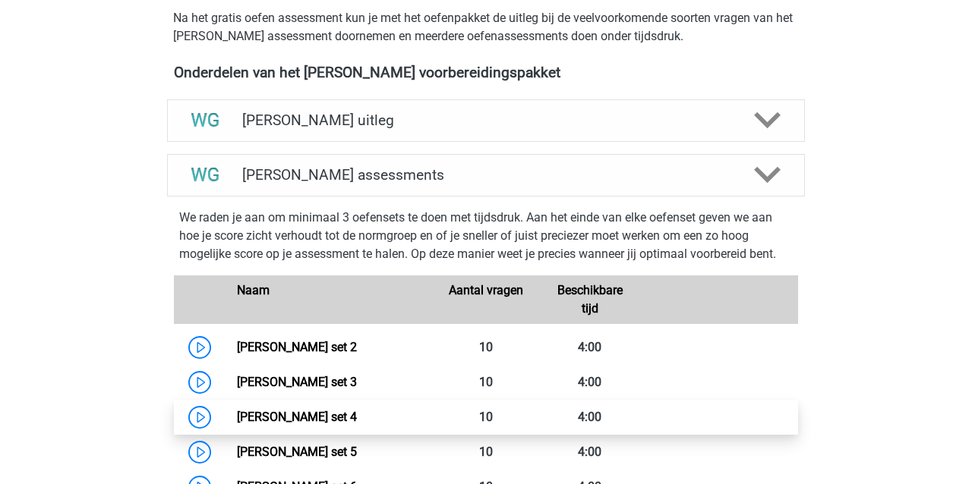
scroll to position [494, 0]
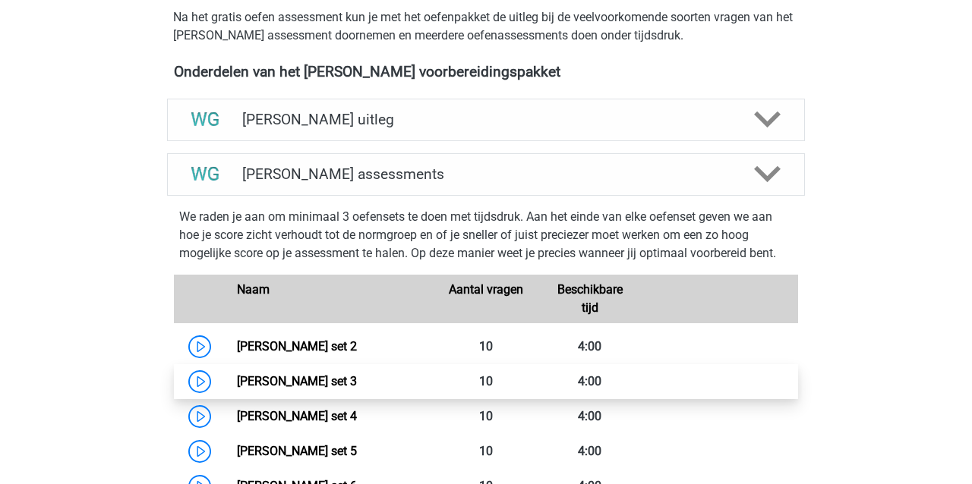
click at [269, 377] on link "Watson Glaser set 3" at bounding box center [297, 381] width 120 height 14
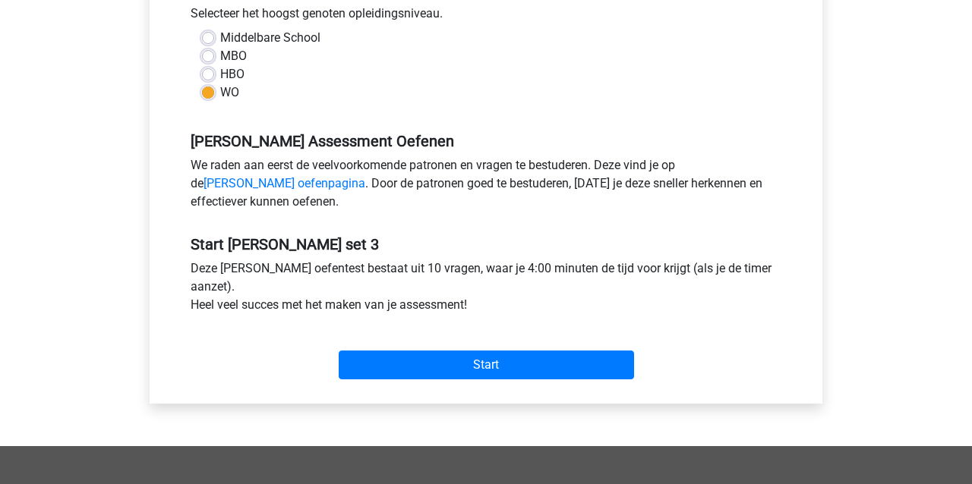
scroll to position [358, 0]
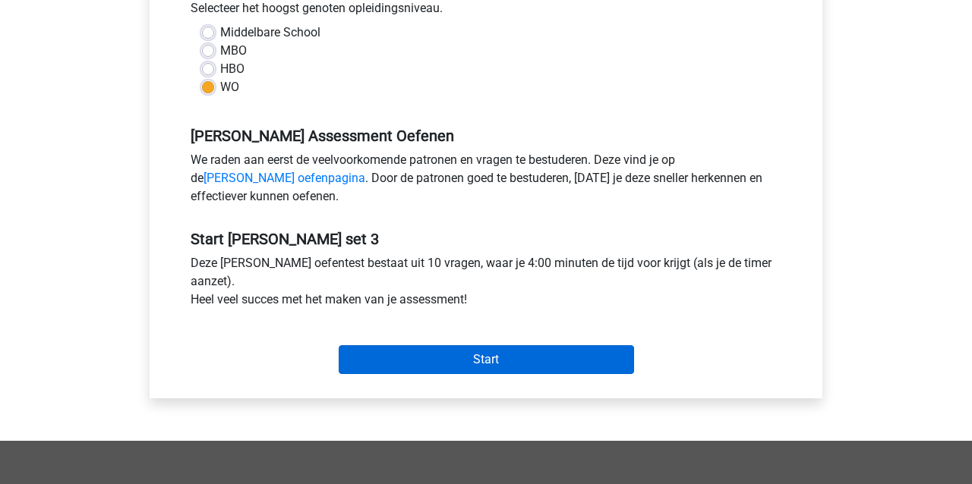
click at [391, 356] on input "Start" at bounding box center [486, 360] width 295 height 29
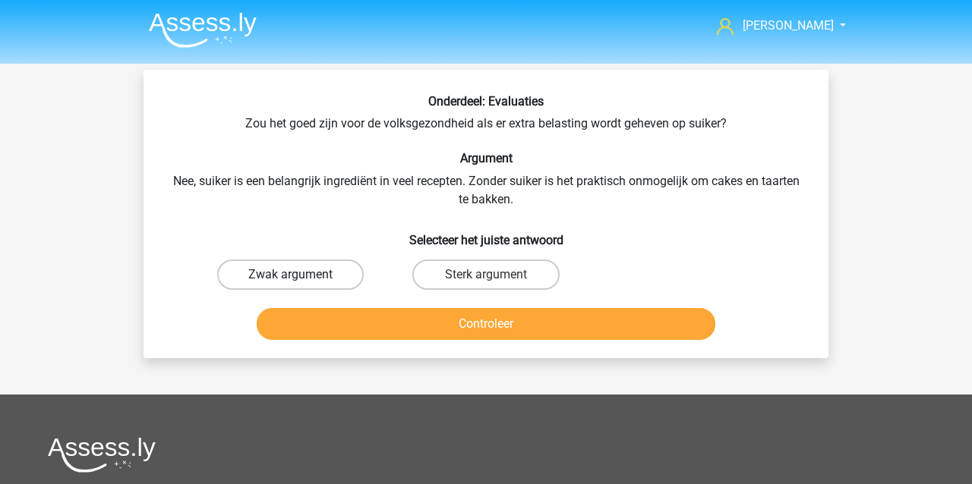
click at [254, 271] on label "Zwak argument" at bounding box center [290, 275] width 147 height 30
click at [291, 275] on input "Zwak argument" at bounding box center [296, 280] width 10 height 10
radio input "true"
click at [362, 329] on button "Controleer" at bounding box center [486, 324] width 459 height 32
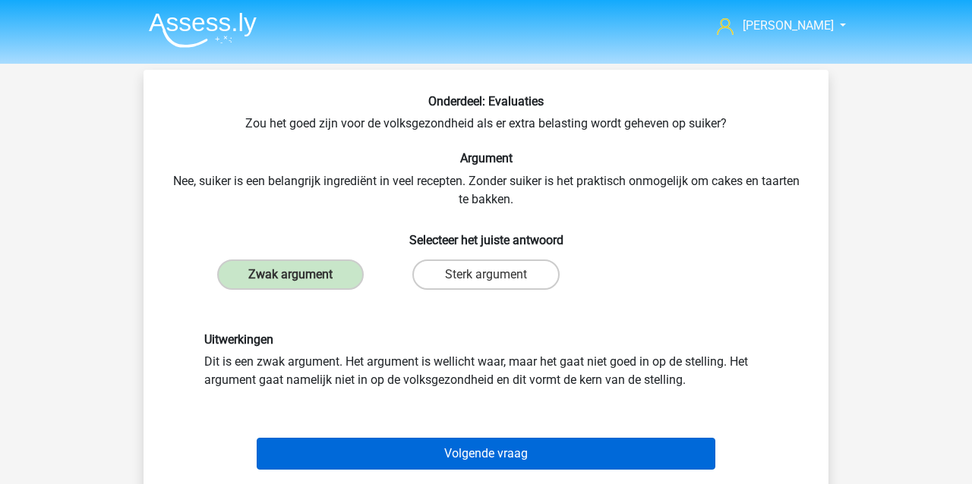
click at [361, 455] on button "Volgende vraag" at bounding box center [486, 454] width 459 height 32
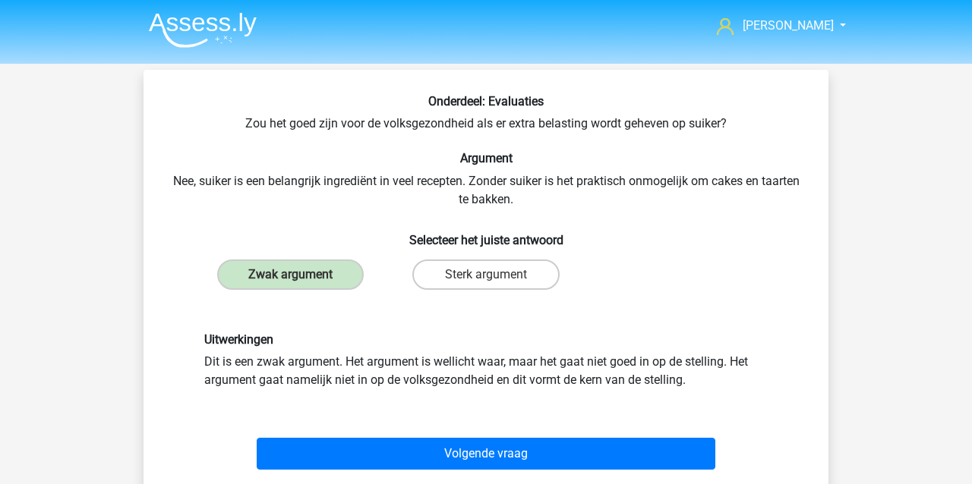
scroll to position [70, 0]
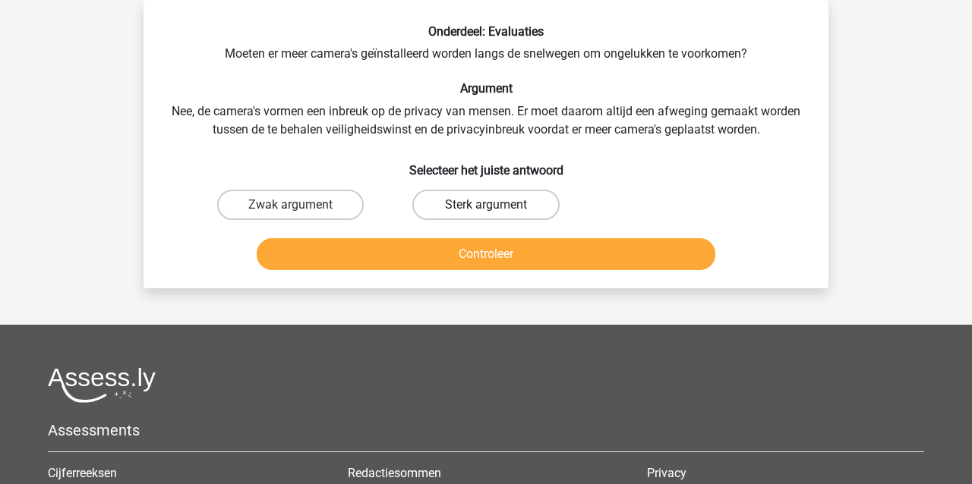
drag, startPoint x: 506, startPoint y: 204, endPoint x: 491, endPoint y: 218, distance: 20.4
click at [506, 204] on label "Sterk argument" at bounding box center [485, 205] width 147 height 30
click at [496, 205] on input "Sterk argument" at bounding box center [491, 210] width 10 height 10
radio input "true"
click at [474, 257] on button "Controleer" at bounding box center [486, 254] width 459 height 32
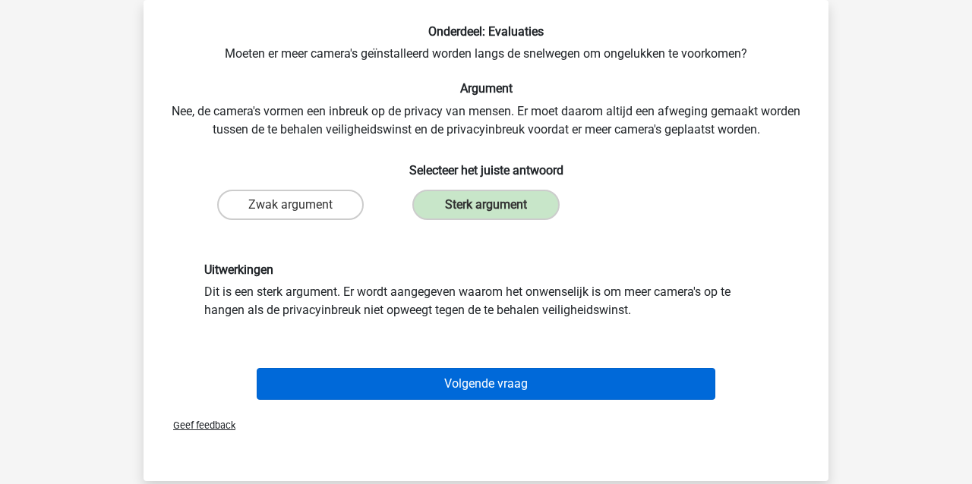
click at [375, 390] on button "Volgende vraag" at bounding box center [486, 384] width 459 height 32
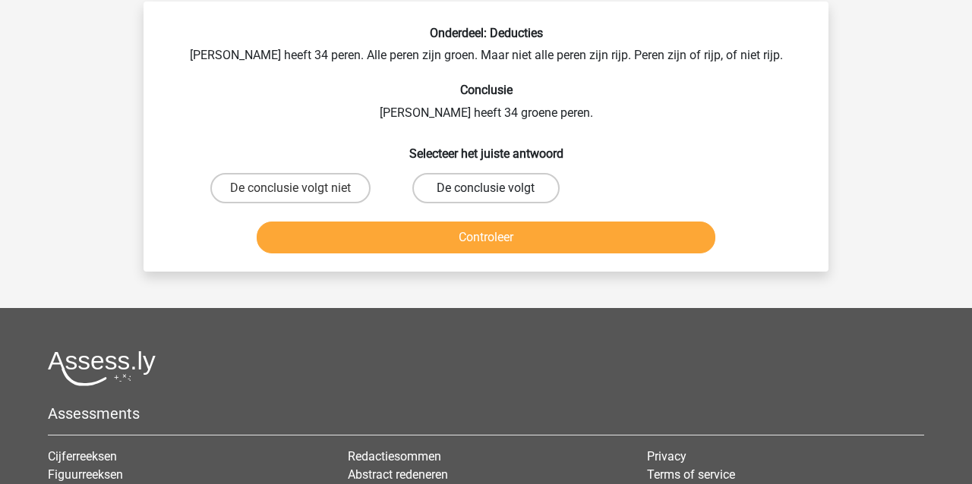
click at [462, 185] on label "De conclusie volgt" at bounding box center [485, 188] width 147 height 30
click at [486, 188] on input "De conclusie volgt" at bounding box center [491, 193] width 10 height 10
radio input "true"
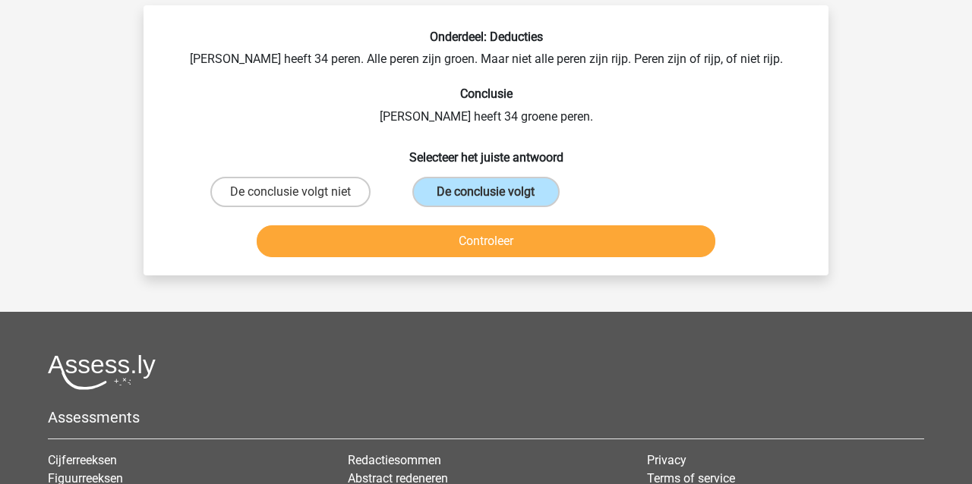
click at [446, 232] on button "Controleer" at bounding box center [486, 242] width 459 height 32
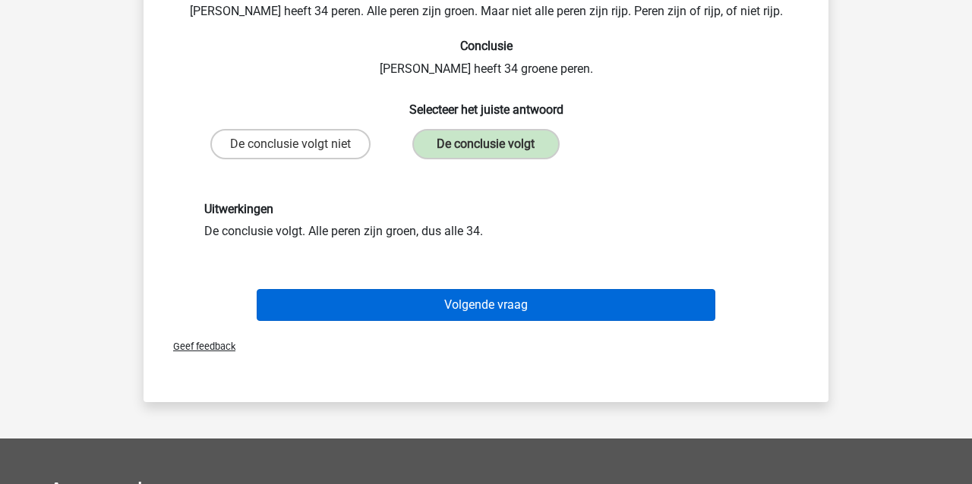
click at [399, 295] on button "Volgende vraag" at bounding box center [486, 305] width 459 height 32
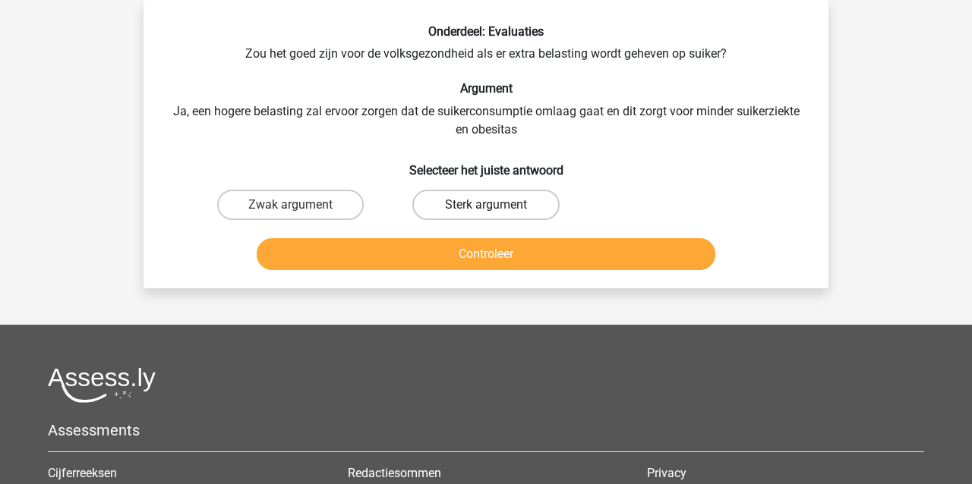
click at [469, 208] on label "Sterk argument" at bounding box center [485, 205] width 147 height 30
click at [486, 208] on input "Sterk argument" at bounding box center [491, 210] width 10 height 10
radio input "true"
click at [454, 259] on button "Controleer" at bounding box center [486, 254] width 459 height 32
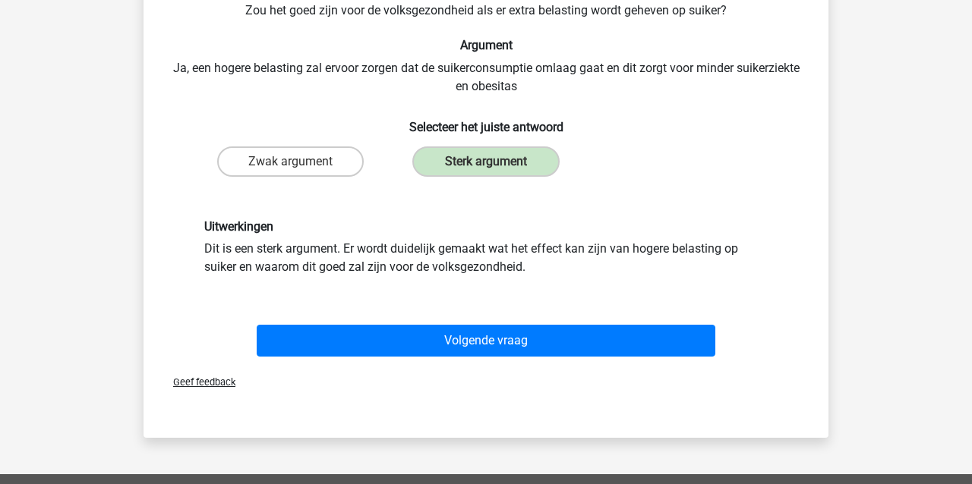
scroll to position [125, 0]
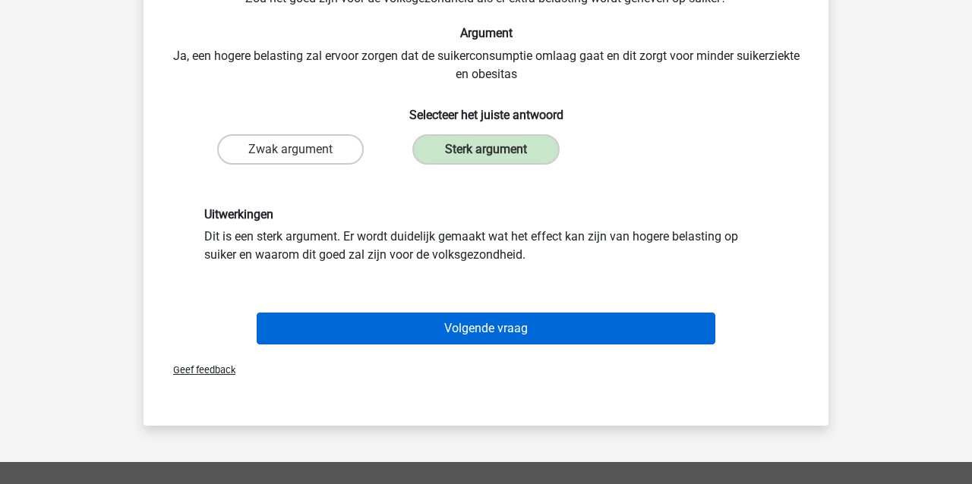
click at [436, 325] on button "Volgende vraag" at bounding box center [486, 329] width 459 height 32
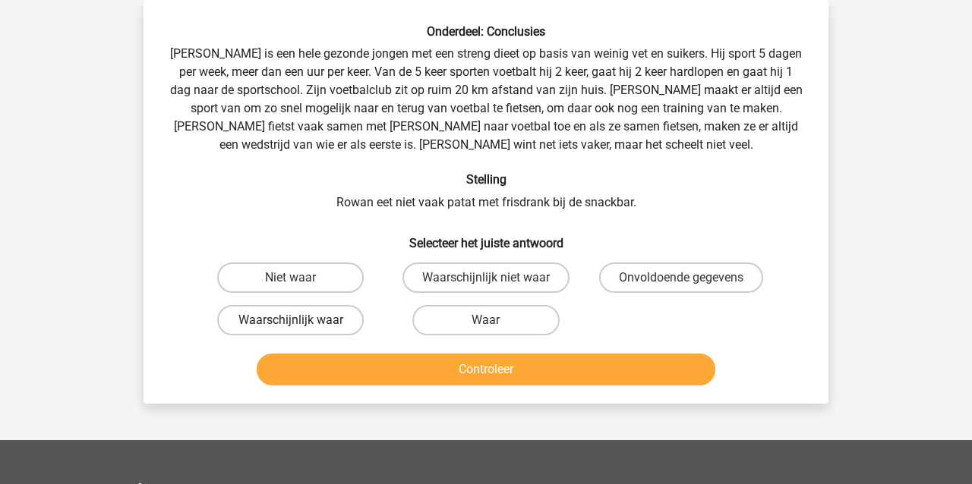
click at [283, 319] on label "Waarschijnlijk waar" at bounding box center [290, 320] width 147 height 30
click at [291, 320] on input "Waarschijnlijk waar" at bounding box center [296, 325] width 10 height 10
radio input "true"
click at [330, 377] on button "Controleer" at bounding box center [486, 370] width 459 height 32
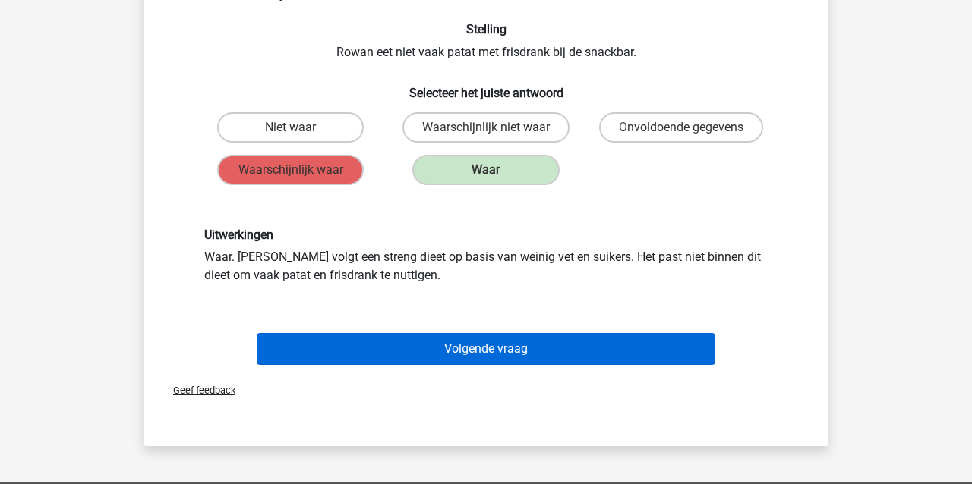
click at [349, 357] on button "Volgende vraag" at bounding box center [486, 349] width 459 height 32
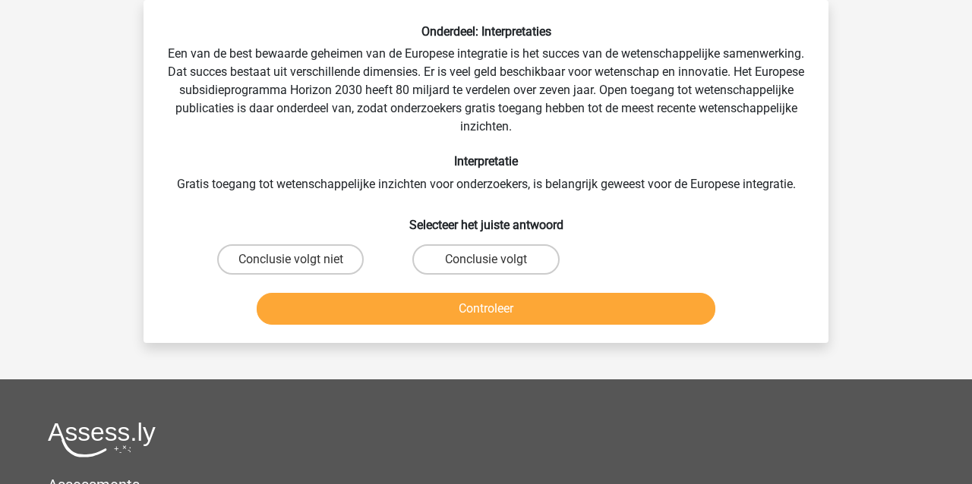
scroll to position [67, 0]
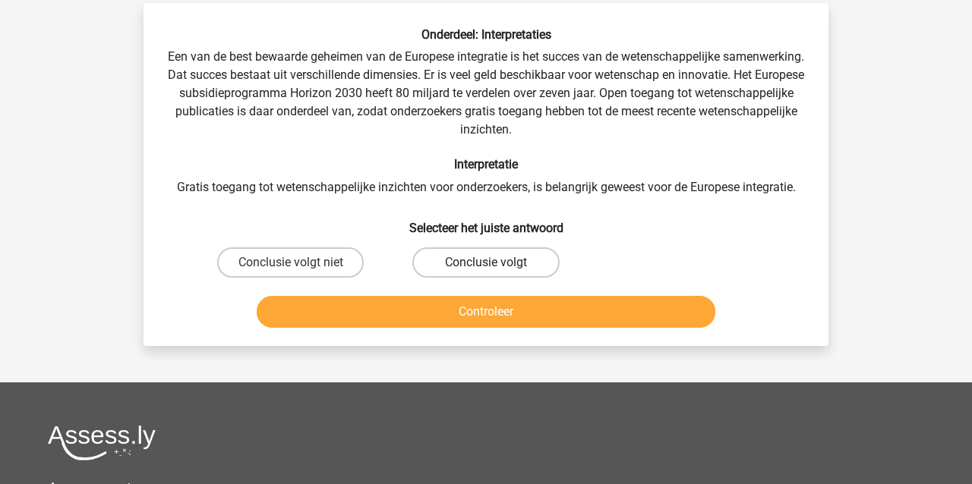
click at [492, 254] on label "Conclusie volgt" at bounding box center [485, 263] width 147 height 30
click at [492, 263] on input "Conclusie volgt" at bounding box center [491, 268] width 10 height 10
radio input "true"
click at [456, 316] on button "Controleer" at bounding box center [486, 312] width 459 height 32
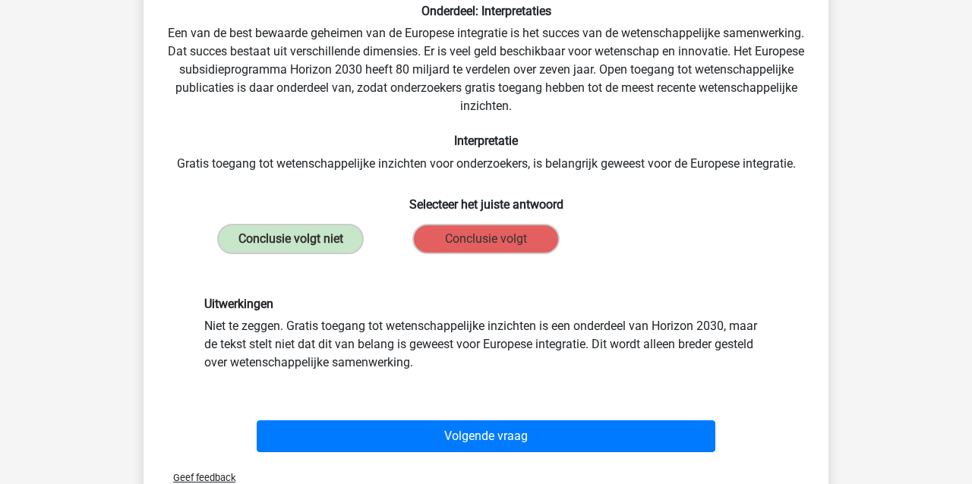
scroll to position [96, 0]
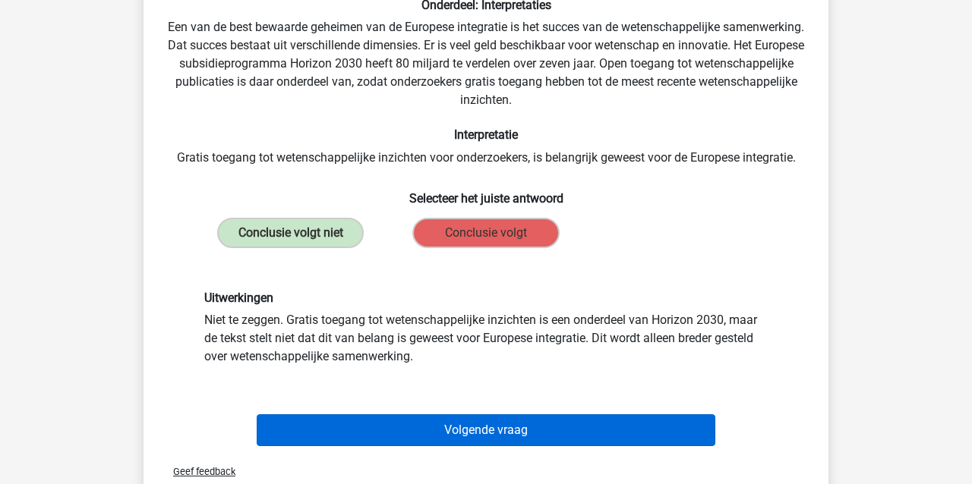
click at [468, 431] on button "Volgende vraag" at bounding box center [486, 431] width 459 height 32
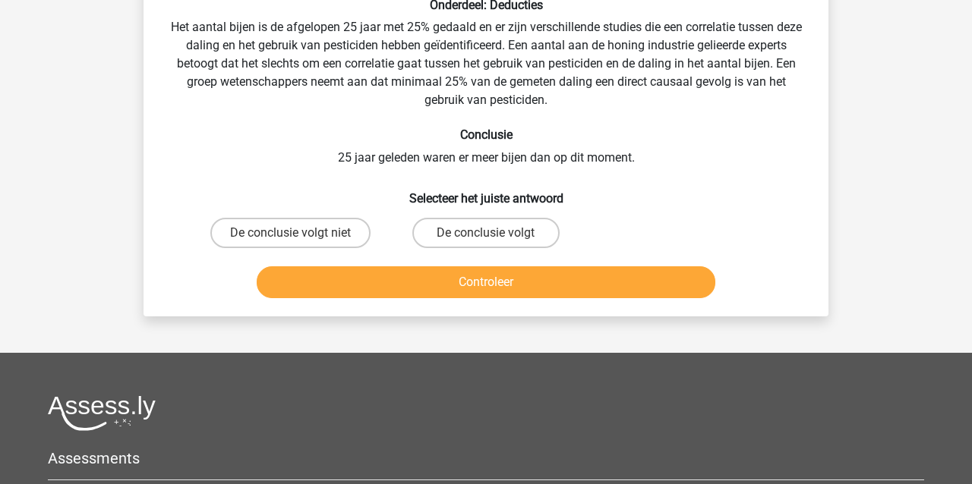
scroll to position [70, 0]
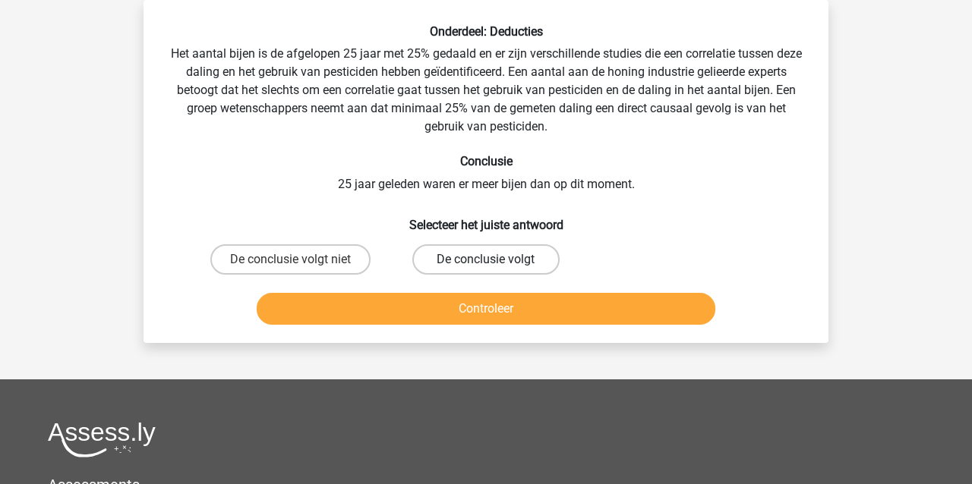
click at [472, 253] on label "De conclusie volgt" at bounding box center [485, 260] width 147 height 30
click at [486, 260] on input "De conclusie volgt" at bounding box center [491, 265] width 10 height 10
radio input "true"
click at [459, 311] on button "Controleer" at bounding box center [486, 309] width 459 height 32
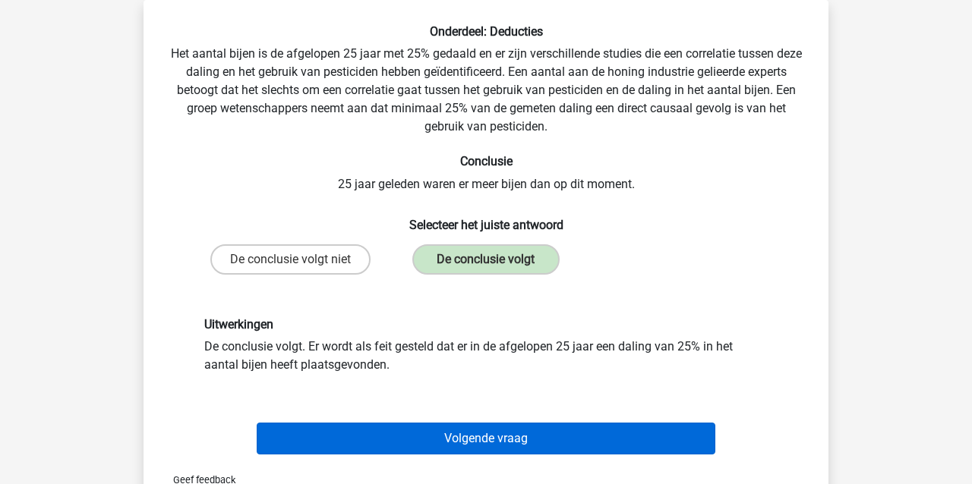
click at [466, 437] on button "Volgende vraag" at bounding box center [486, 439] width 459 height 32
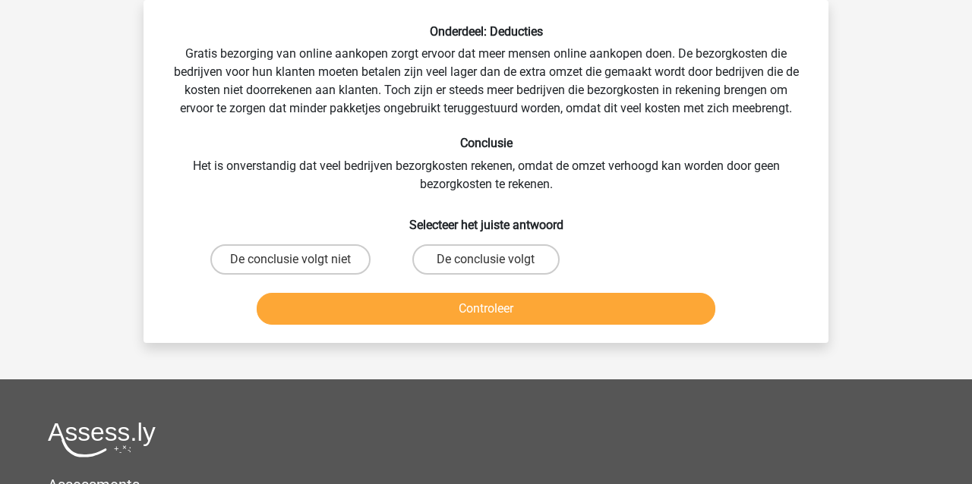
click at [295, 241] on div "De conclusie volgt niet" at bounding box center [290, 259] width 195 height 43
click at [267, 260] on label "De conclusie volgt niet" at bounding box center [290, 260] width 160 height 30
click at [291, 260] on input "De conclusie volgt niet" at bounding box center [296, 265] width 10 height 10
radio input "true"
click at [318, 311] on button "Controleer" at bounding box center [486, 309] width 459 height 32
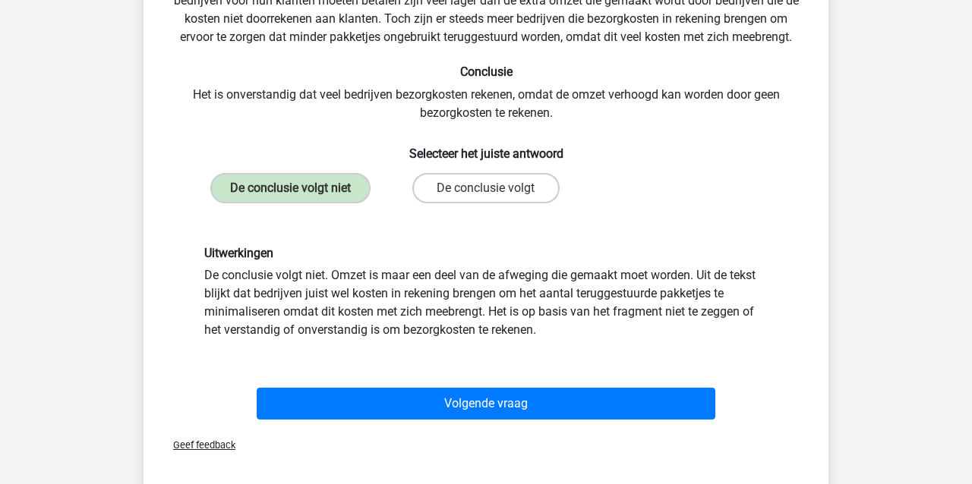
scroll to position [178, 0]
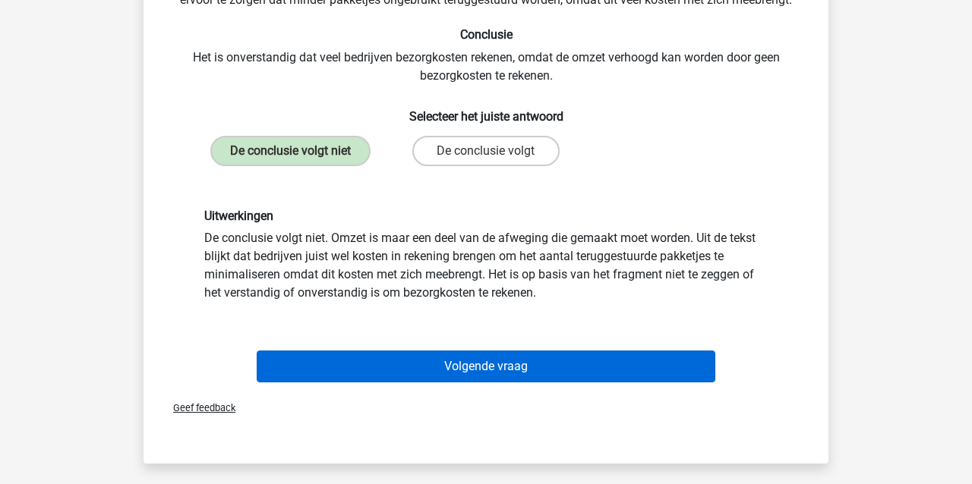
click at [326, 367] on button "Volgende vraag" at bounding box center [486, 367] width 459 height 32
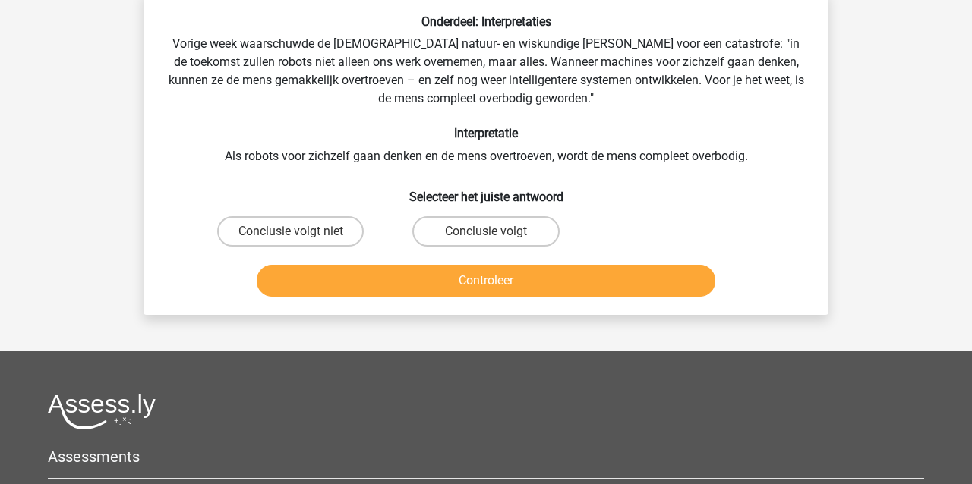
scroll to position [70, 0]
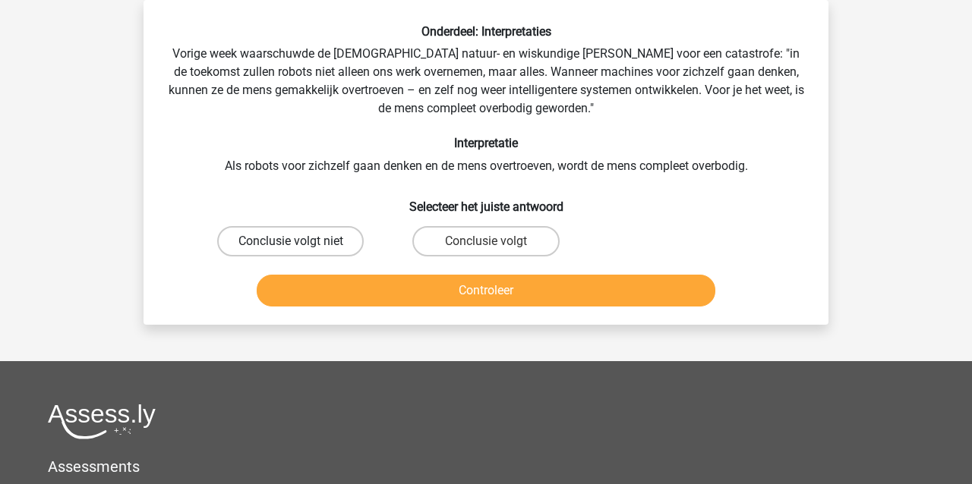
click at [311, 244] on label "Conclusie volgt niet" at bounding box center [290, 241] width 147 height 30
click at [301, 244] on input "Conclusie volgt niet" at bounding box center [296, 246] width 10 height 10
radio input "true"
click at [322, 293] on button "Controleer" at bounding box center [486, 291] width 459 height 32
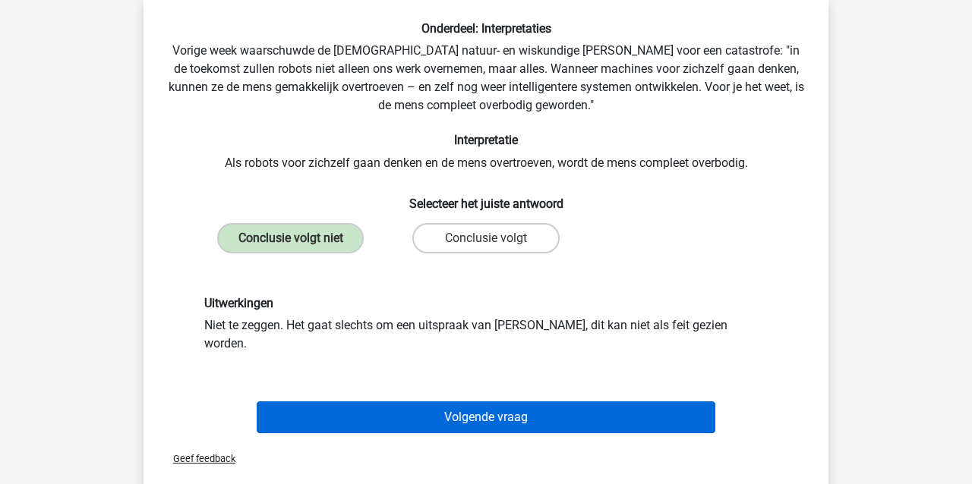
click at [363, 402] on button "Volgende vraag" at bounding box center [486, 418] width 459 height 32
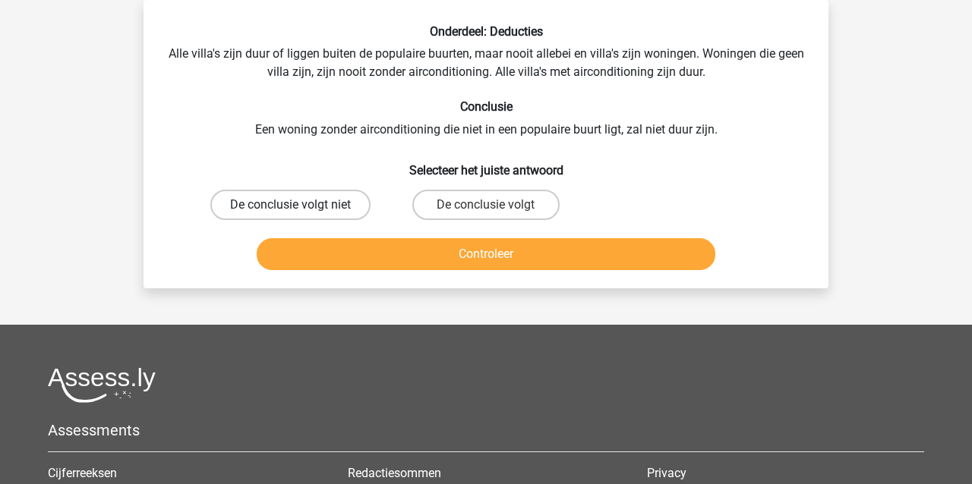
click at [317, 203] on label "De conclusie volgt niet" at bounding box center [290, 205] width 160 height 30
click at [301, 205] on input "De conclusie volgt niet" at bounding box center [296, 210] width 10 height 10
radio input "true"
click at [332, 246] on button "Controleer" at bounding box center [486, 254] width 459 height 32
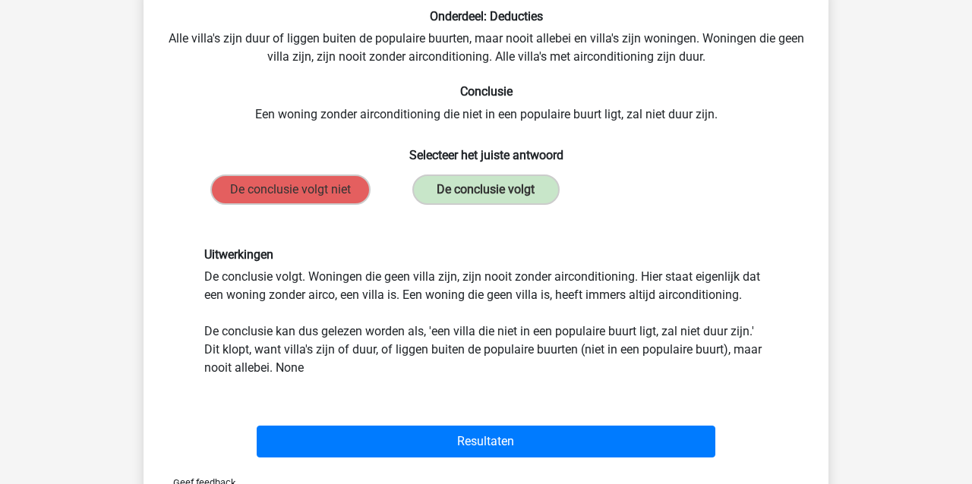
scroll to position [121, 1]
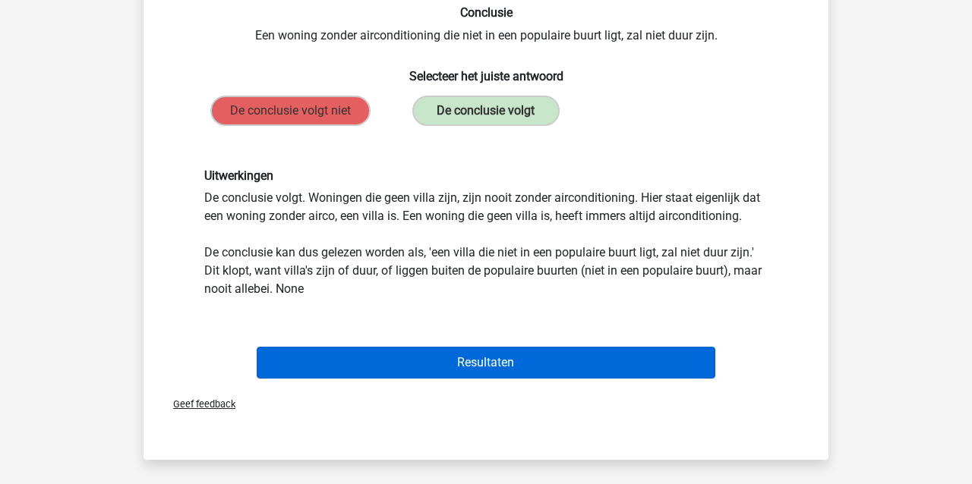
click at [376, 365] on button "Resultaten" at bounding box center [486, 363] width 459 height 32
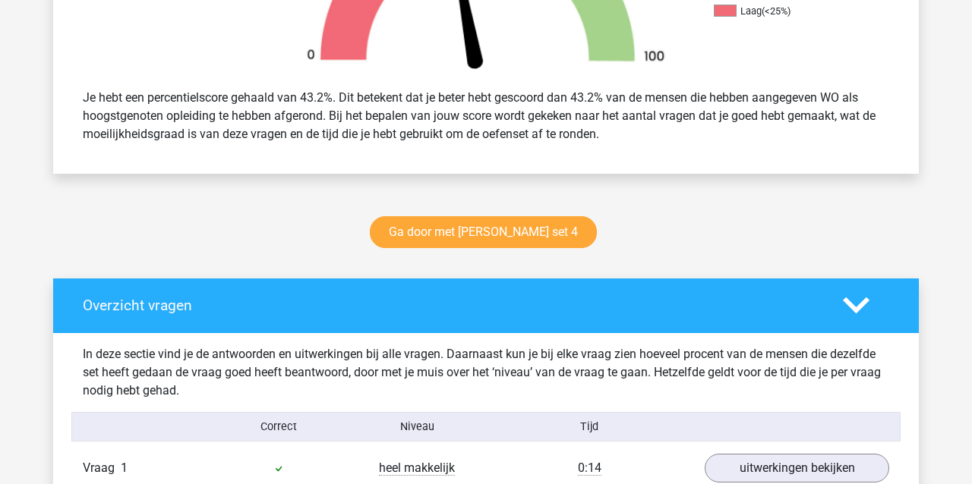
scroll to position [652, 0]
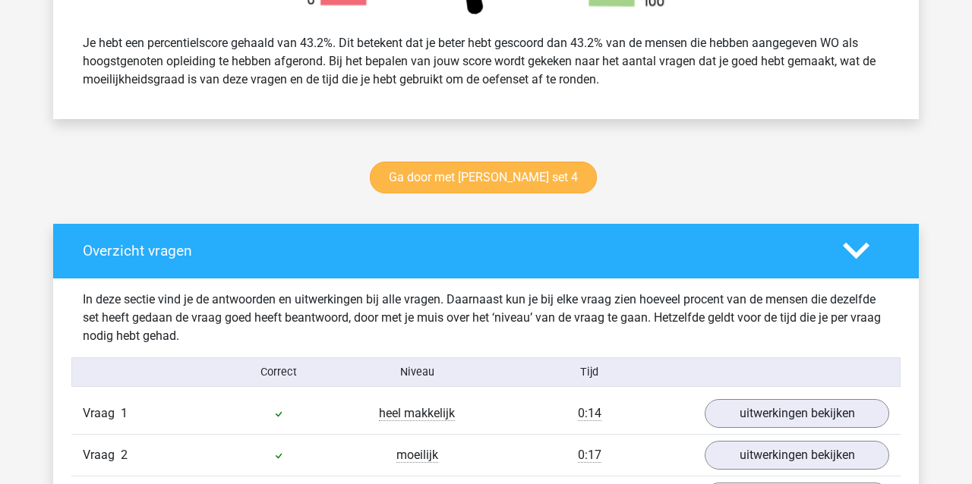
click at [485, 176] on link "Ga door met watson glaser set 4" at bounding box center [483, 178] width 227 height 32
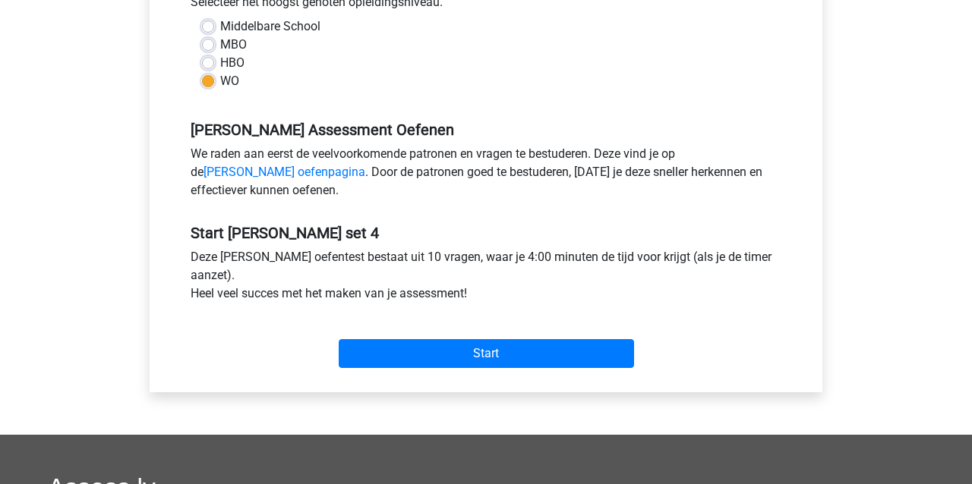
scroll to position [377, 0]
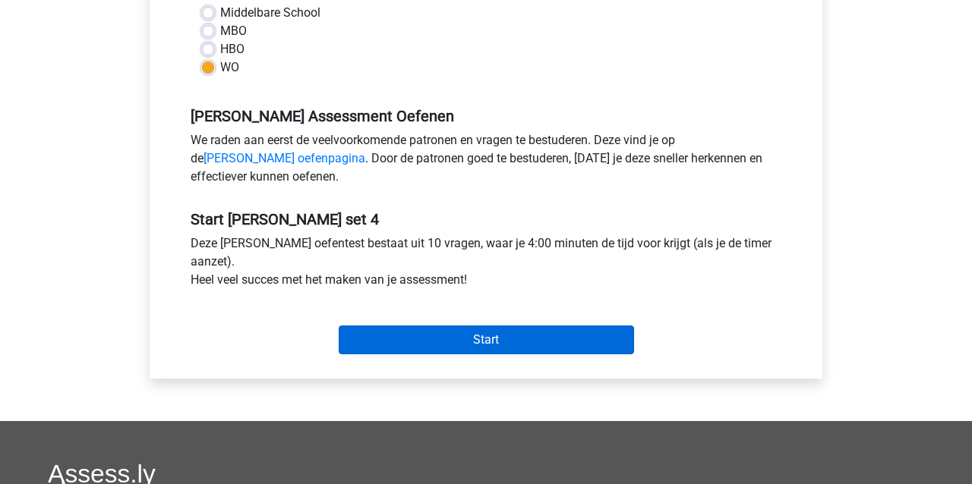
click at [518, 341] on input "Start" at bounding box center [486, 340] width 295 height 29
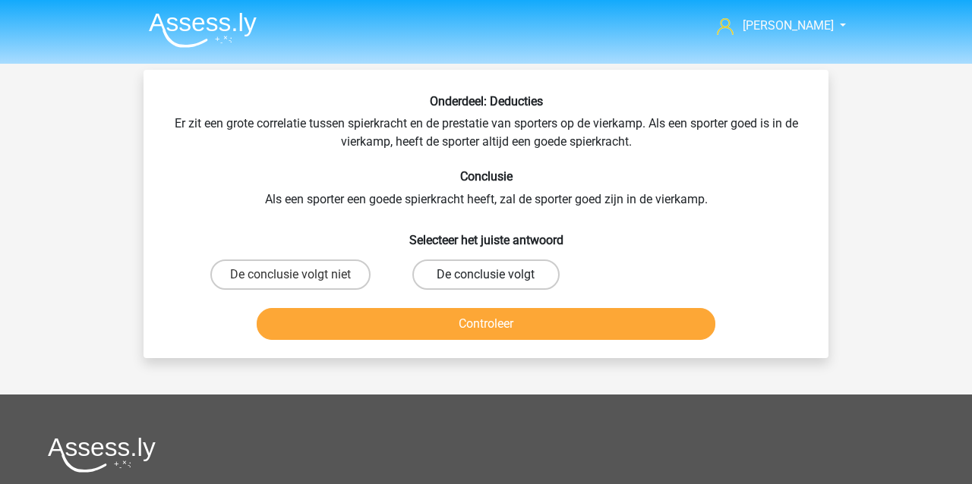
drag, startPoint x: 529, startPoint y: 270, endPoint x: 520, endPoint y: 281, distance: 13.5
click at [529, 271] on label "De conclusie volgt" at bounding box center [485, 275] width 147 height 30
click at [496, 275] on input "De conclusie volgt" at bounding box center [491, 280] width 10 height 10
radio input "true"
click at [507, 330] on button "Controleer" at bounding box center [486, 324] width 459 height 32
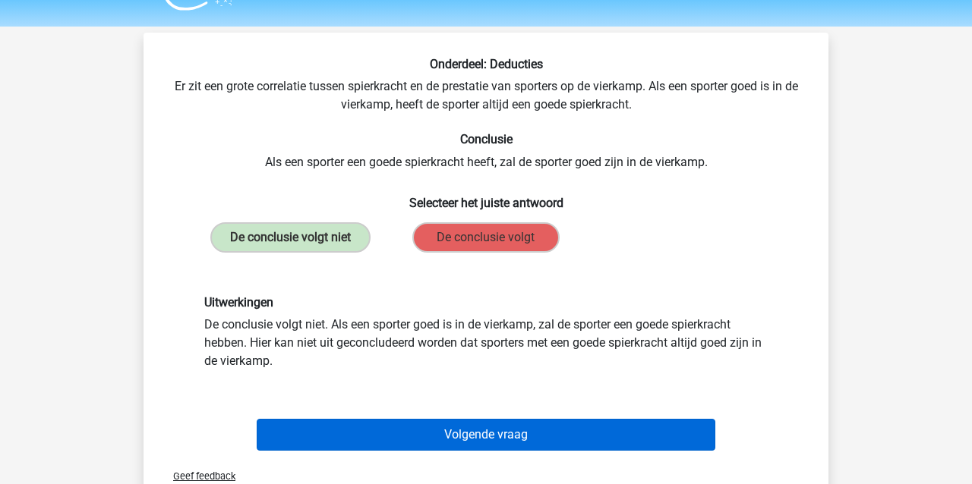
click at [426, 434] on button "Volgende vraag" at bounding box center [486, 435] width 459 height 32
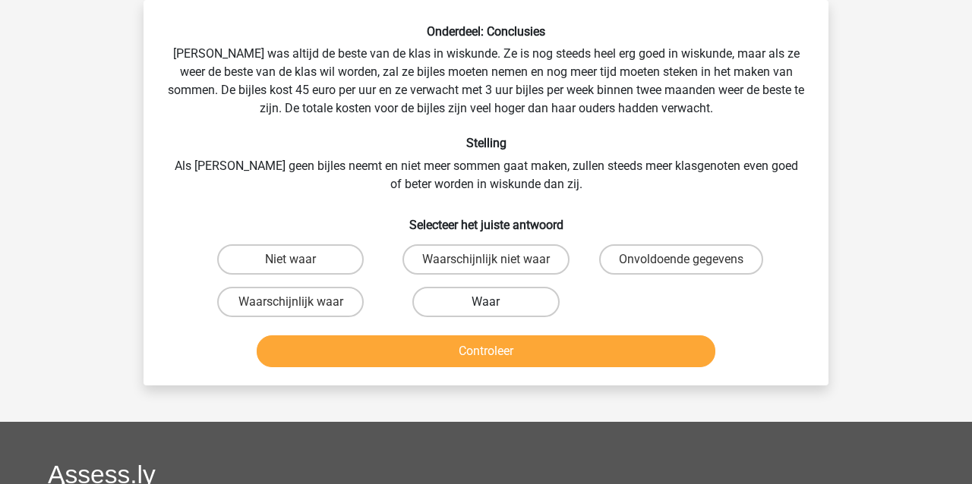
click at [476, 297] on label "Waar" at bounding box center [485, 302] width 147 height 30
click at [486, 302] on input "Waar" at bounding box center [491, 307] width 10 height 10
radio input "true"
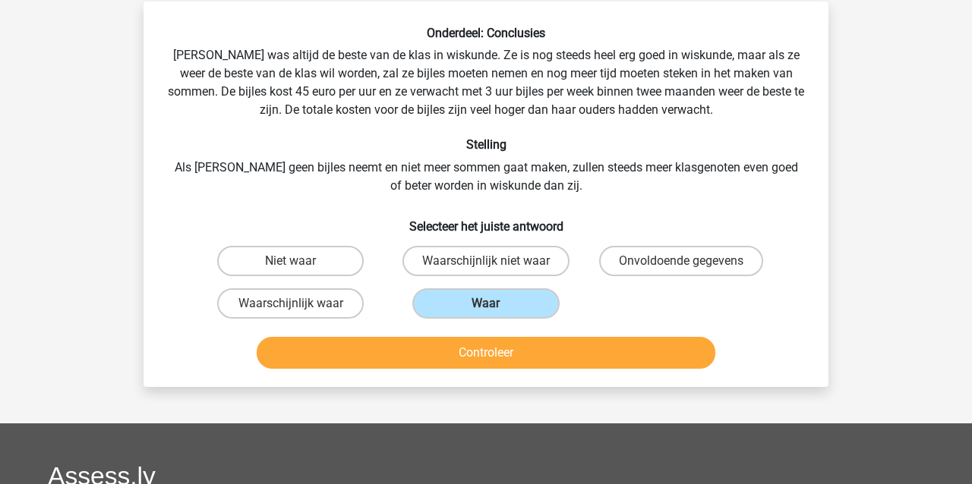
scroll to position [67, 0]
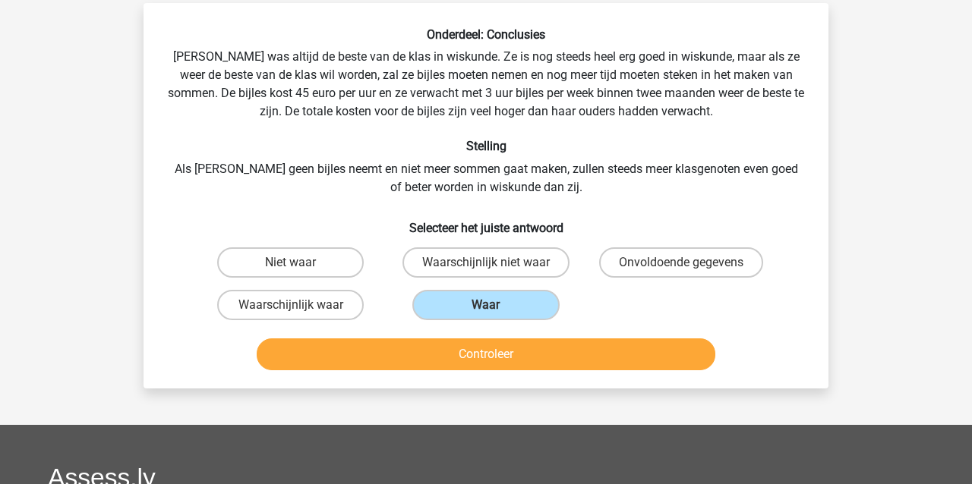
click at [466, 357] on button "Controleer" at bounding box center [486, 355] width 459 height 32
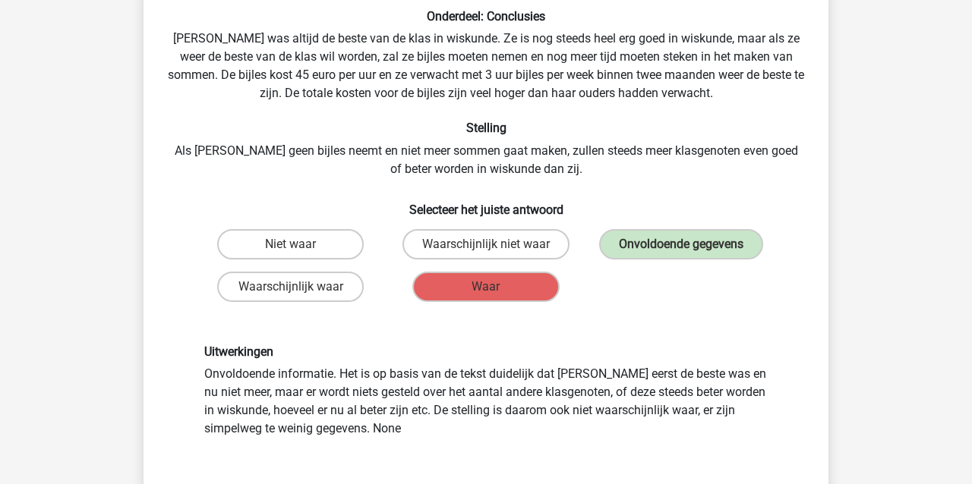
scroll to position [112, 0]
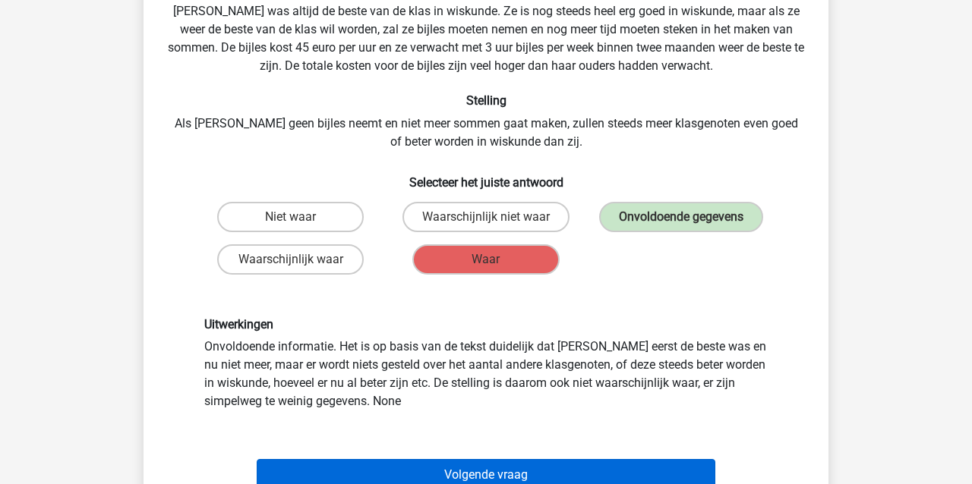
click at [432, 472] on button "Volgende vraag" at bounding box center [486, 475] width 459 height 32
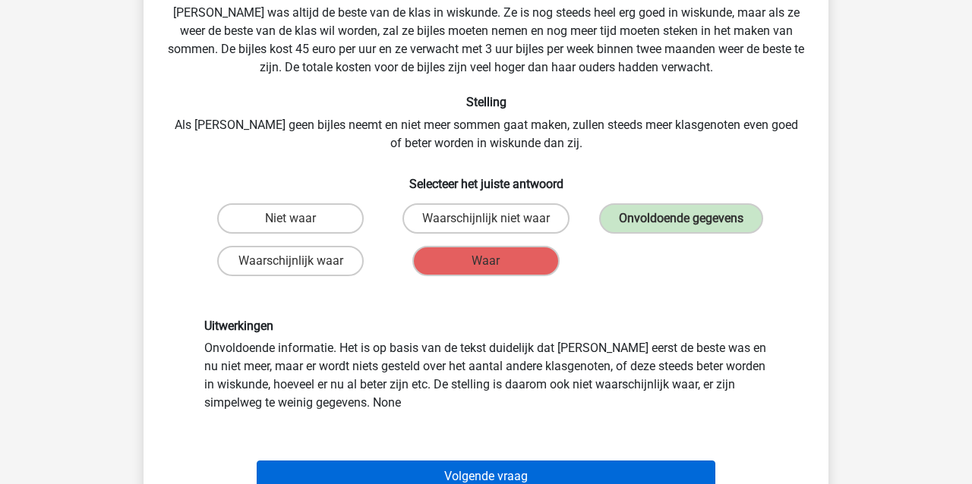
scroll to position [70, 0]
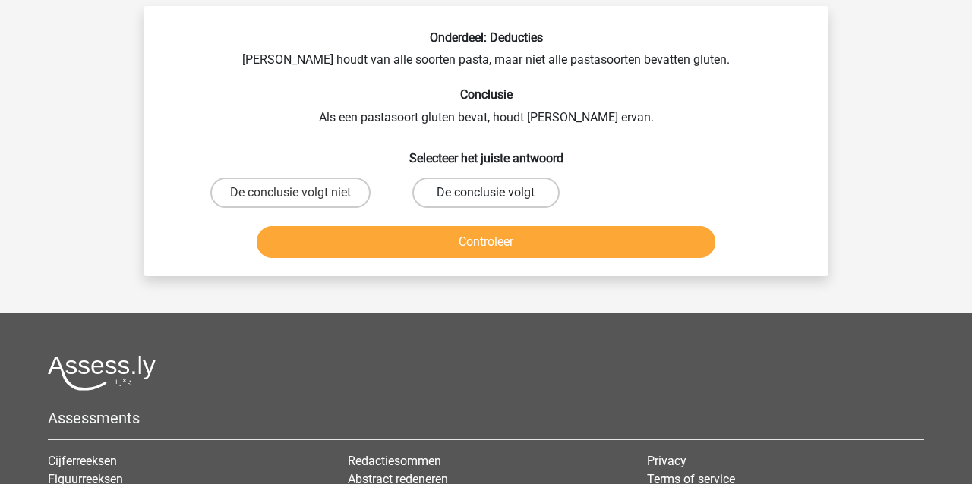
click at [519, 191] on label "De conclusie volgt" at bounding box center [485, 193] width 147 height 30
click at [496, 193] on input "De conclusie volgt" at bounding box center [491, 198] width 10 height 10
radio input "true"
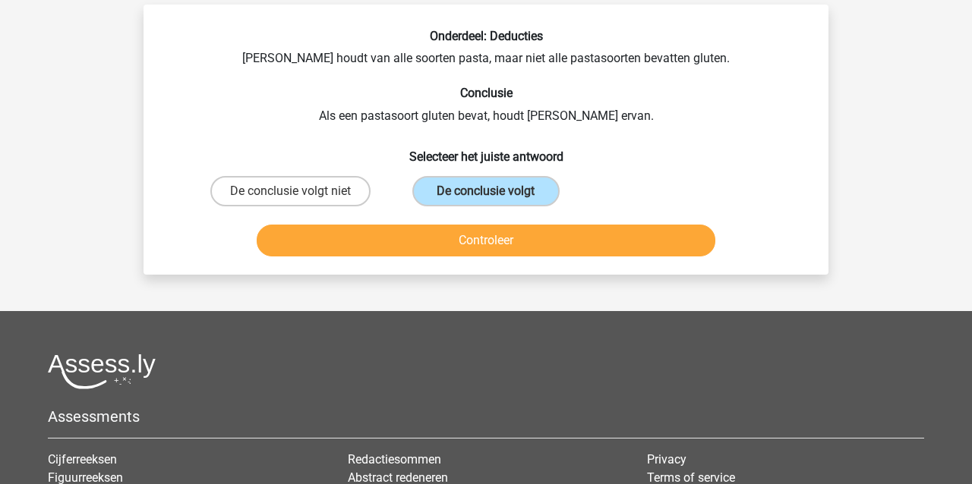
click at [509, 241] on button "Controleer" at bounding box center [486, 241] width 459 height 32
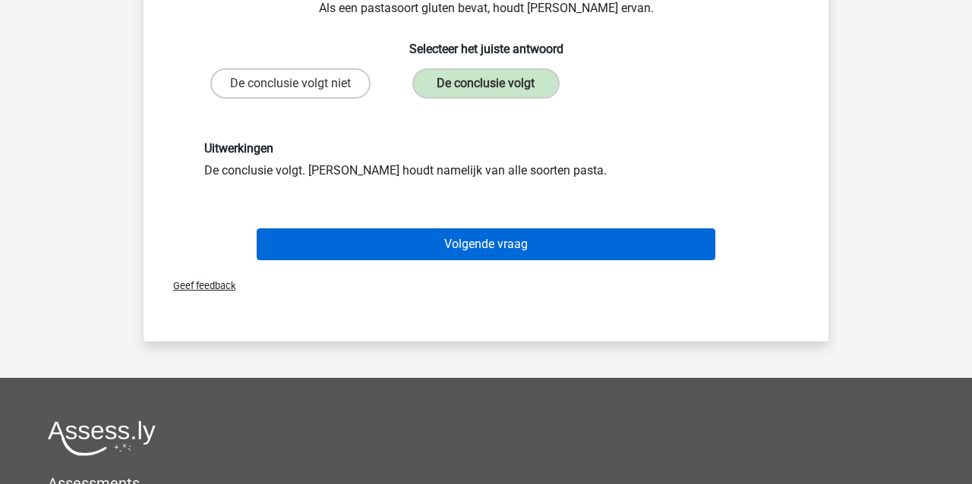
click at [511, 252] on button "Volgende vraag" at bounding box center [486, 245] width 459 height 32
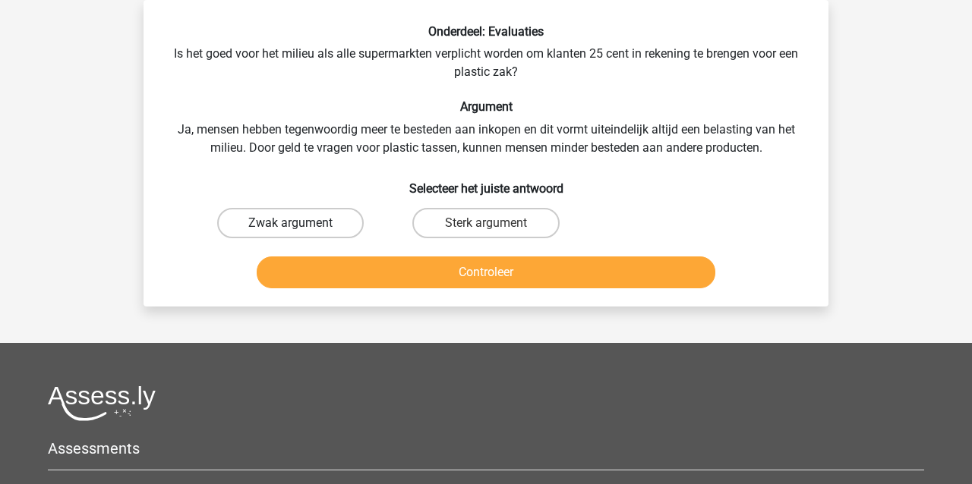
click at [257, 229] on label "Zwak argument" at bounding box center [290, 223] width 147 height 30
click at [291, 229] on input "Zwak argument" at bounding box center [296, 228] width 10 height 10
radio input "true"
click at [326, 282] on button "Controleer" at bounding box center [486, 273] width 459 height 32
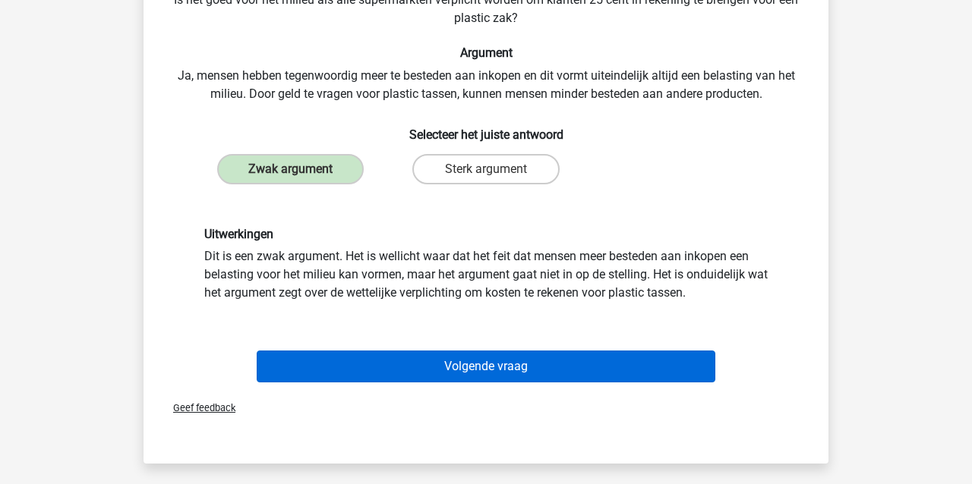
click at [516, 376] on button "Volgende vraag" at bounding box center [486, 367] width 459 height 32
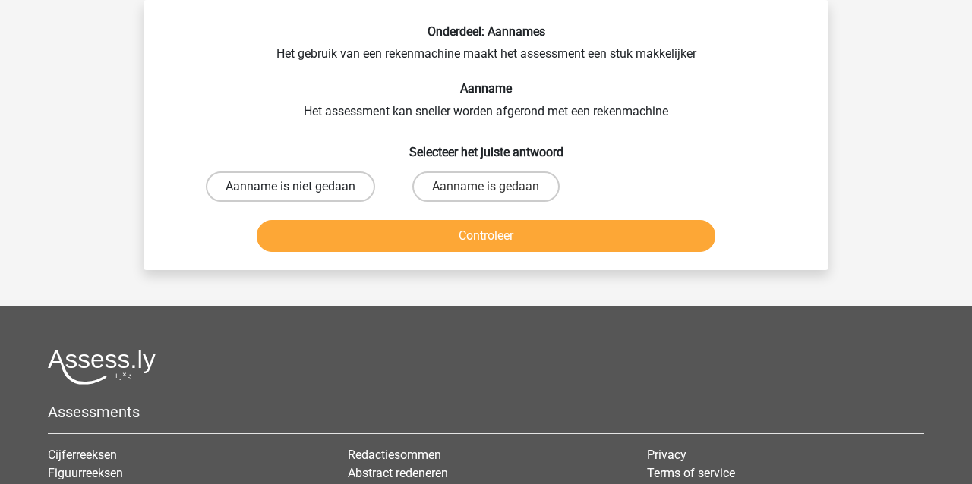
click at [308, 184] on label "Aanname is niet gedaan" at bounding box center [290, 187] width 169 height 30
click at [301, 187] on input "Aanname is niet gedaan" at bounding box center [296, 192] width 10 height 10
radio input "true"
click at [330, 241] on button "Controleer" at bounding box center [486, 236] width 459 height 32
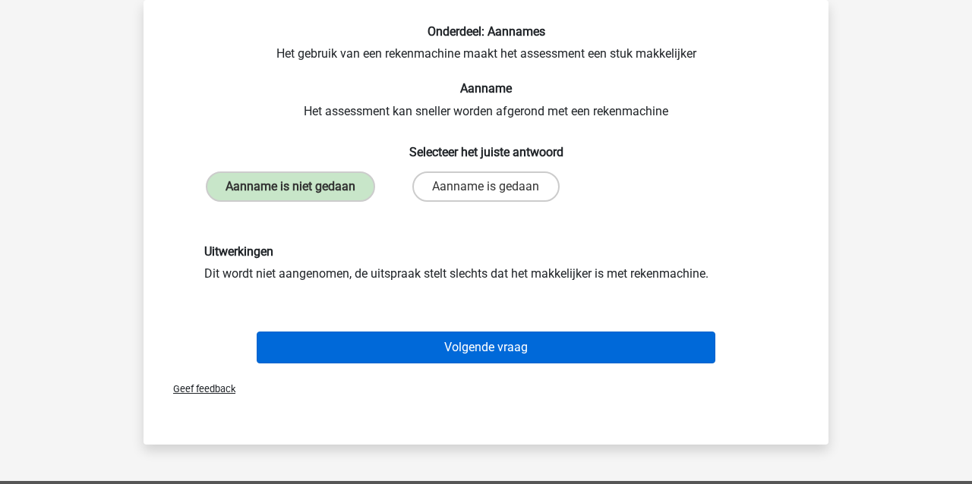
click at [404, 355] on button "Volgende vraag" at bounding box center [486, 348] width 459 height 32
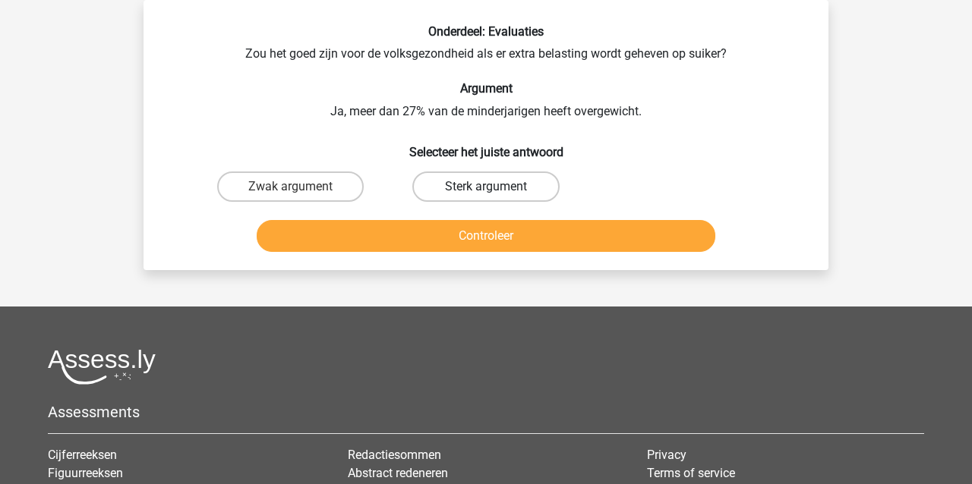
click at [484, 188] on label "Sterk argument" at bounding box center [485, 187] width 147 height 30
click at [486, 188] on input "Sterk argument" at bounding box center [491, 192] width 10 height 10
radio input "true"
click at [459, 236] on button "Controleer" at bounding box center [486, 236] width 459 height 32
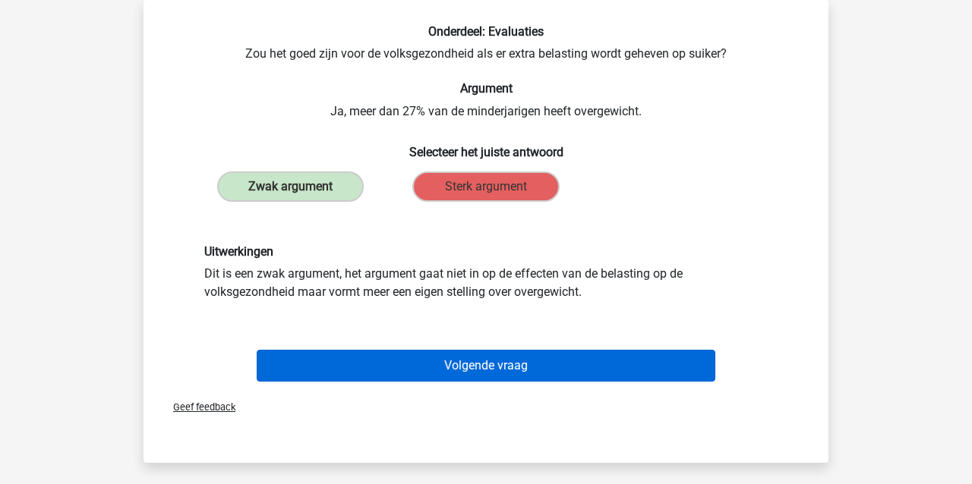
click at [390, 361] on button "Volgende vraag" at bounding box center [486, 366] width 459 height 32
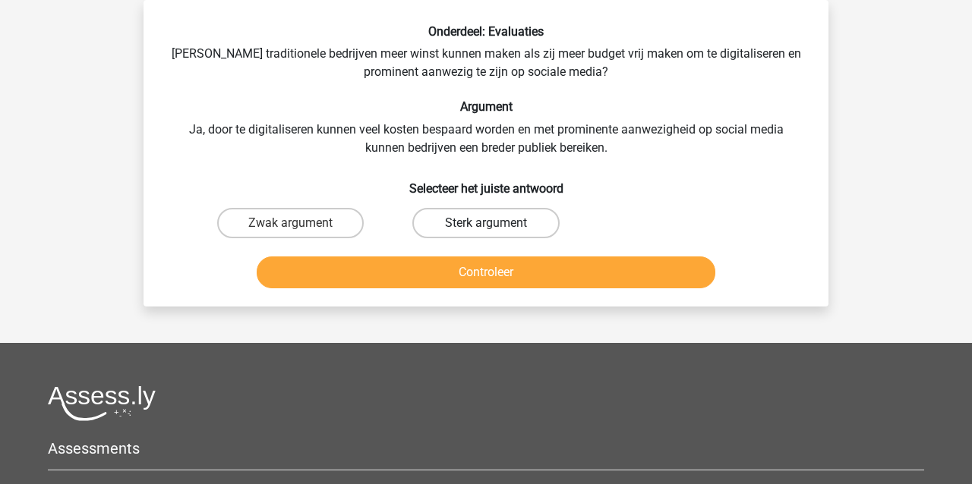
click at [472, 220] on label "Sterk argument" at bounding box center [485, 223] width 147 height 30
click at [486, 223] on input "Sterk argument" at bounding box center [491, 228] width 10 height 10
radio input "true"
click at [461, 267] on button "Controleer" at bounding box center [486, 273] width 459 height 32
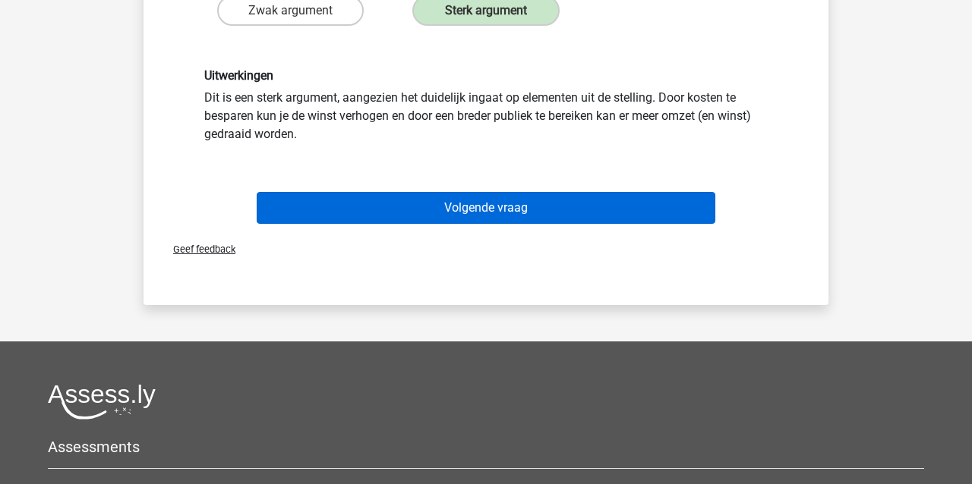
click at [462, 213] on button "Volgende vraag" at bounding box center [486, 208] width 459 height 32
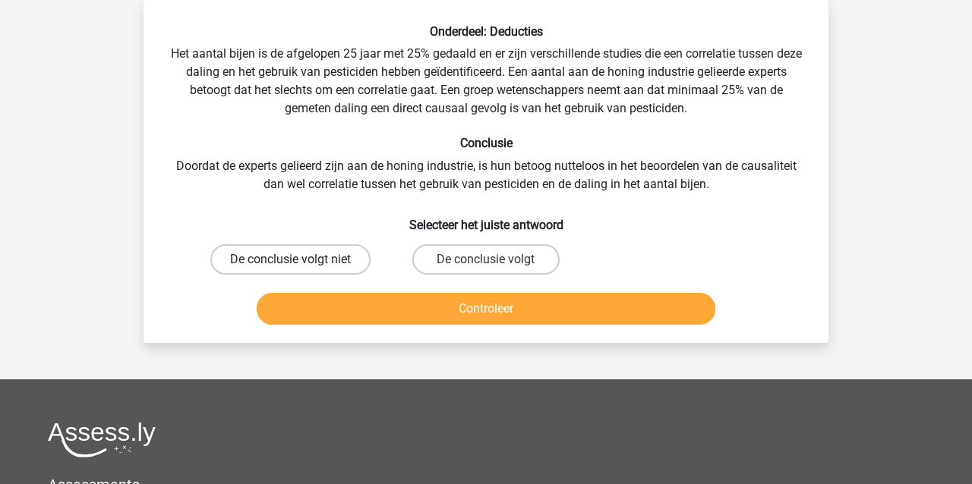
click at [304, 260] on label "De conclusie volgt niet" at bounding box center [290, 260] width 160 height 30
click at [301, 260] on input "De conclusie volgt niet" at bounding box center [296, 265] width 10 height 10
radio input "true"
click at [334, 301] on button "Controleer" at bounding box center [486, 309] width 459 height 32
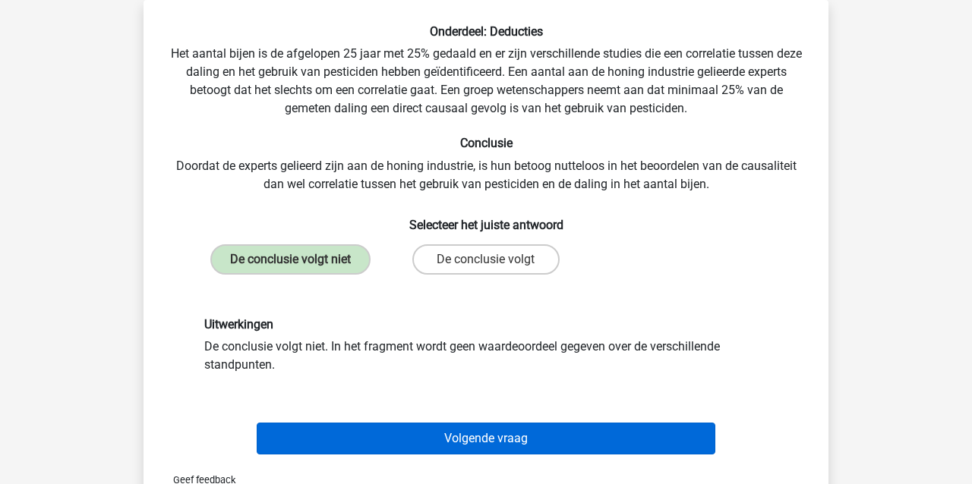
click at [416, 446] on button "Volgende vraag" at bounding box center [486, 439] width 459 height 32
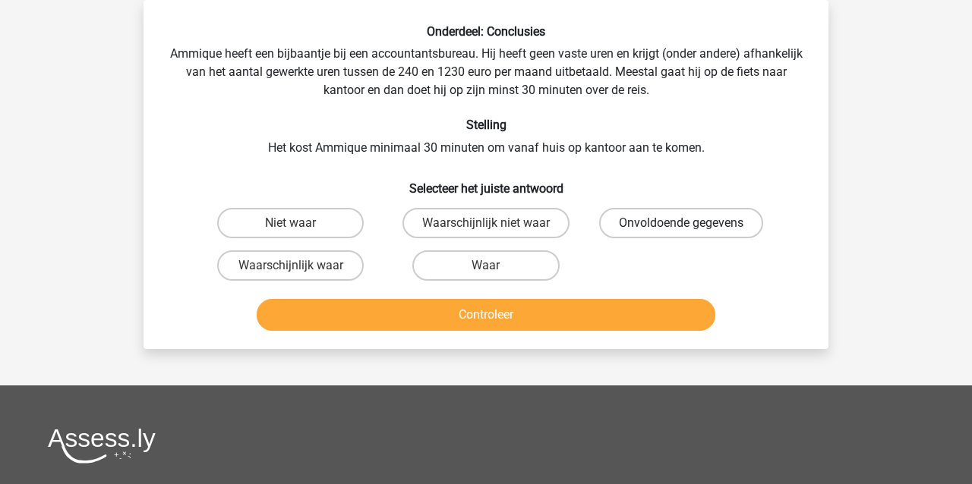
click at [673, 226] on label "Onvoldoende gegevens" at bounding box center [681, 223] width 164 height 30
click at [681, 226] on input "Onvoldoende gegevens" at bounding box center [686, 228] width 10 height 10
radio input "true"
click at [607, 322] on button "Controleer" at bounding box center [486, 315] width 459 height 32
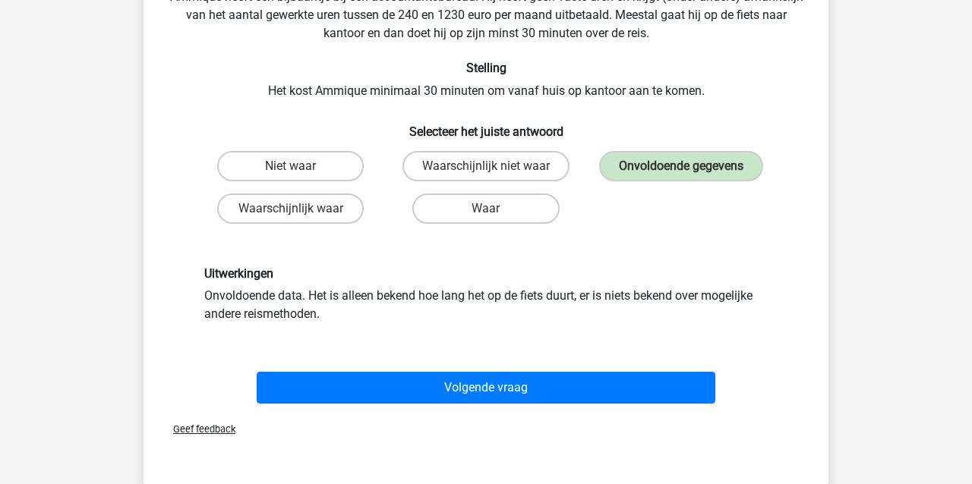
scroll to position [128, 0]
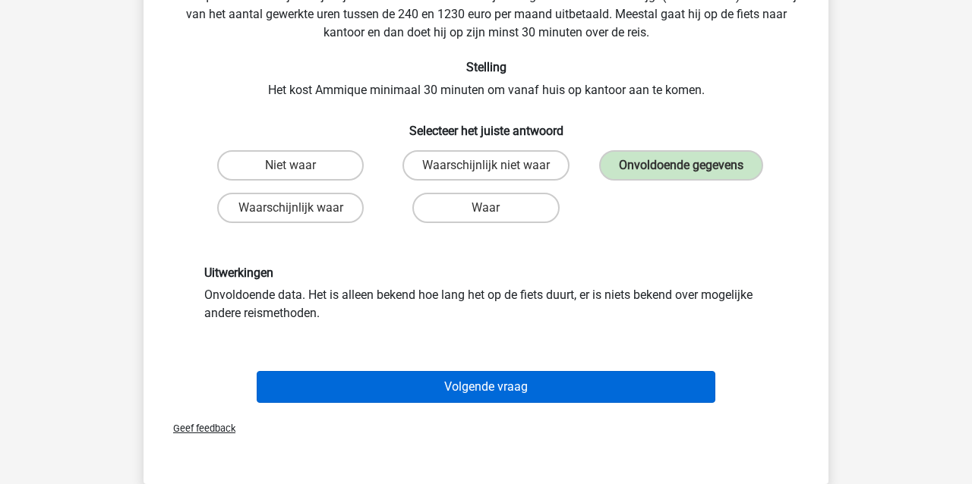
click at [408, 388] on button "Volgende vraag" at bounding box center [486, 387] width 459 height 32
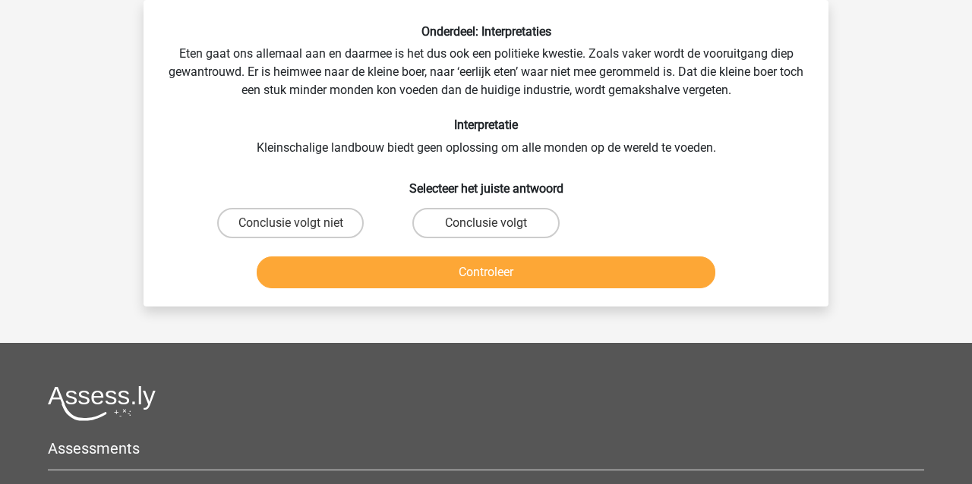
click at [487, 224] on input "Conclusie volgt" at bounding box center [491, 228] width 10 height 10
radio input "true"
click at [483, 276] on button "Controleer" at bounding box center [486, 273] width 459 height 32
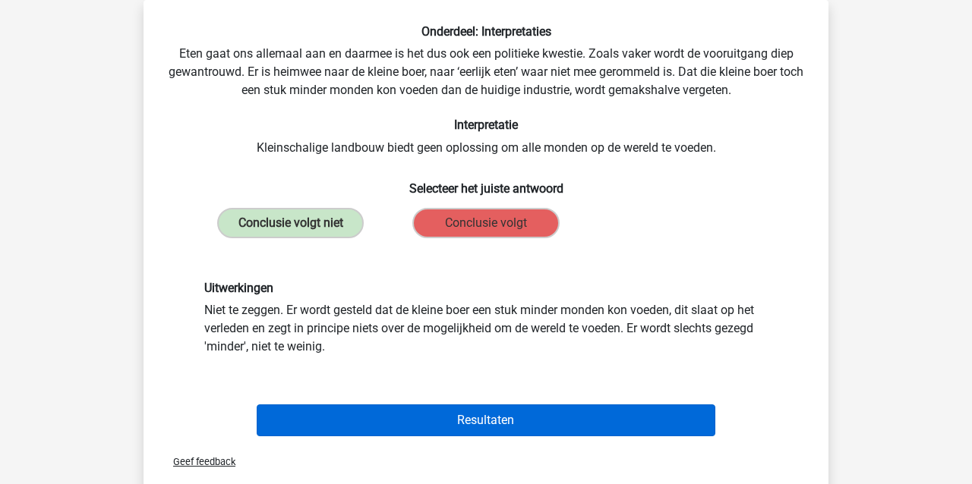
click at [500, 418] on button "Resultaten" at bounding box center [486, 421] width 459 height 32
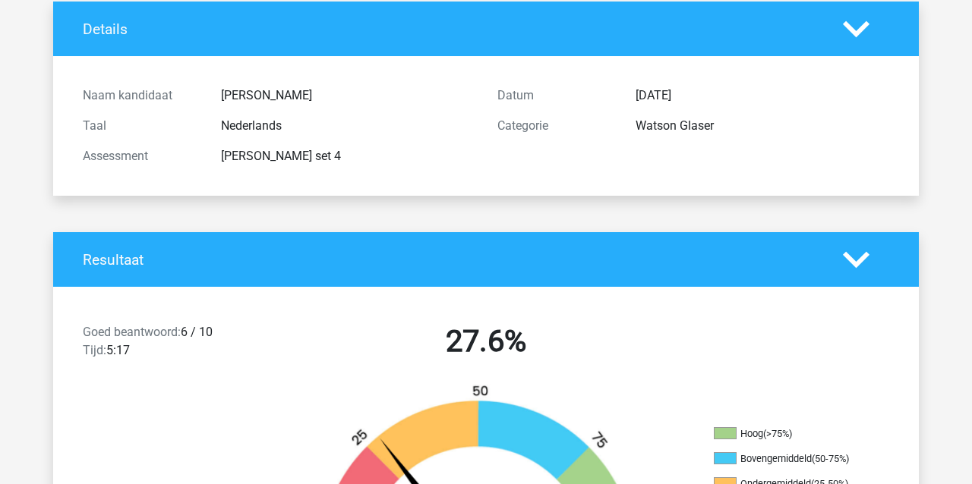
scroll to position [97, 0]
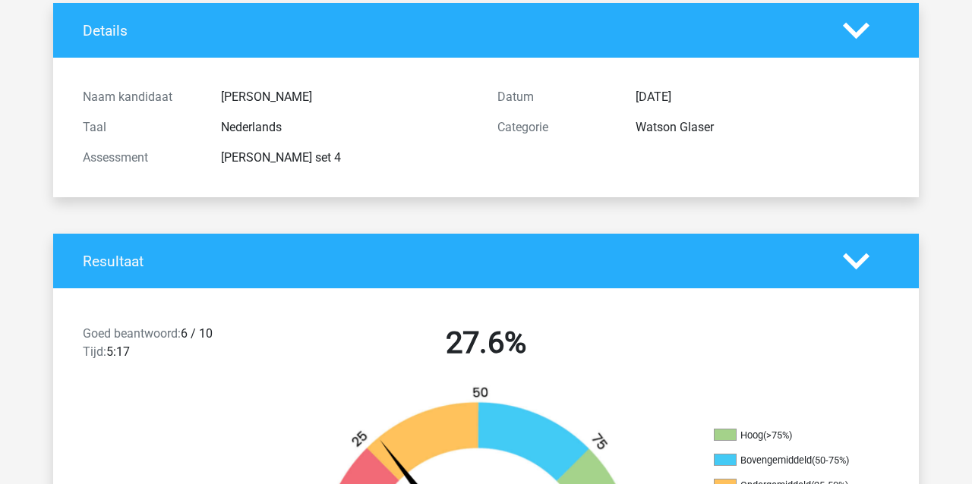
click at [334, 344] on h2 "27.6%" at bounding box center [486, 343] width 392 height 36
